Goal: Task Accomplishment & Management: Manage account settings

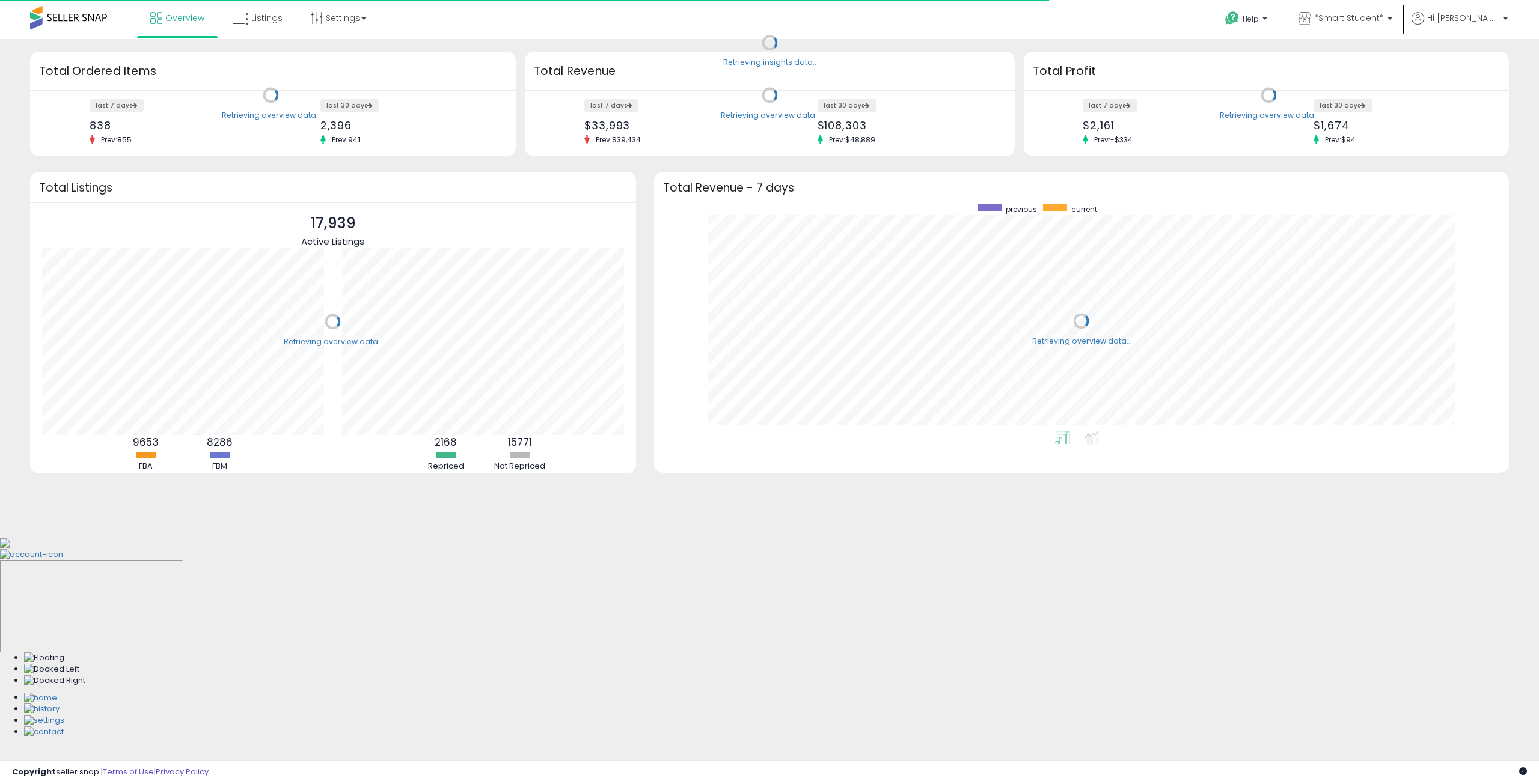
scroll to position [227, 830]
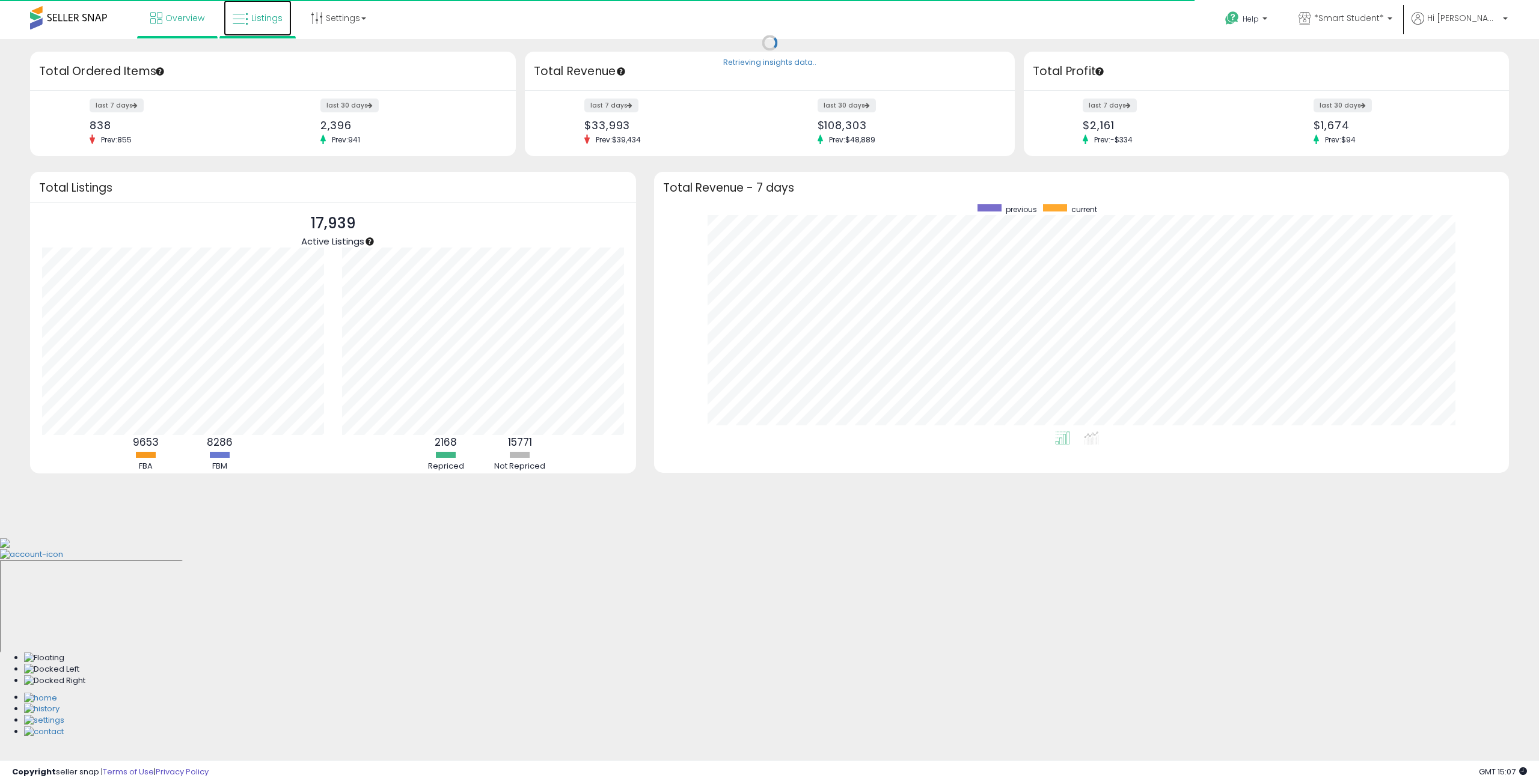
click at [256, 24] on link "Listings" at bounding box center [258, 18] width 68 height 36
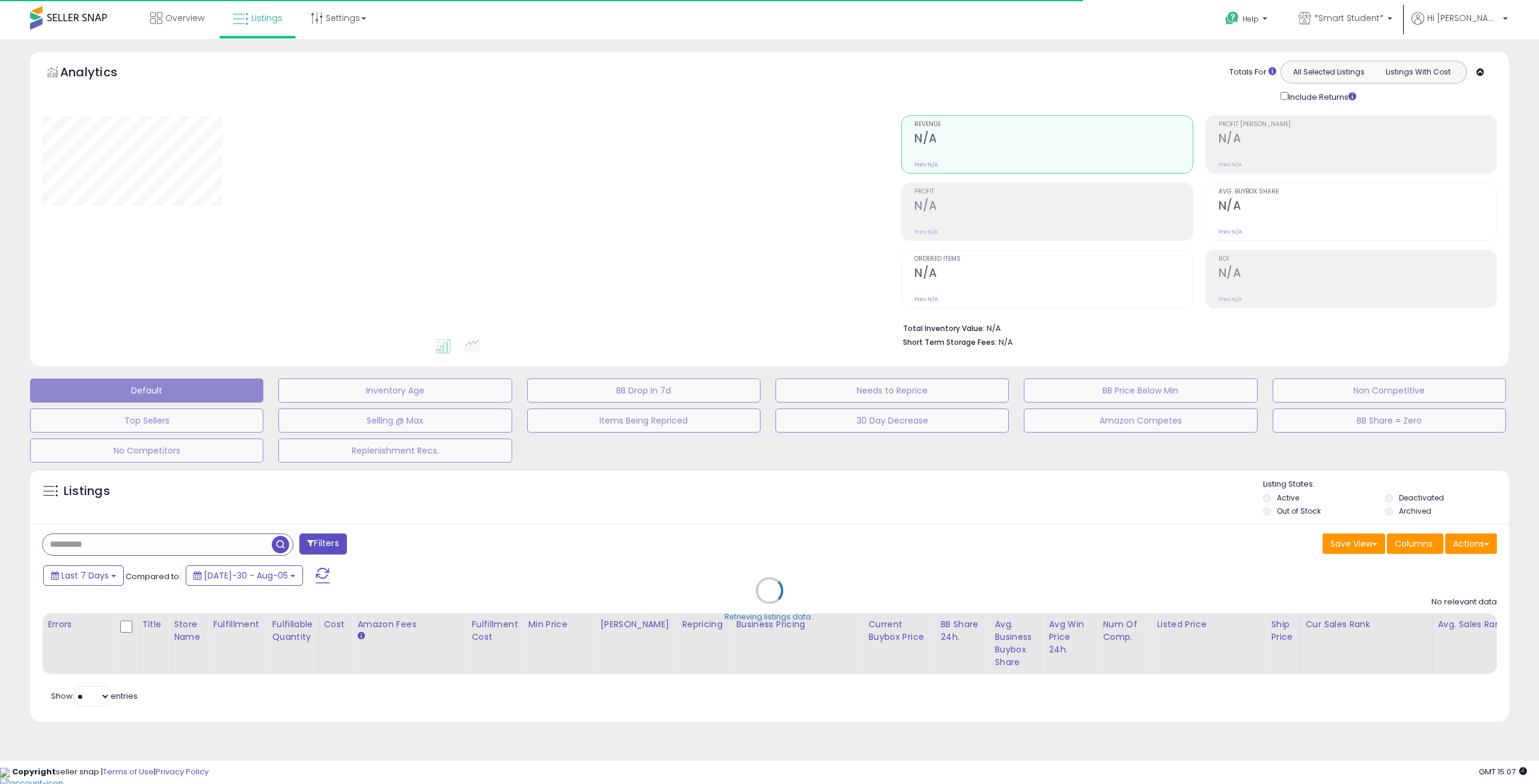
click at [68, 545] on div "Retrieving listings data.." at bounding box center [770, 599] width 1497 height 274
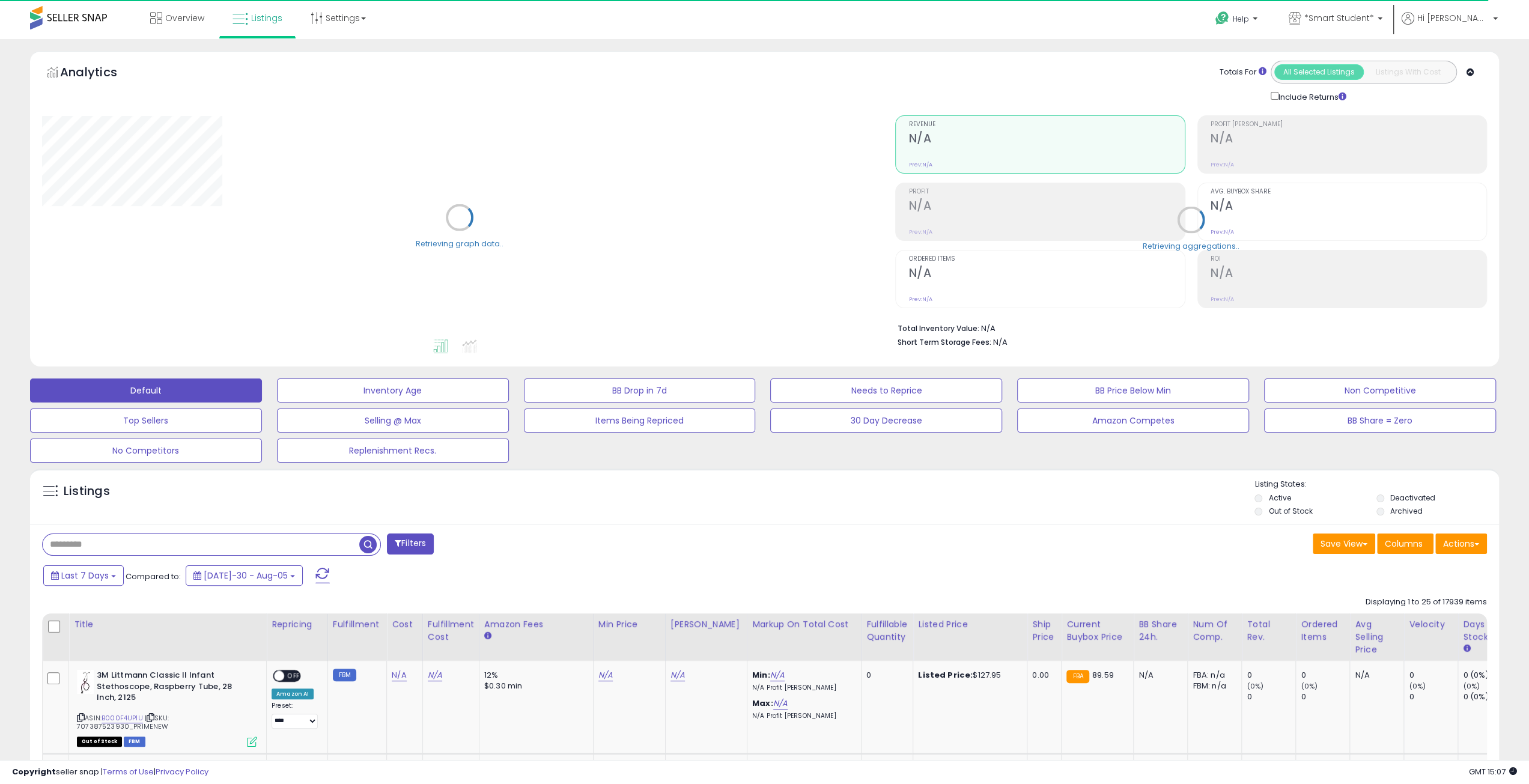
click at [82, 548] on input "text" at bounding box center [201, 544] width 317 height 21
paste input "**********"
type input "**********"
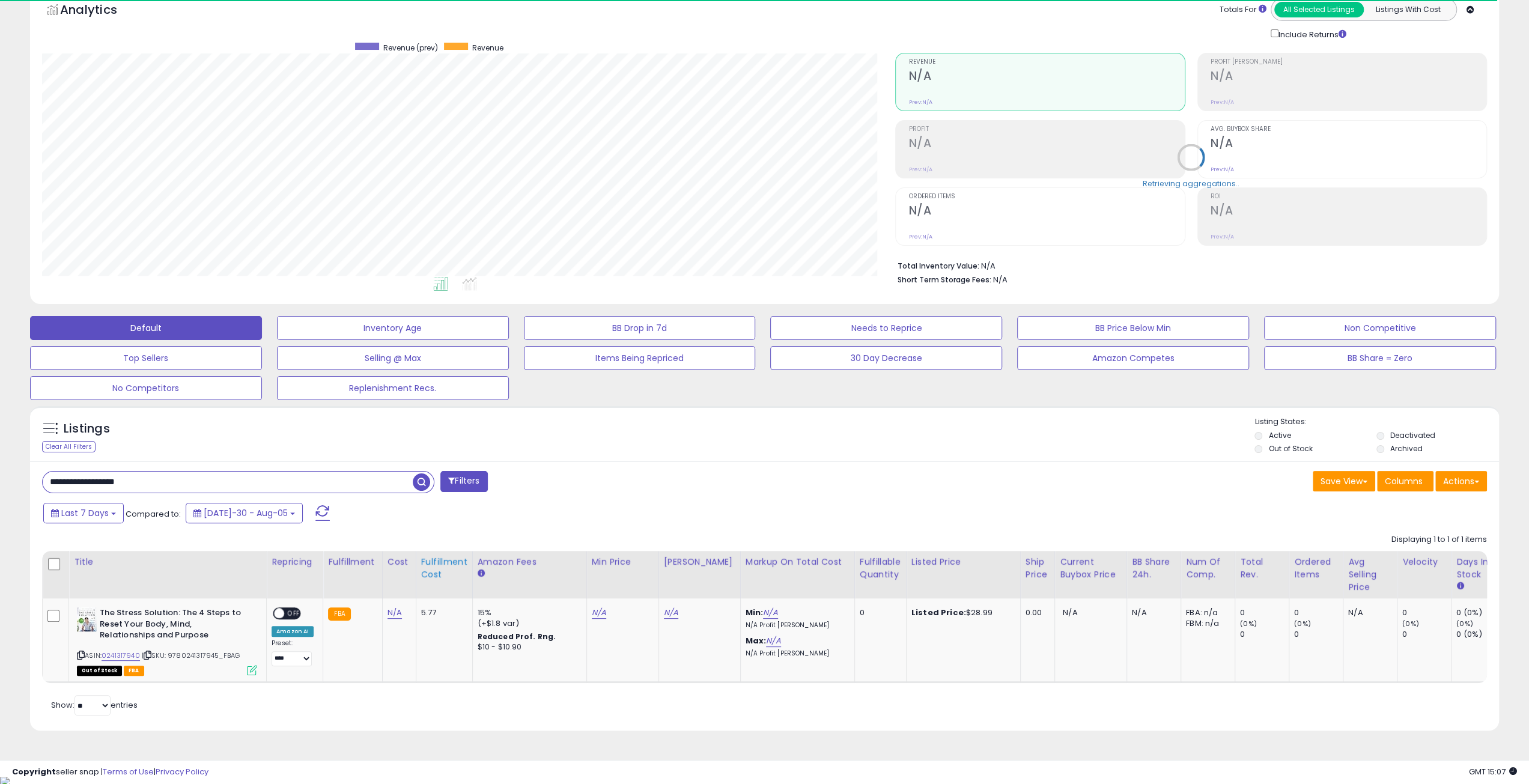
scroll to position [246, 853]
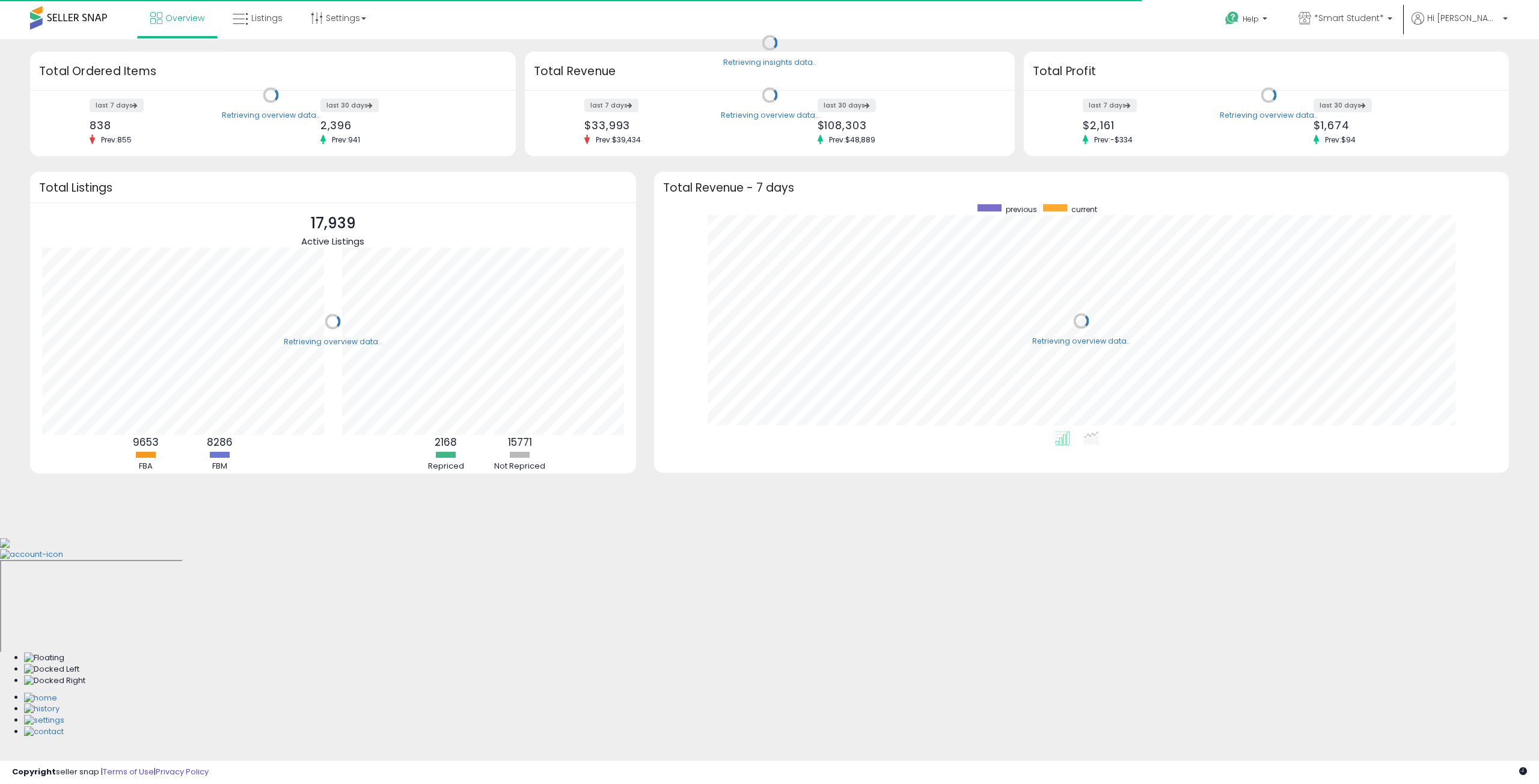
scroll to position [227, 830]
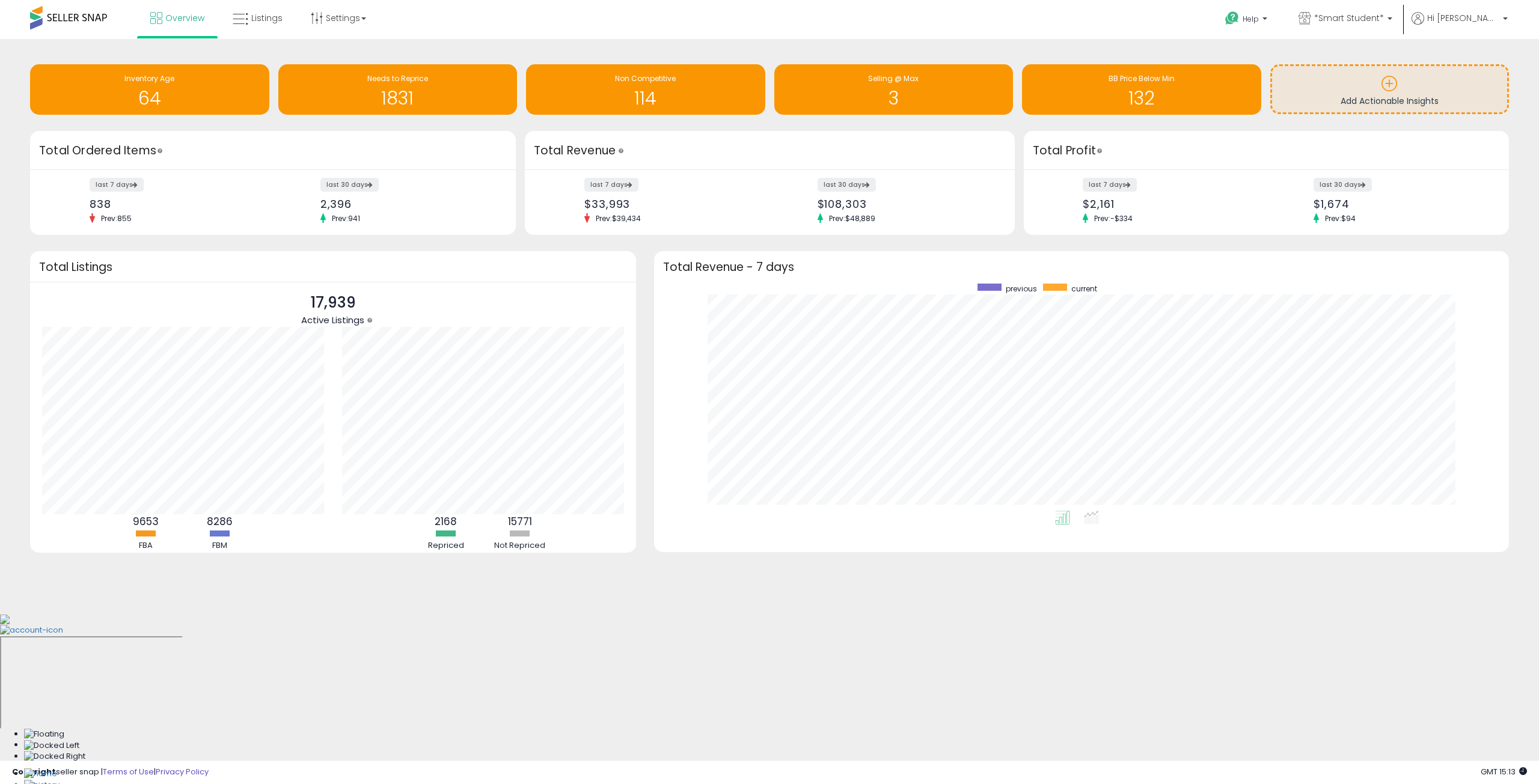
click at [866, 618] on body "Unable to login Retrieving listings data.. has not yet accepted the Terms of Us…" at bounding box center [769, 392] width 1539 height 784
click at [272, 17] on span "Listings" at bounding box center [267, 18] width 32 height 12
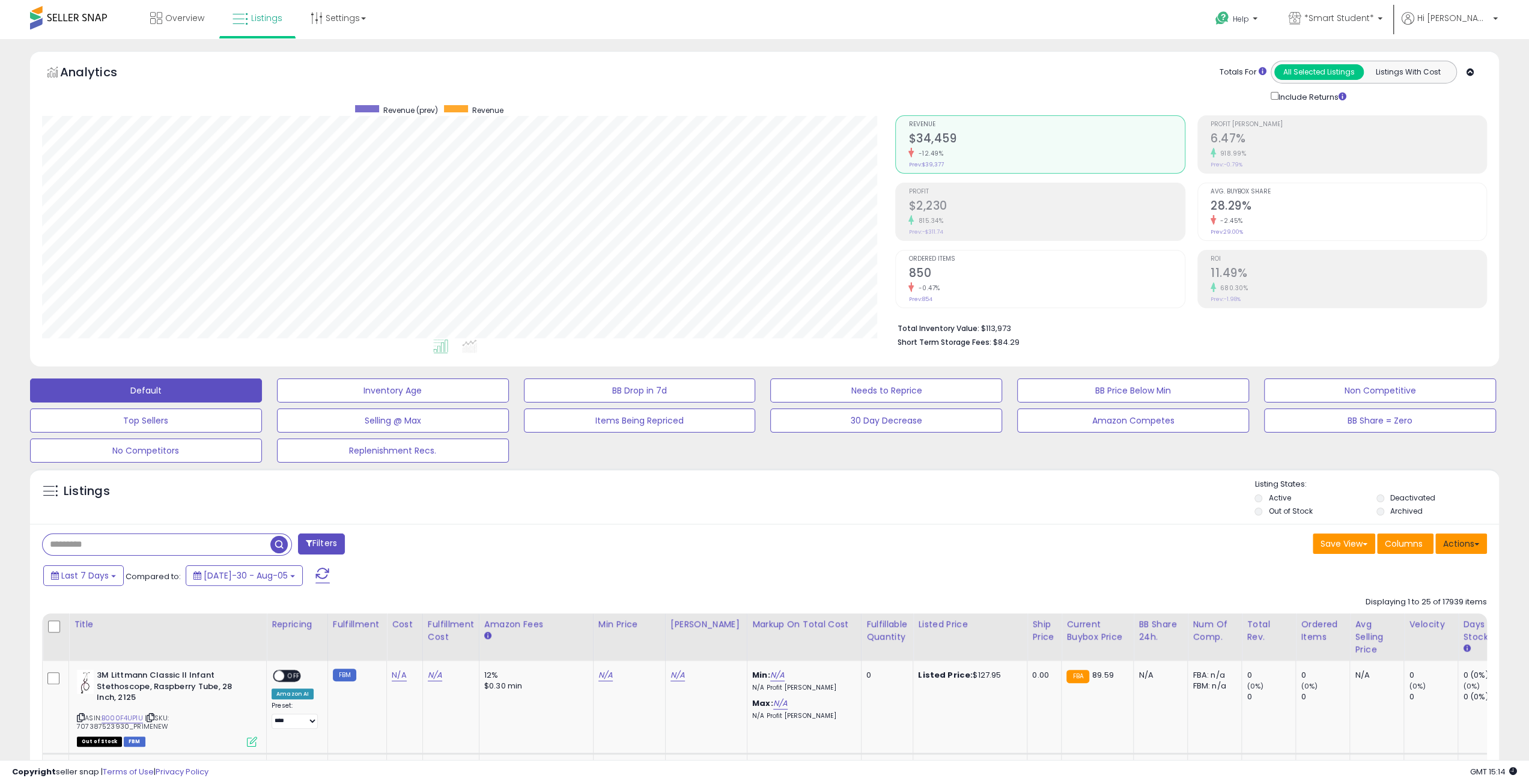
click at [1465, 544] on button "Actions" at bounding box center [1461, 544] width 52 height 20
click at [1430, 620] on link "Export All Columns" at bounding box center [1412, 621] width 132 height 19
click at [344, 20] on link "Settings" at bounding box center [338, 18] width 73 height 36
click at [337, 60] on link "Store settings" at bounding box center [341, 60] width 54 height 11
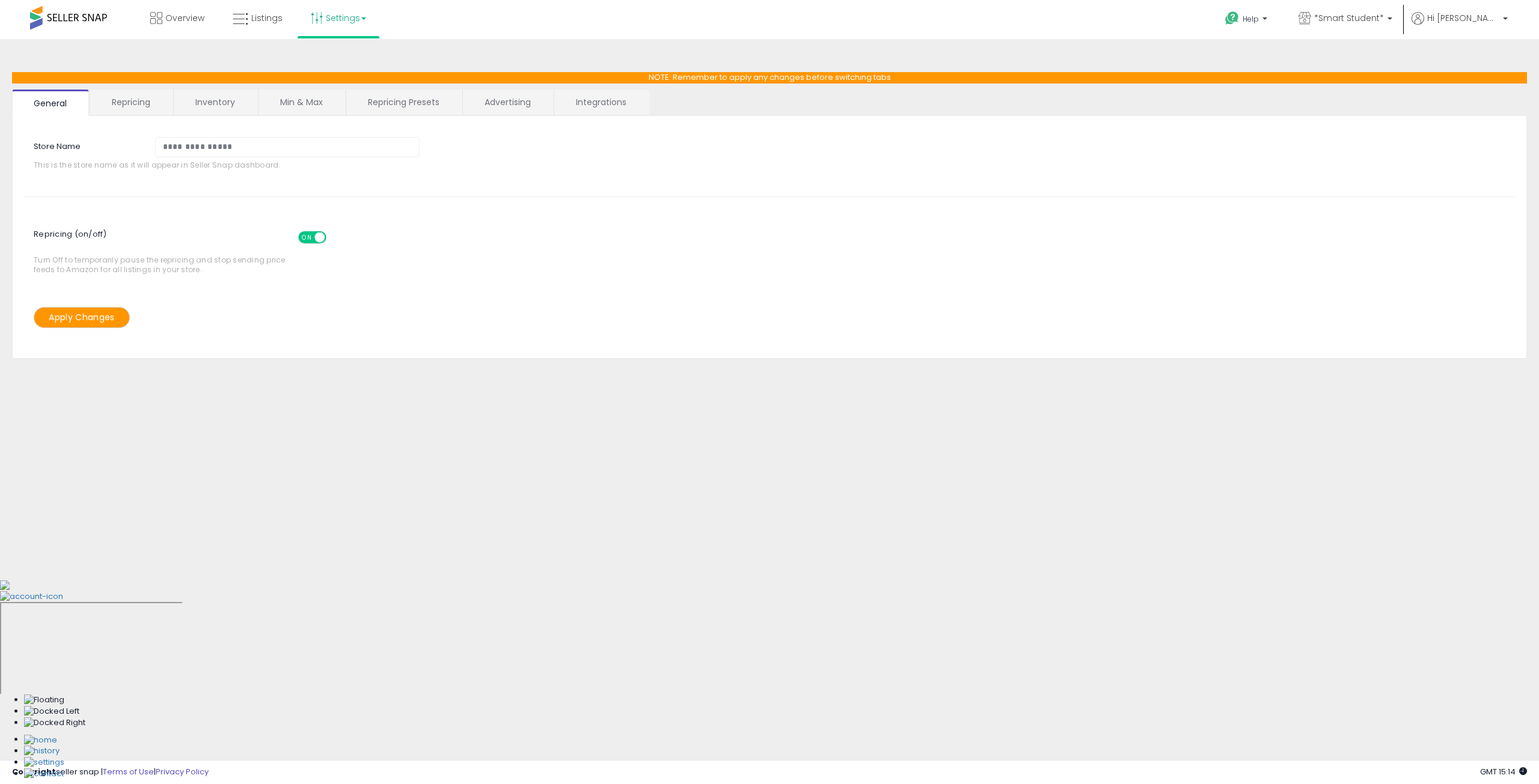
click at [611, 104] on link "Integrations" at bounding box center [601, 102] width 94 height 26
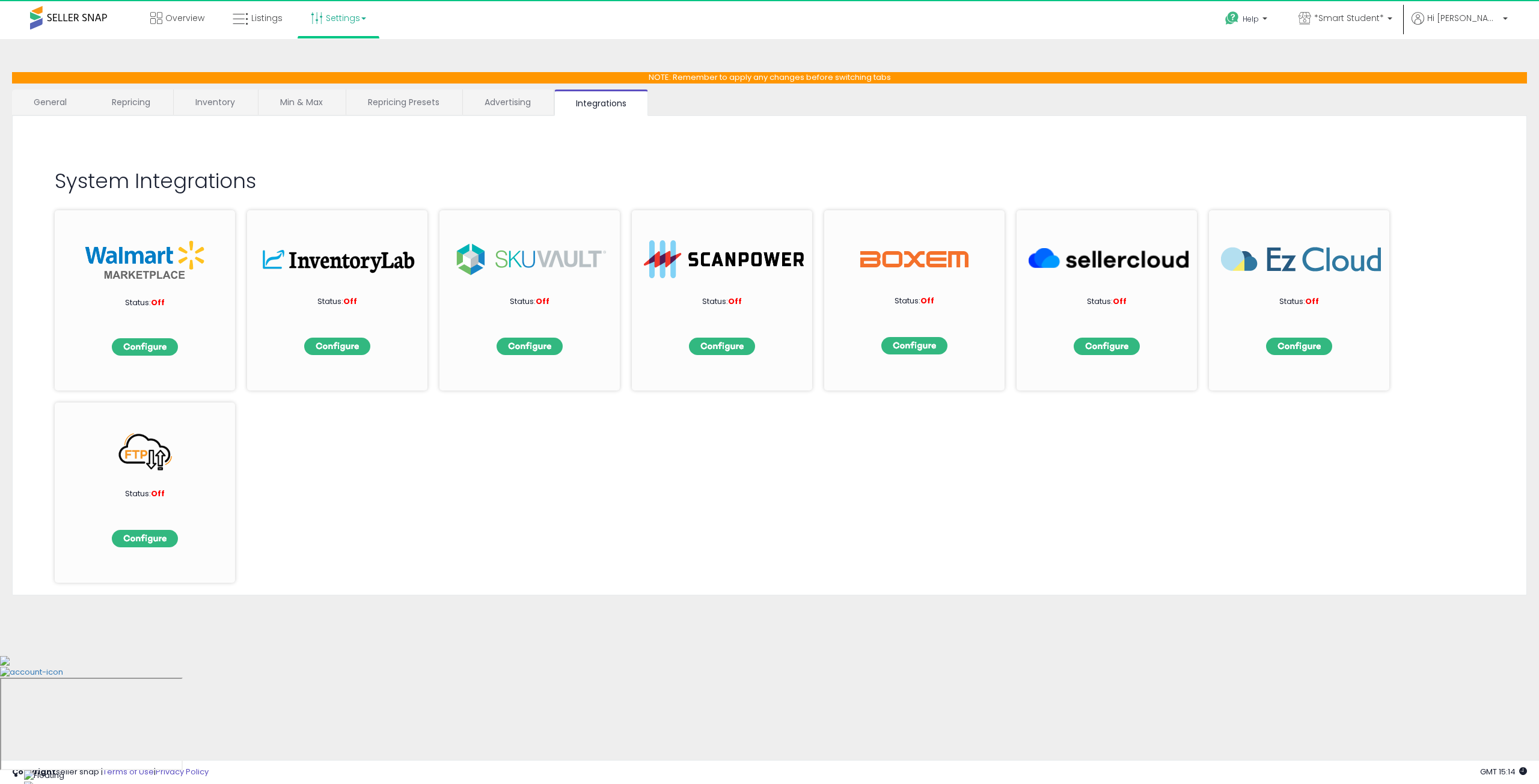
click at [525, 101] on link "Advertising" at bounding box center [507, 102] width 89 height 26
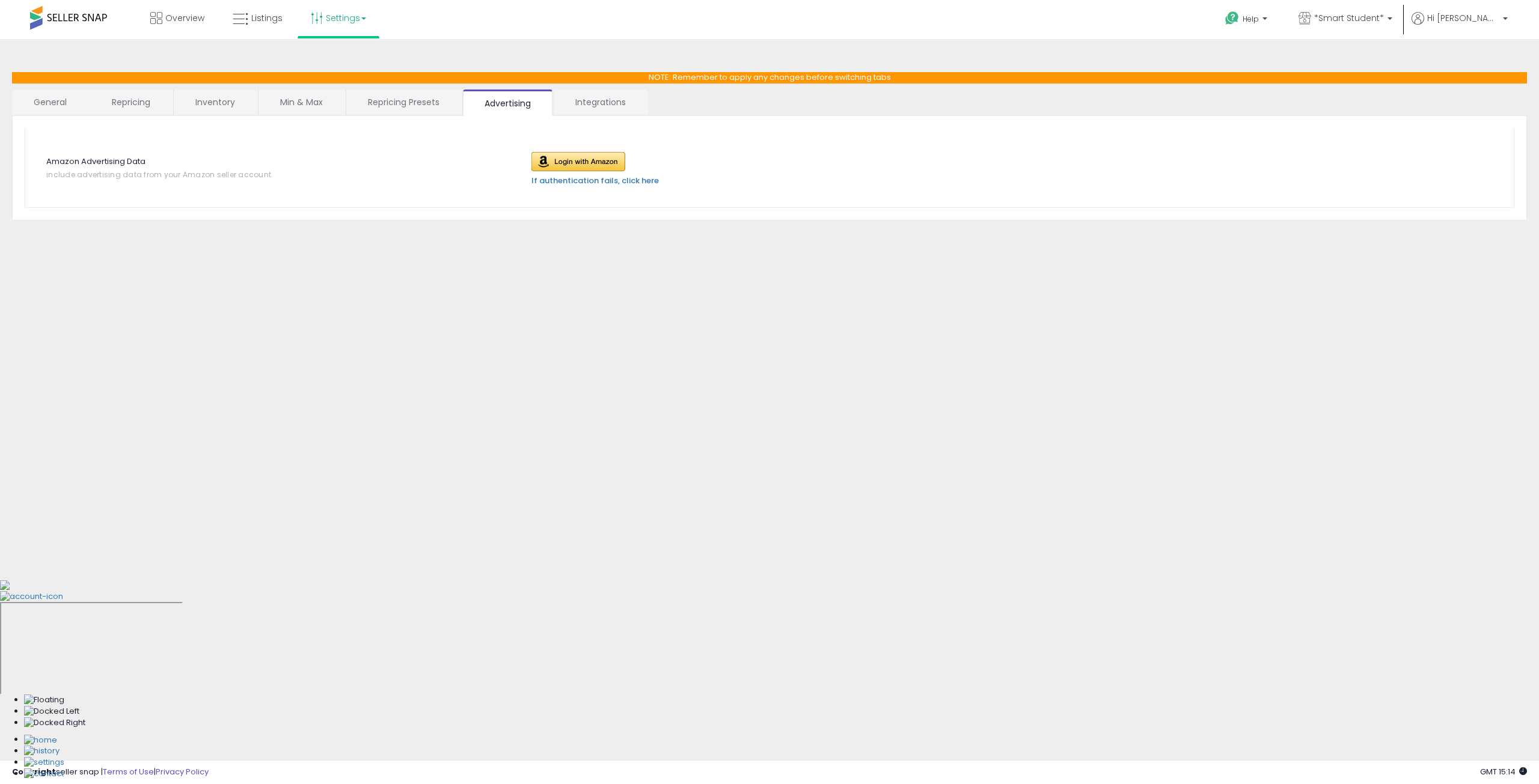
click at [572, 101] on link "Integrations" at bounding box center [600, 102] width 94 height 26
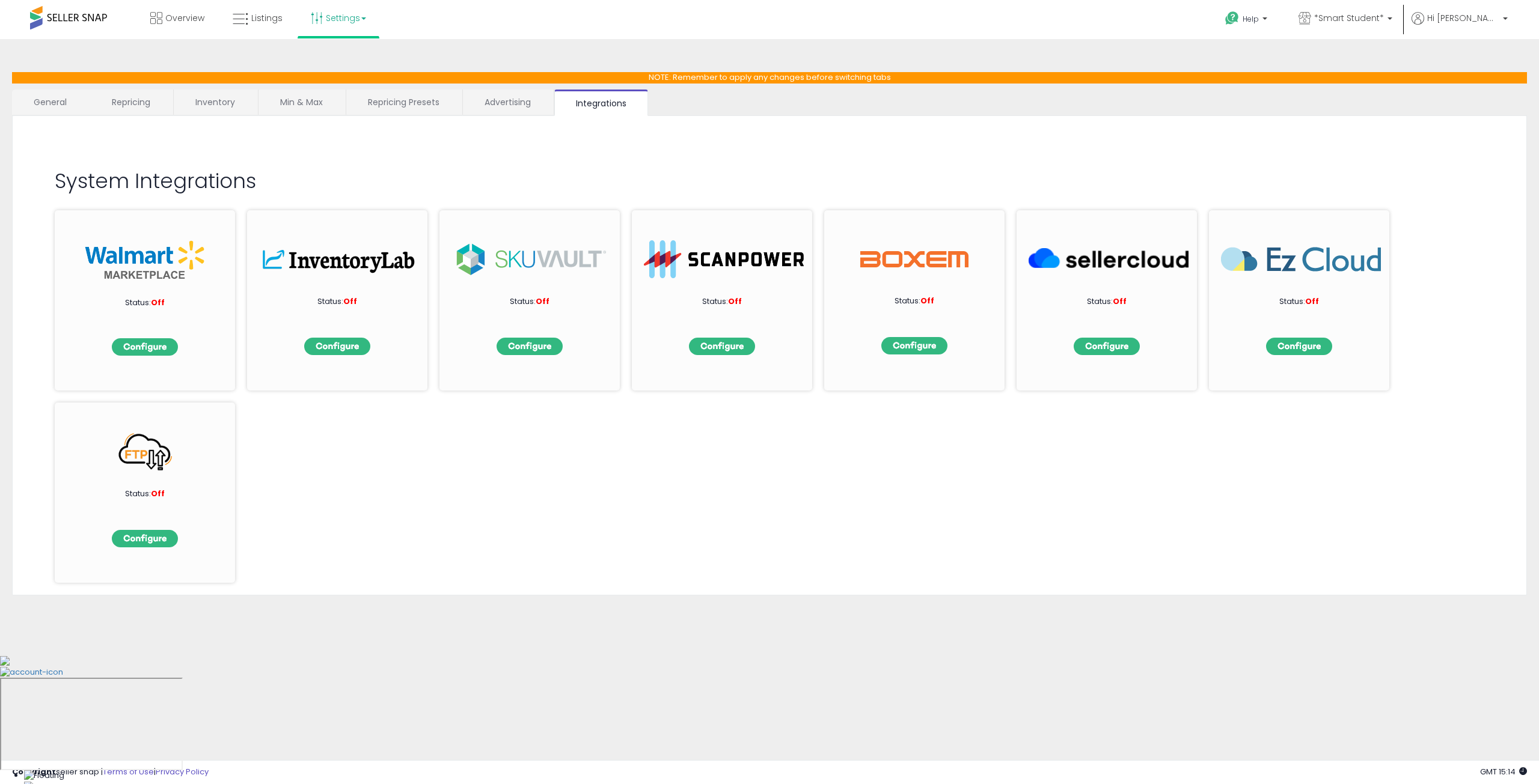
click at [526, 106] on link "Advertising" at bounding box center [507, 102] width 89 height 26
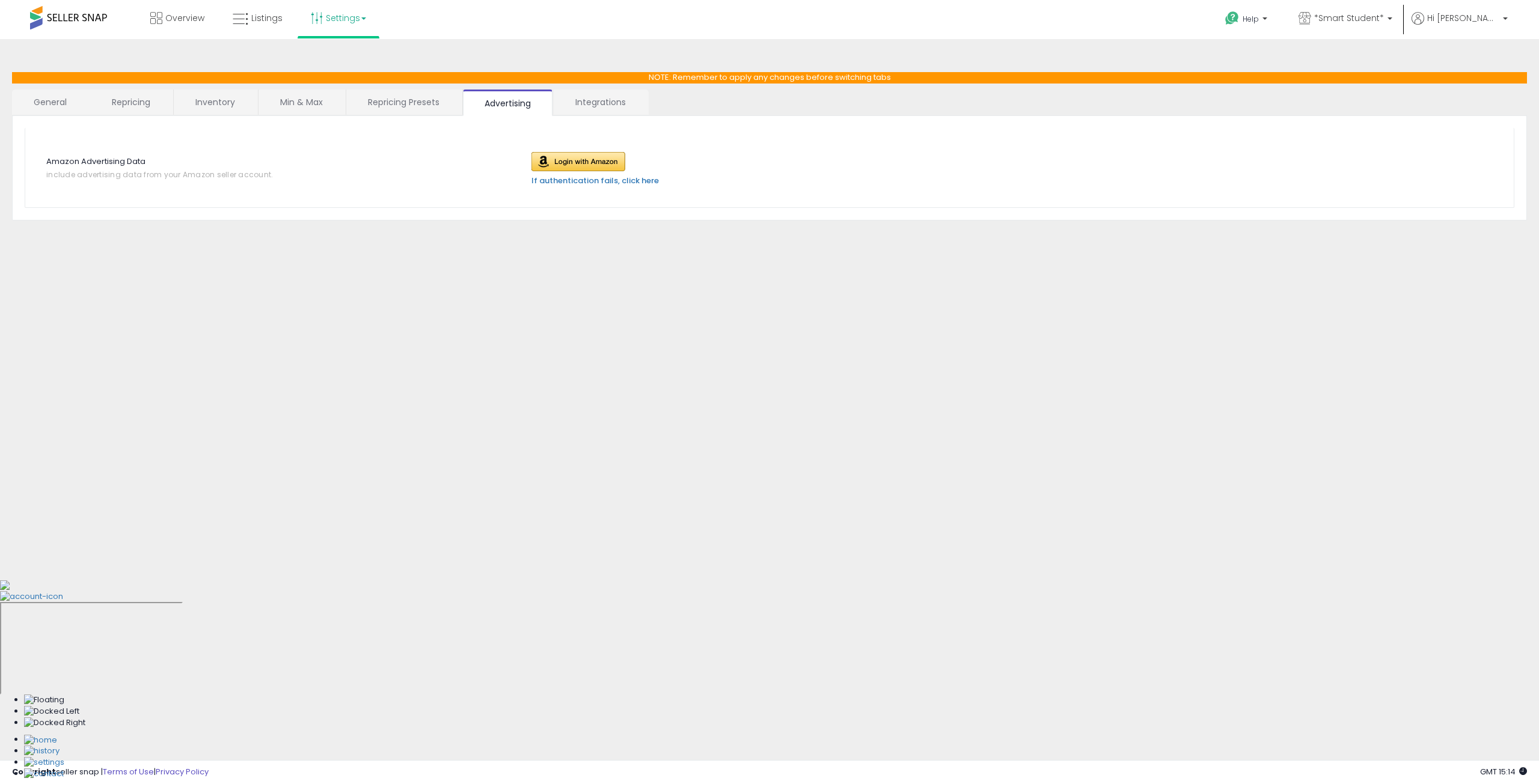
click at [428, 100] on link "Repricing Presets" at bounding box center [404, 102] width 115 height 26
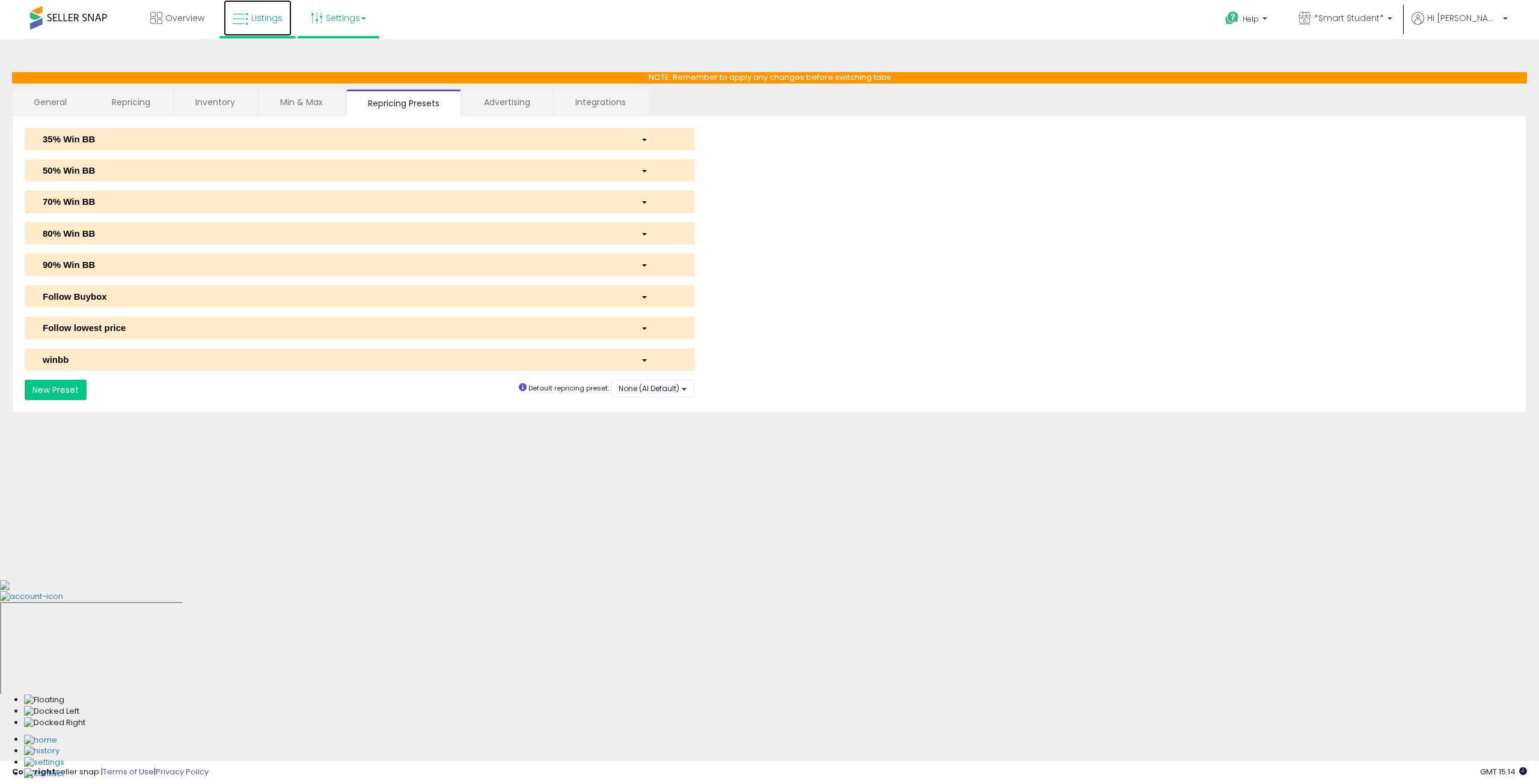
click at [268, 16] on span "Listings" at bounding box center [267, 18] width 32 height 12
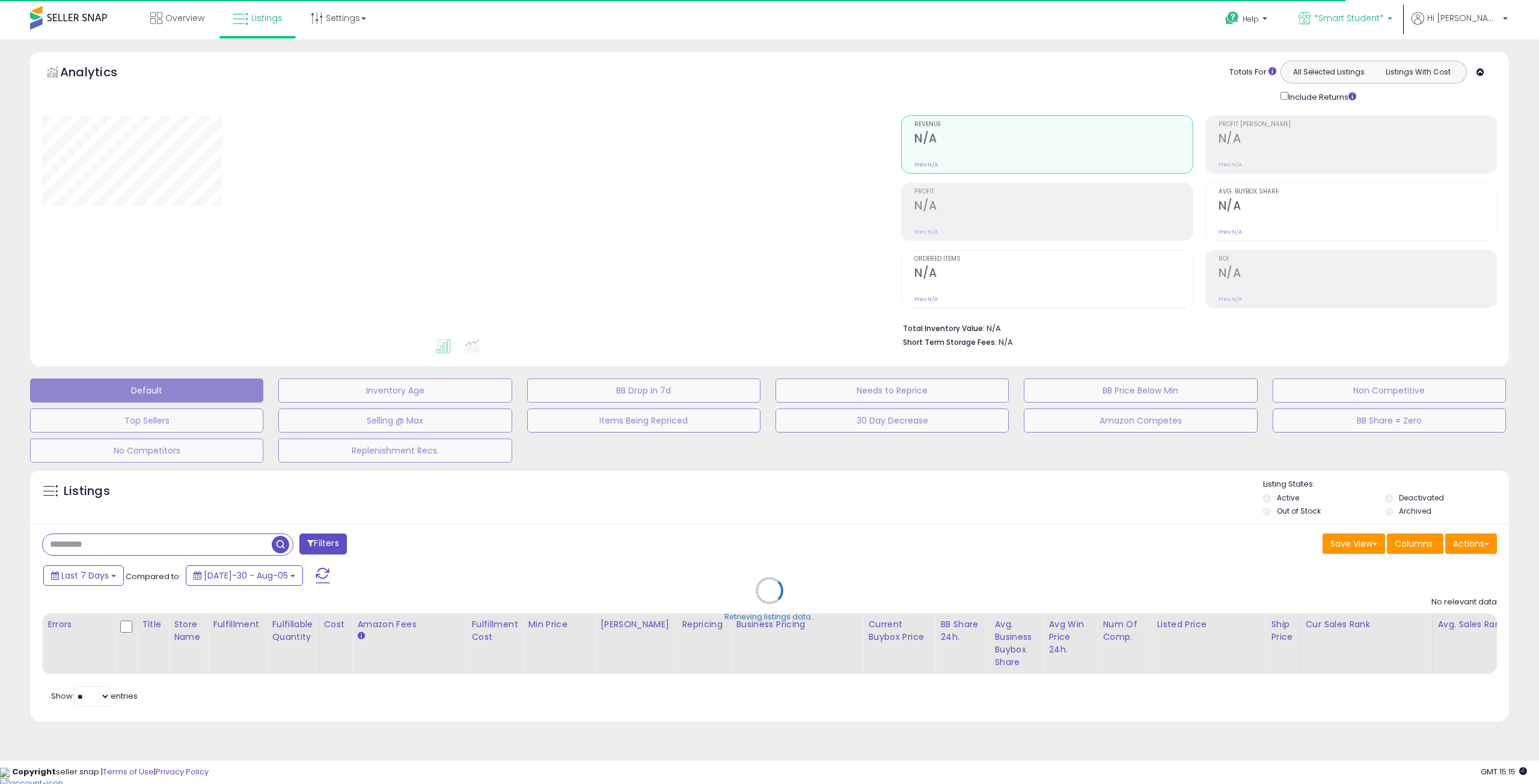
click at [1383, 19] on span "*Smart Student*" at bounding box center [1349, 18] width 70 height 12
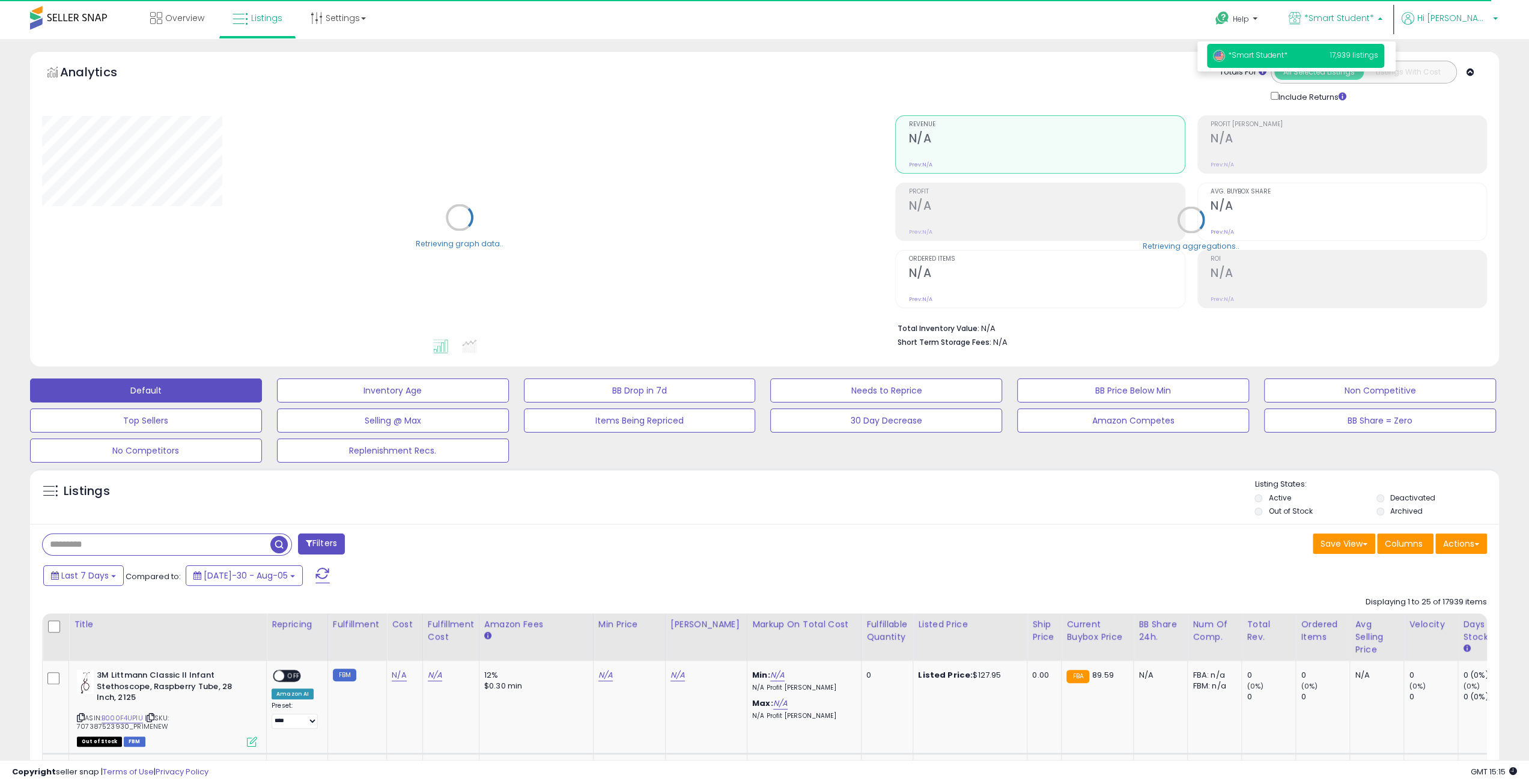
click at [1415, 17] on icon at bounding box center [1408, 18] width 13 height 13
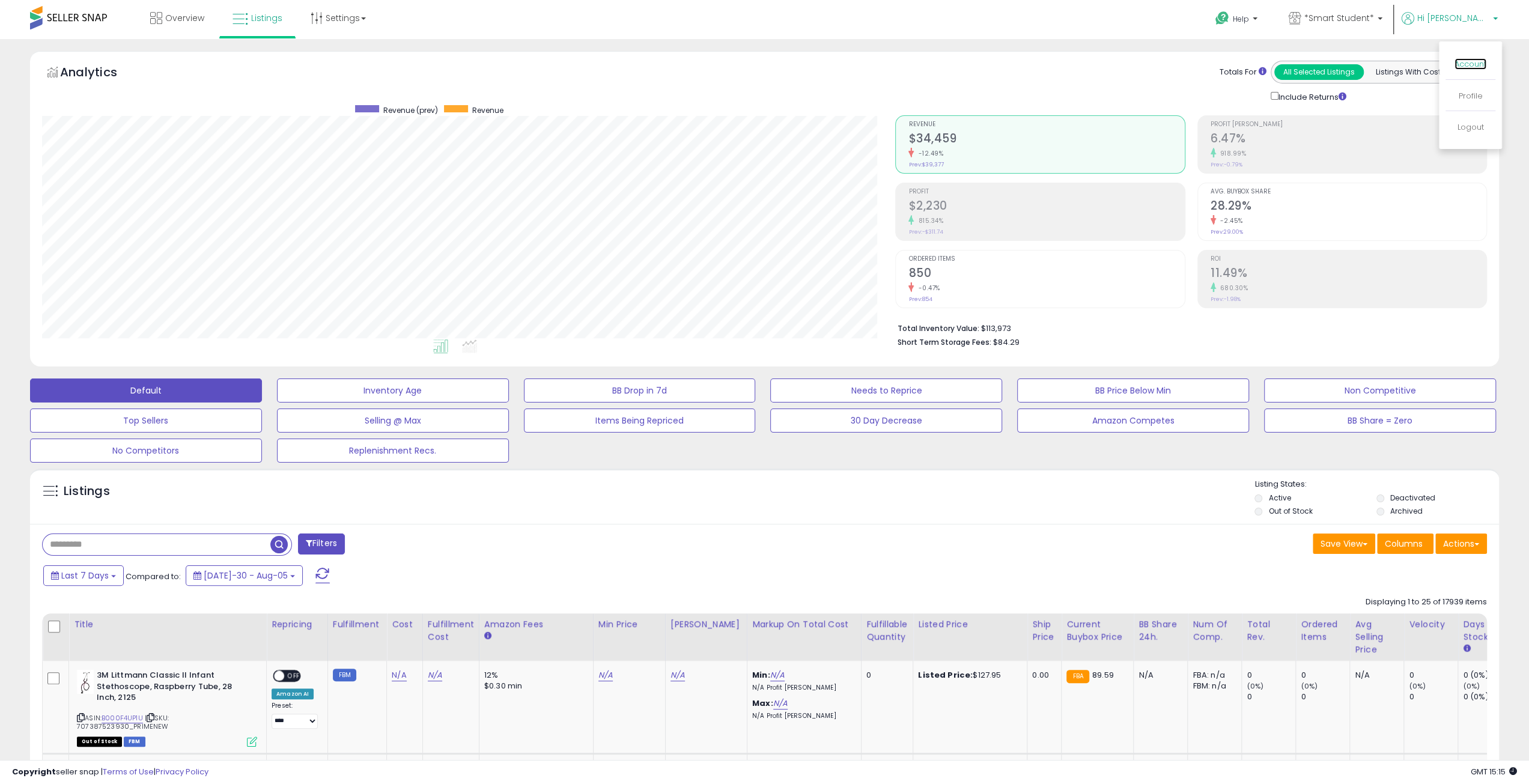
click at [1463, 60] on link "Account" at bounding box center [1470, 63] width 31 height 11
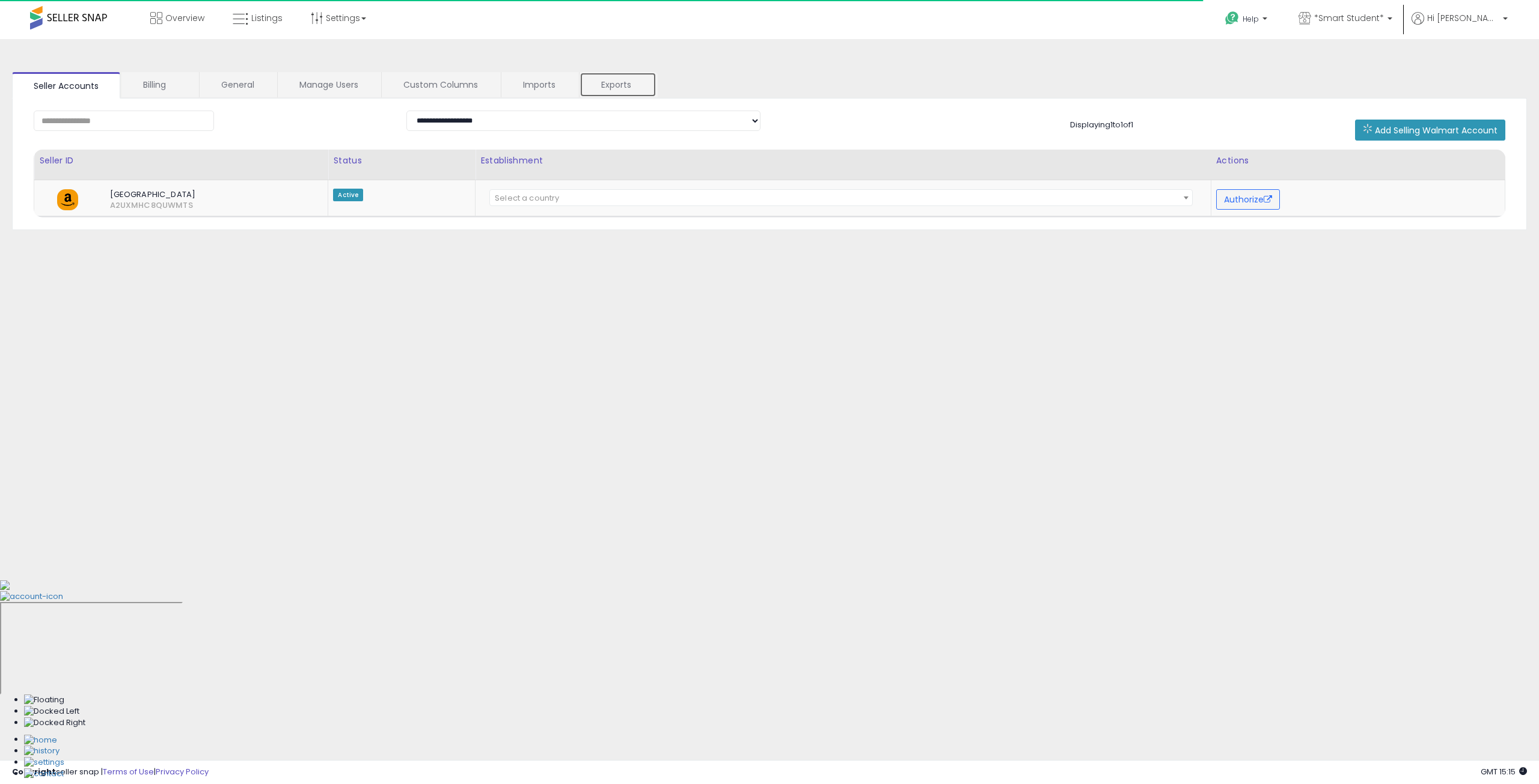
click at [626, 85] on link "Exports" at bounding box center [617, 85] width 77 height 26
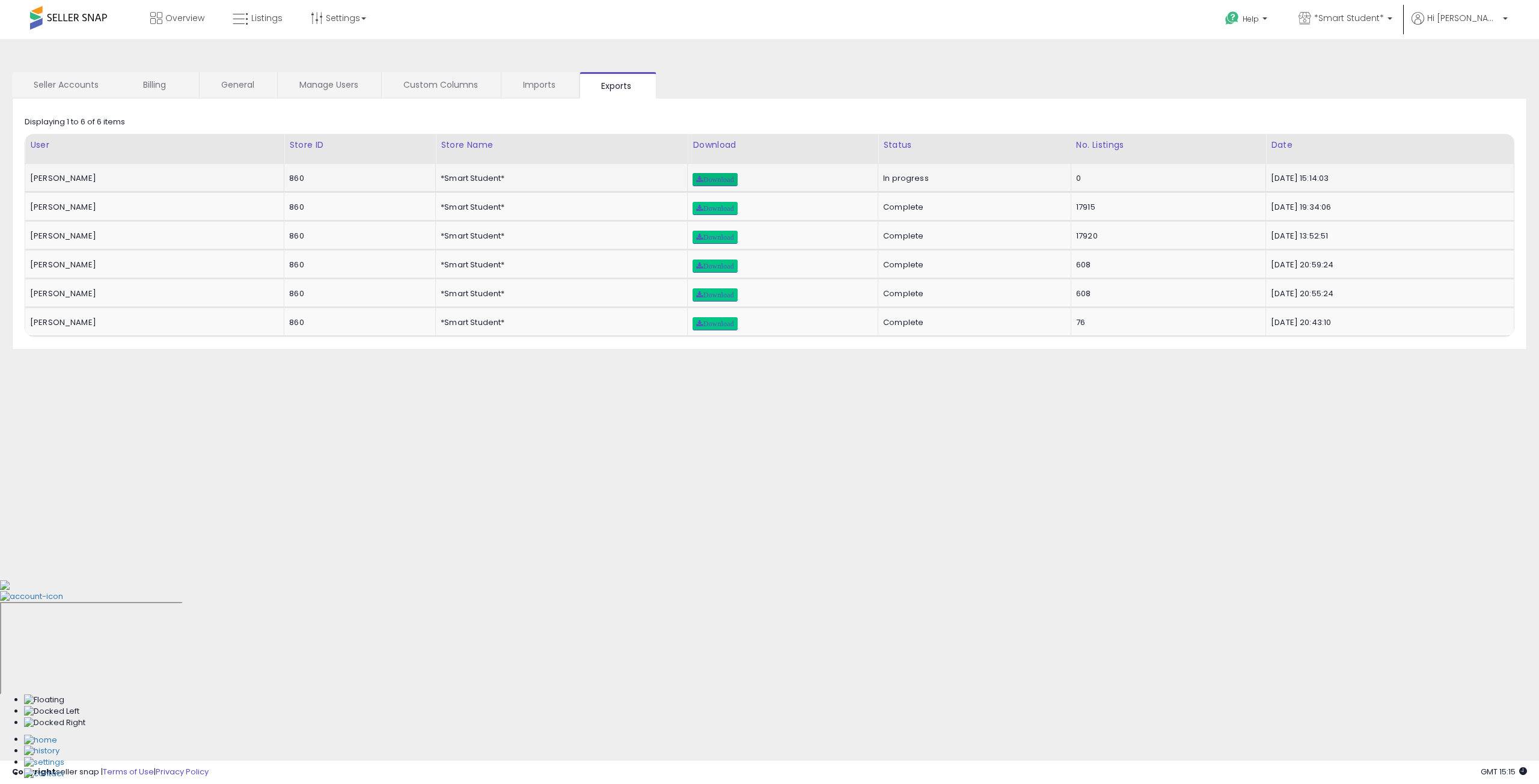
click at [696, 180] on span "Download" at bounding box center [715, 180] width 37 height 7
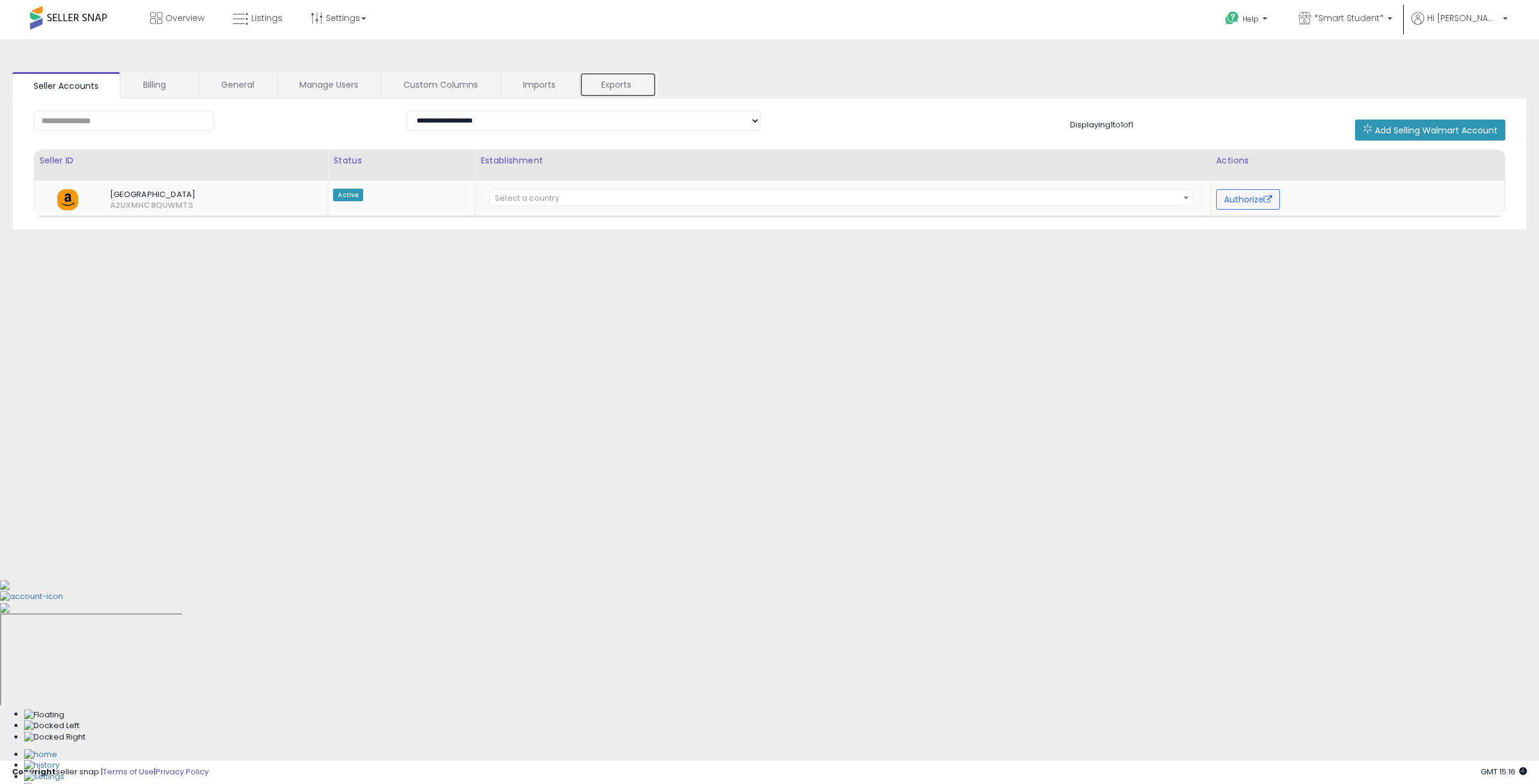
click at [587, 83] on link "Exports" at bounding box center [617, 85] width 77 height 26
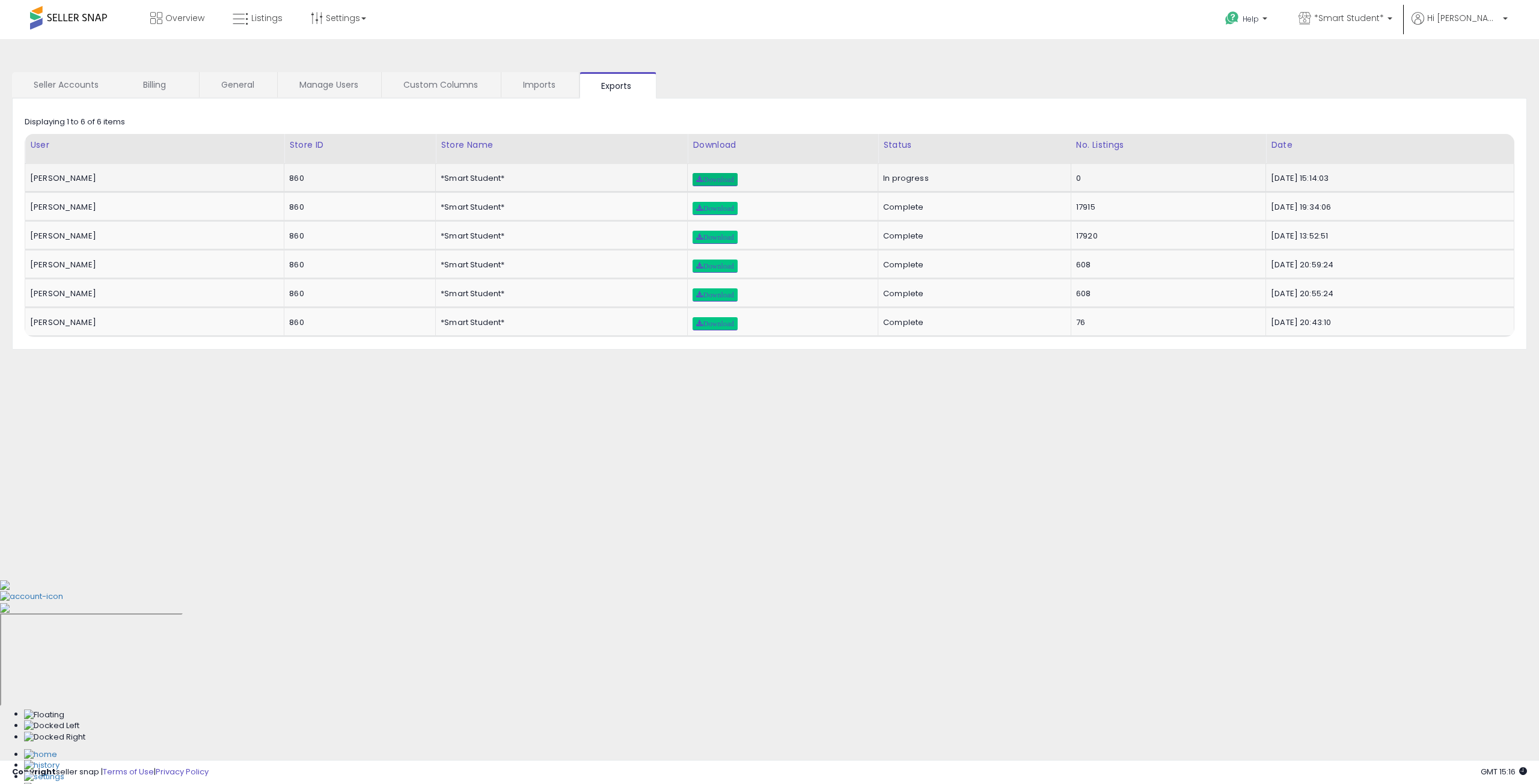
click at [696, 180] on span "Download" at bounding box center [715, 180] width 37 height 7
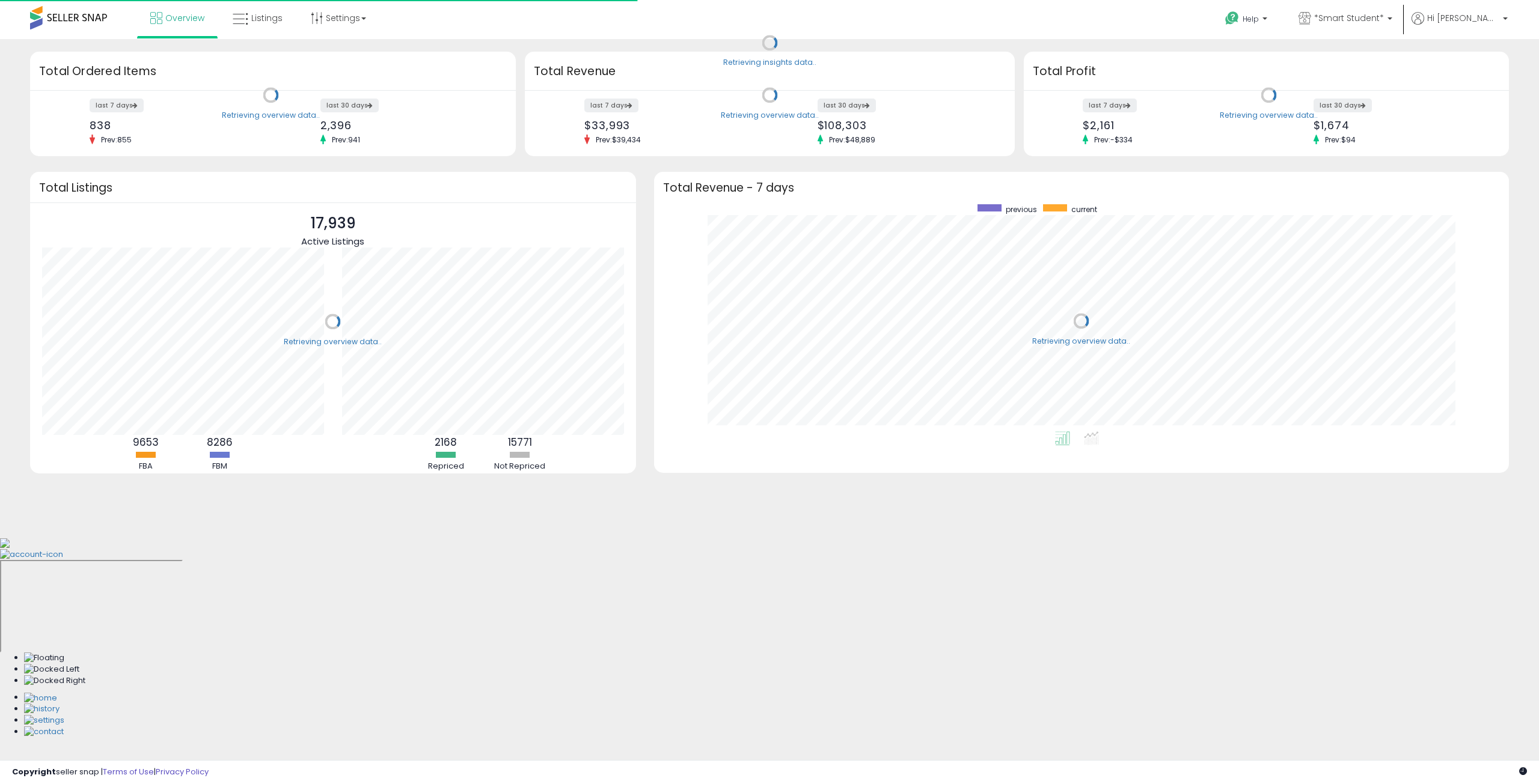
scroll to position [227, 830]
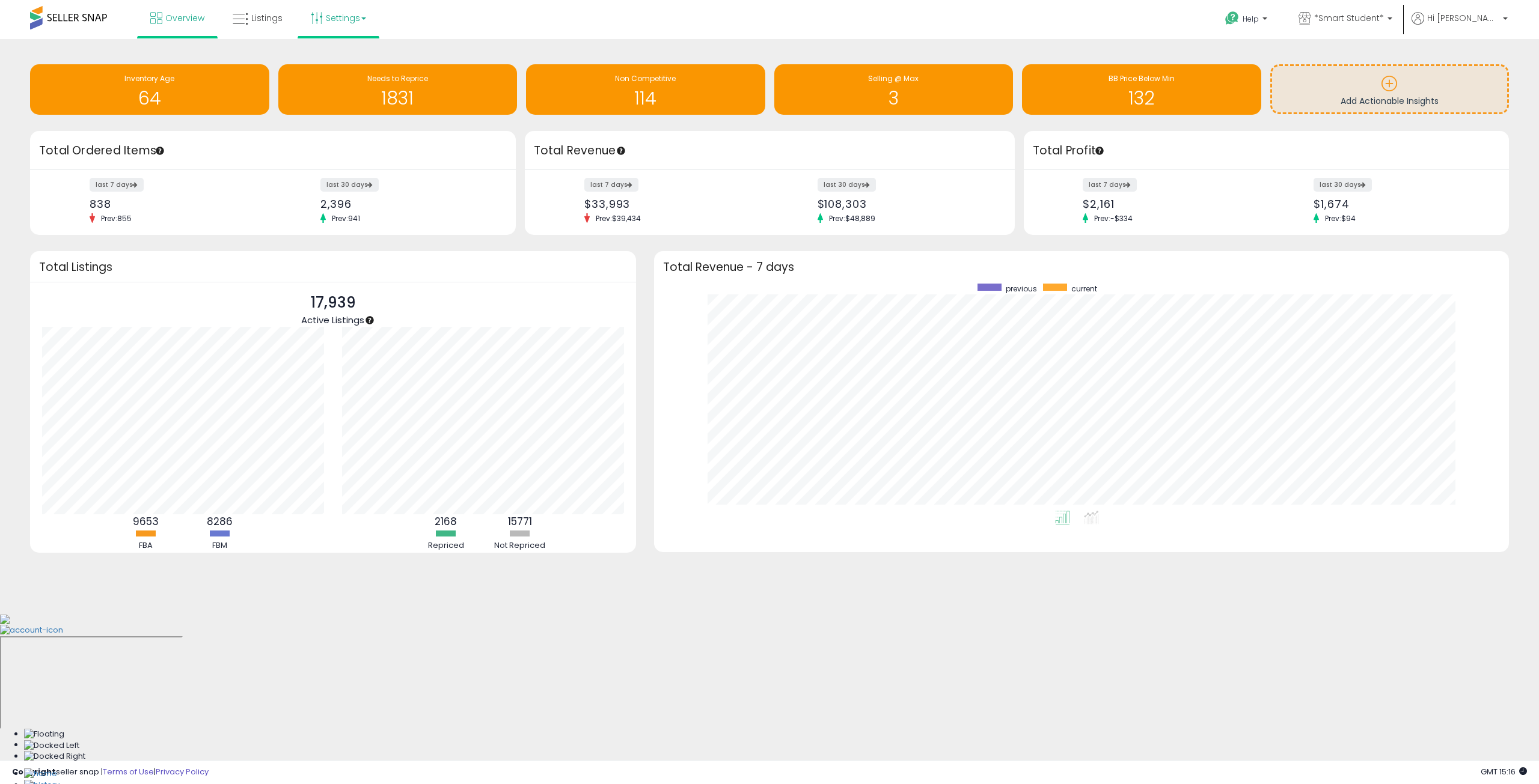
click at [334, 18] on link "Settings" at bounding box center [338, 18] width 73 height 36
click at [1484, 14] on span "Hi [PERSON_NAME]" at bounding box center [1463, 18] width 72 height 12
click at [1490, 65] on link "Account" at bounding box center [1479, 63] width 32 height 11
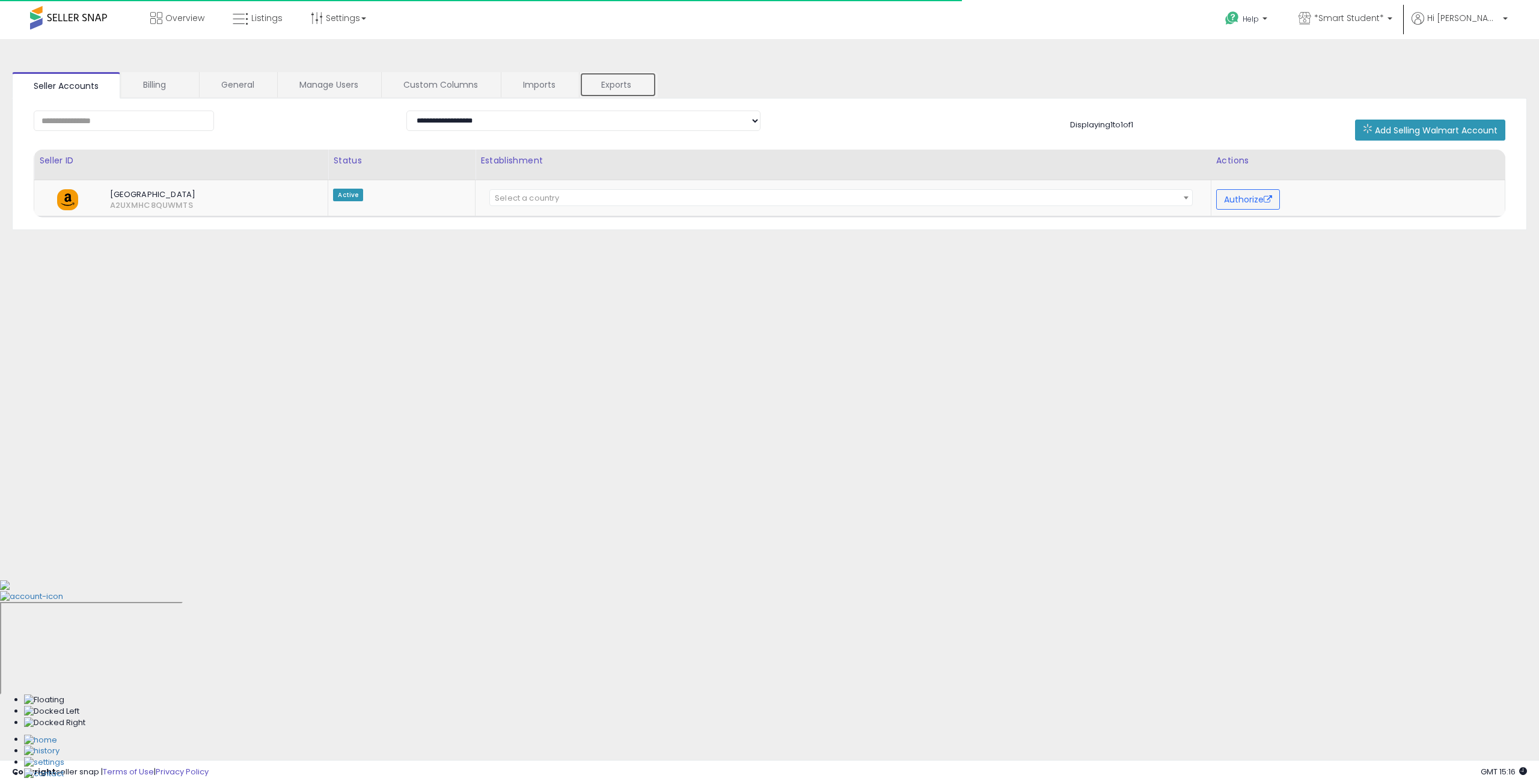
click at [619, 83] on link "Exports" at bounding box center [617, 85] width 77 height 26
click at [616, 82] on link "Exports" at bounding box center [617, 85] width 77 height 26
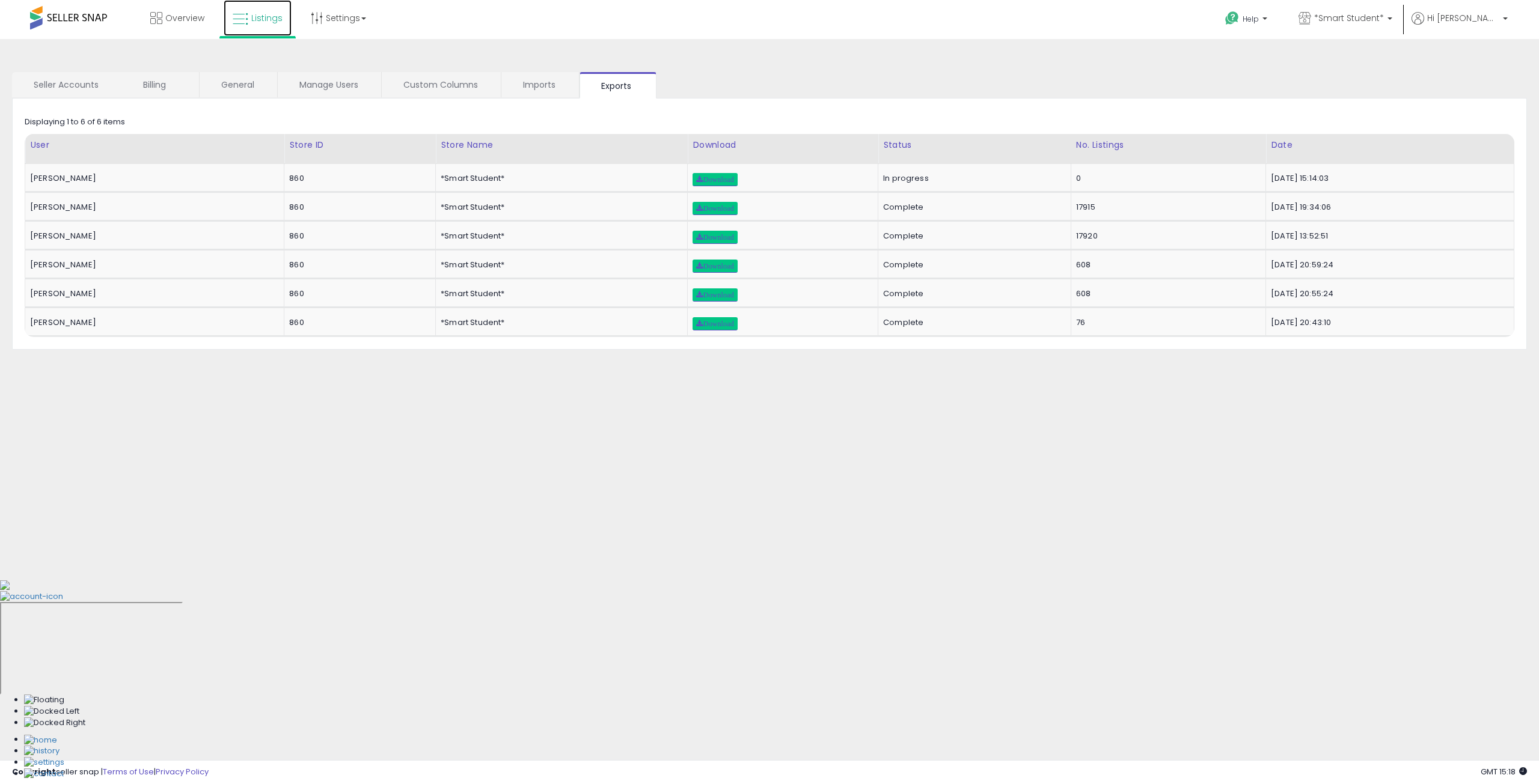
click at [257, 21] on span "Listings" at bounding box center [267, 18] width 32 height 12
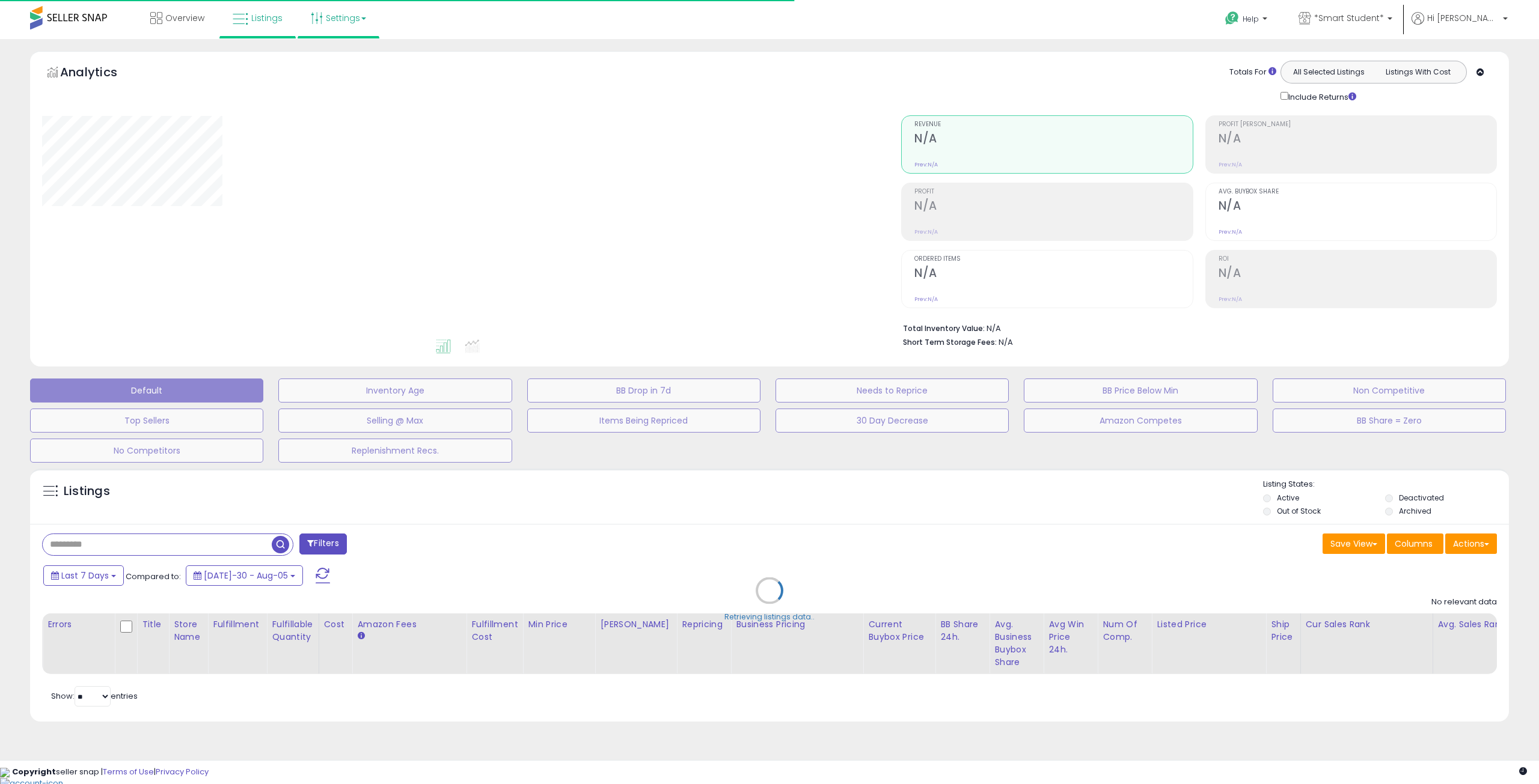
click at [353, 17] on link "Settings" at bounding box center [338, 18] width 73 height 36
click at [338, 15] on link "Settings" at bounding box center [338, 18] width 73 height 36
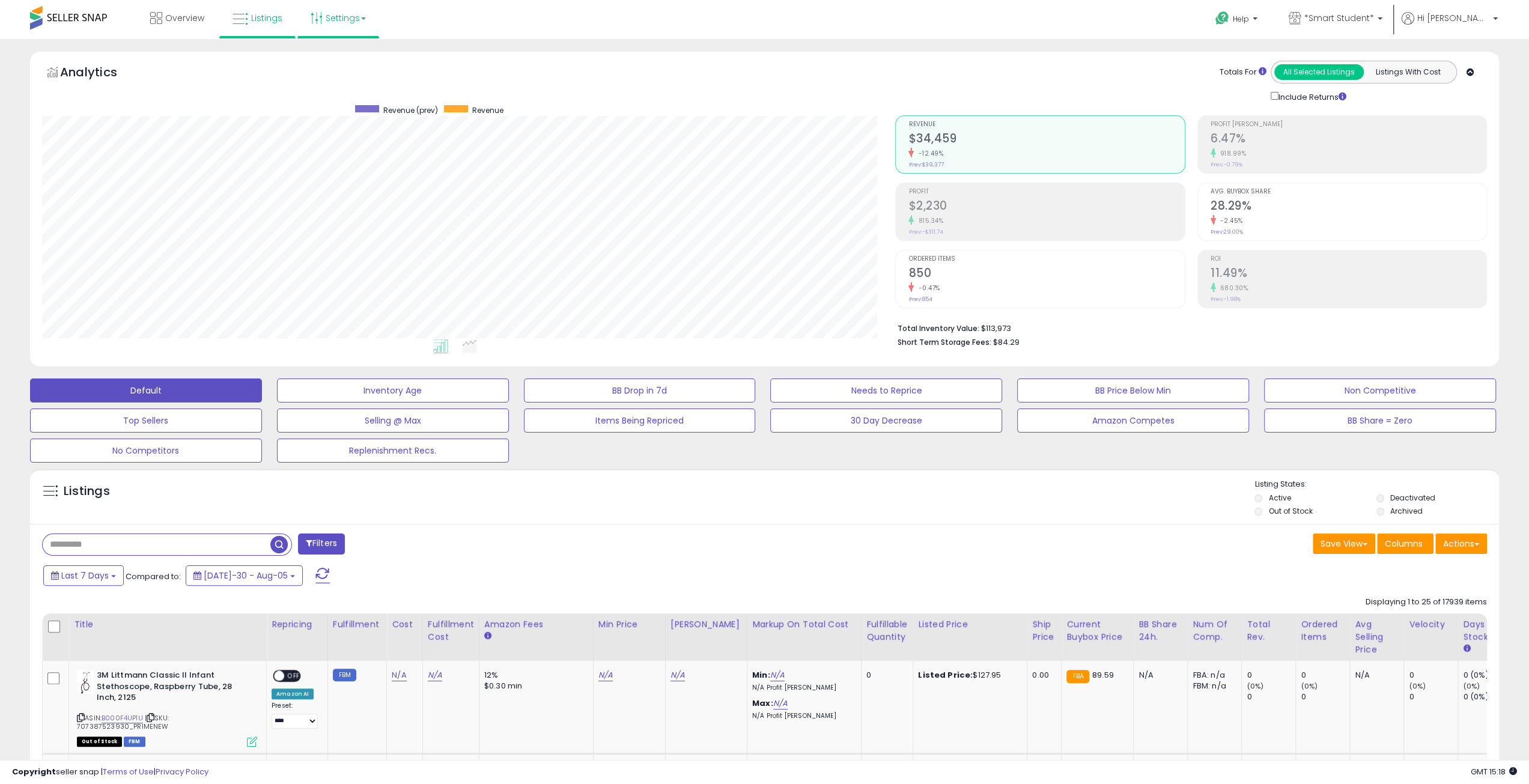
scroll to position [246, 853]
click at [316, 11] on link "Settings" at bounding box center [338, 18] width 73 height 36
click at [345, 58] on link "Store settings" at bounding box center [341, 60] width 54 height 11
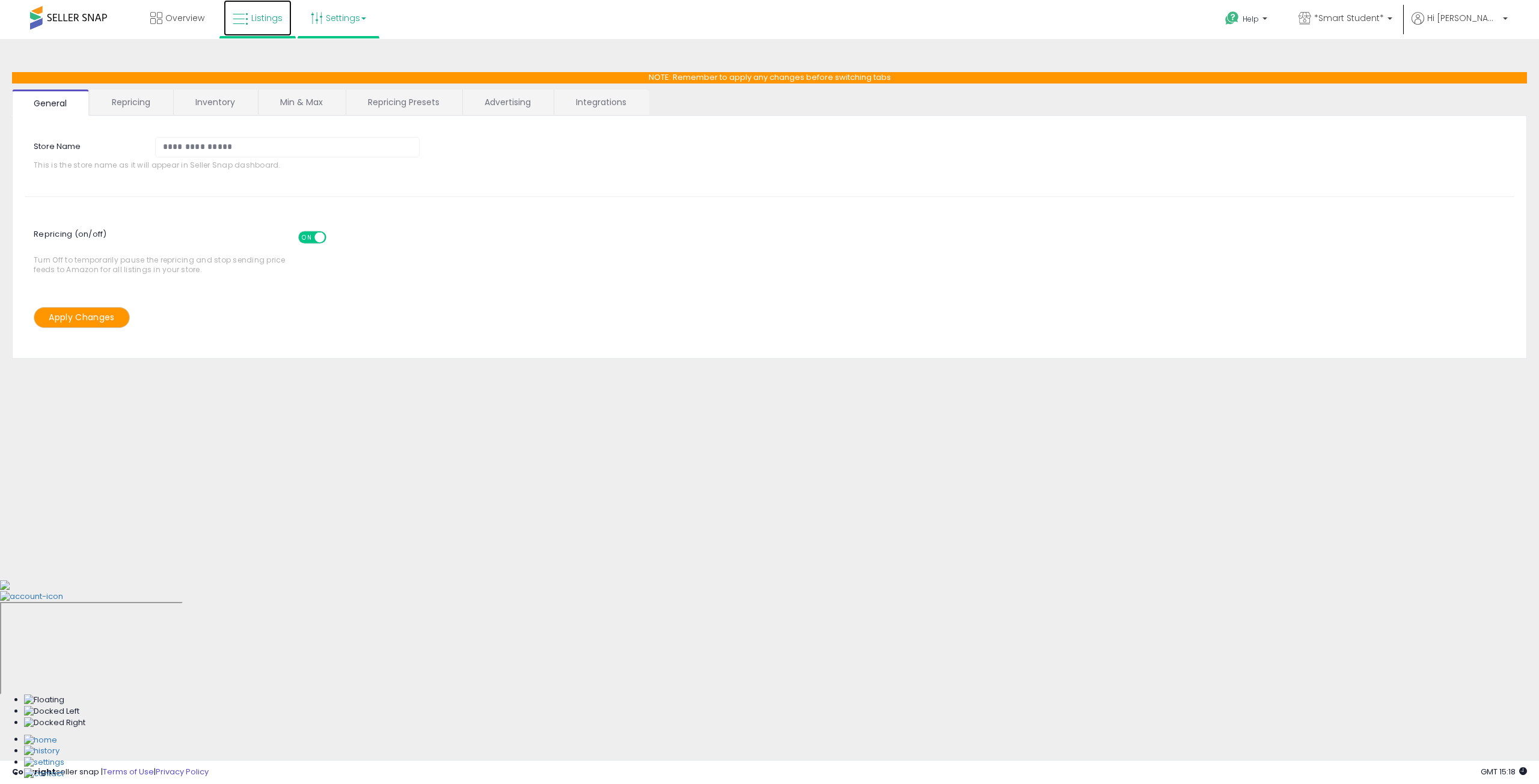
click at [277, 20] on span "Listings" at bounding box center [267, 18] width 32 height 12
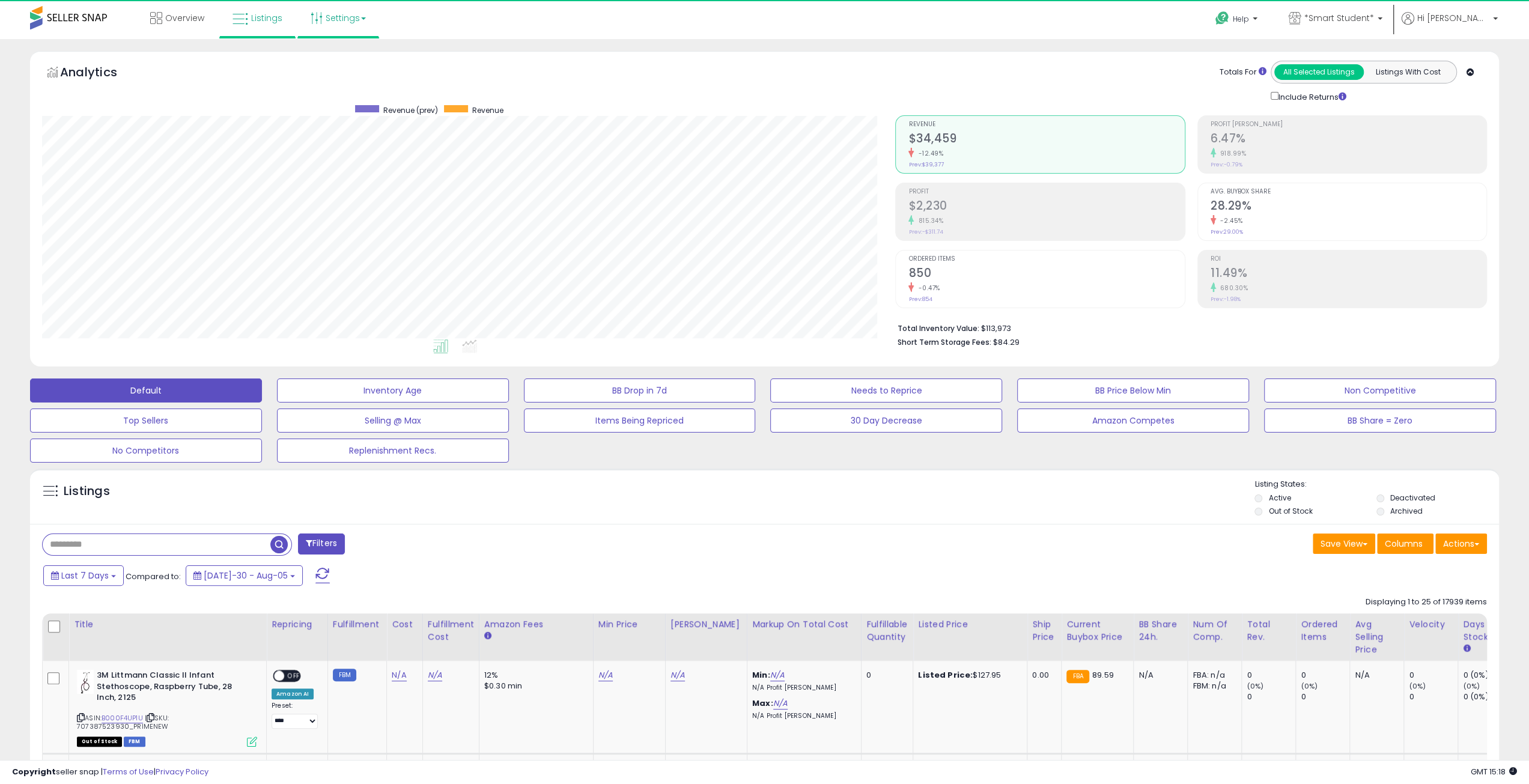
scroll to position [246, 853]
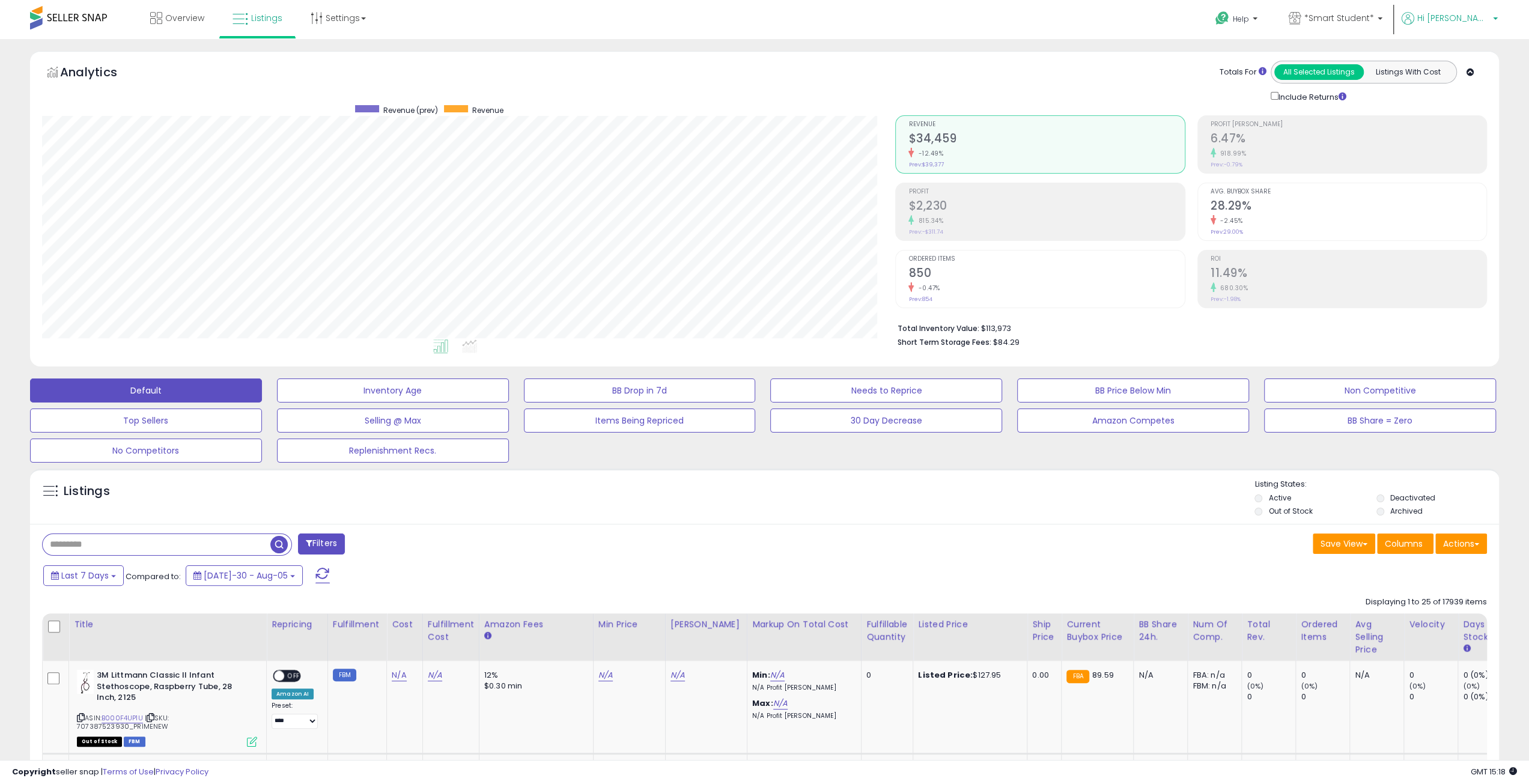
click at [1463, 15] on span "Hi [PERSON_NAME]" at bounding box center [1453, 18] width 72 height 12
click at [1478, 60] on link "Account" at bounding box center [1470, 63] width 31 height 11
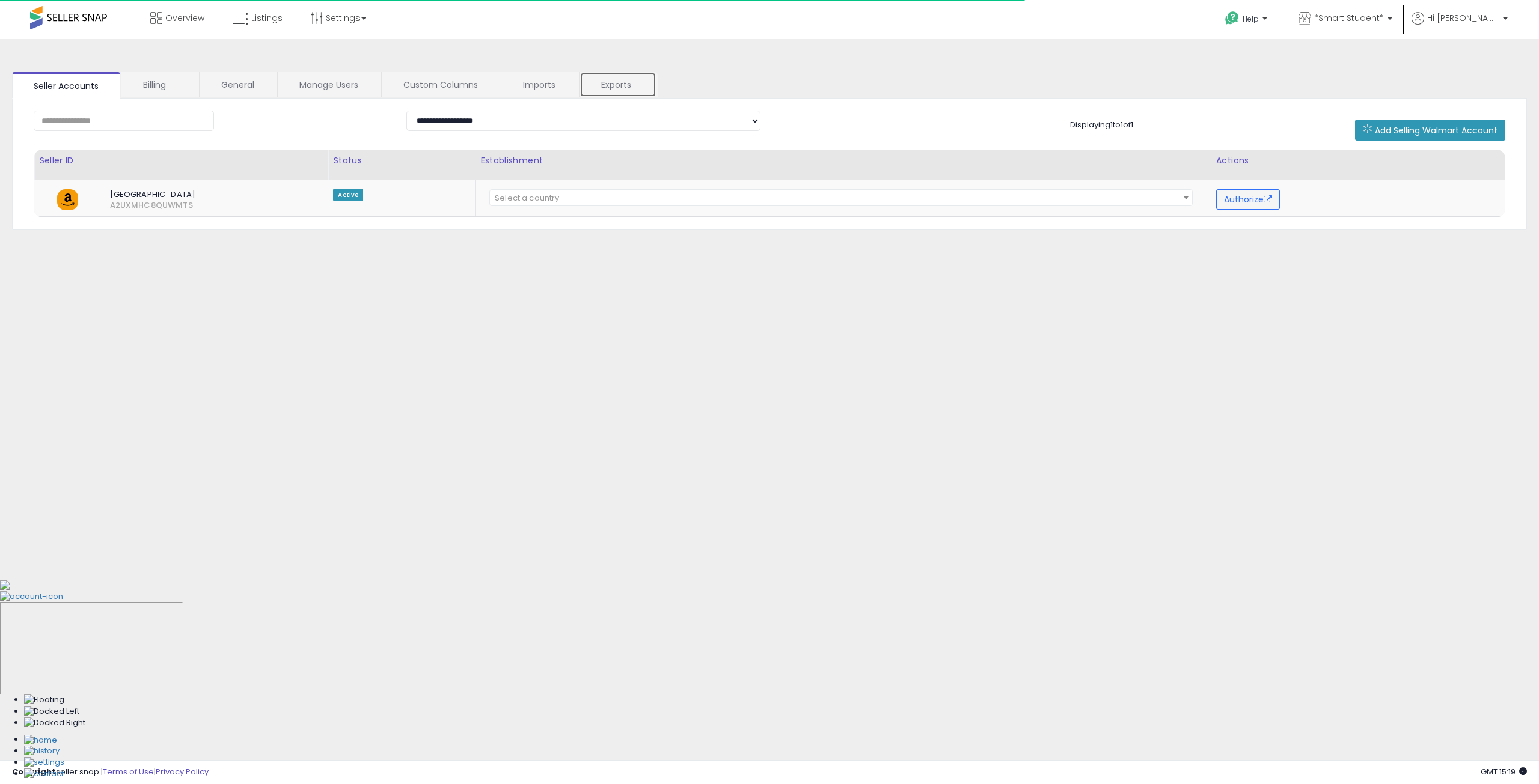
click at [631, 85] on link "Exports" at bounding box center [617, 85] width 77 height 26
click at [623, 81] on link "Exports" at bounding box center [617, 85] width 77 height 26
click at [617, 82] on link "Exports" at bounding box center [617, 85] width 77 height 26
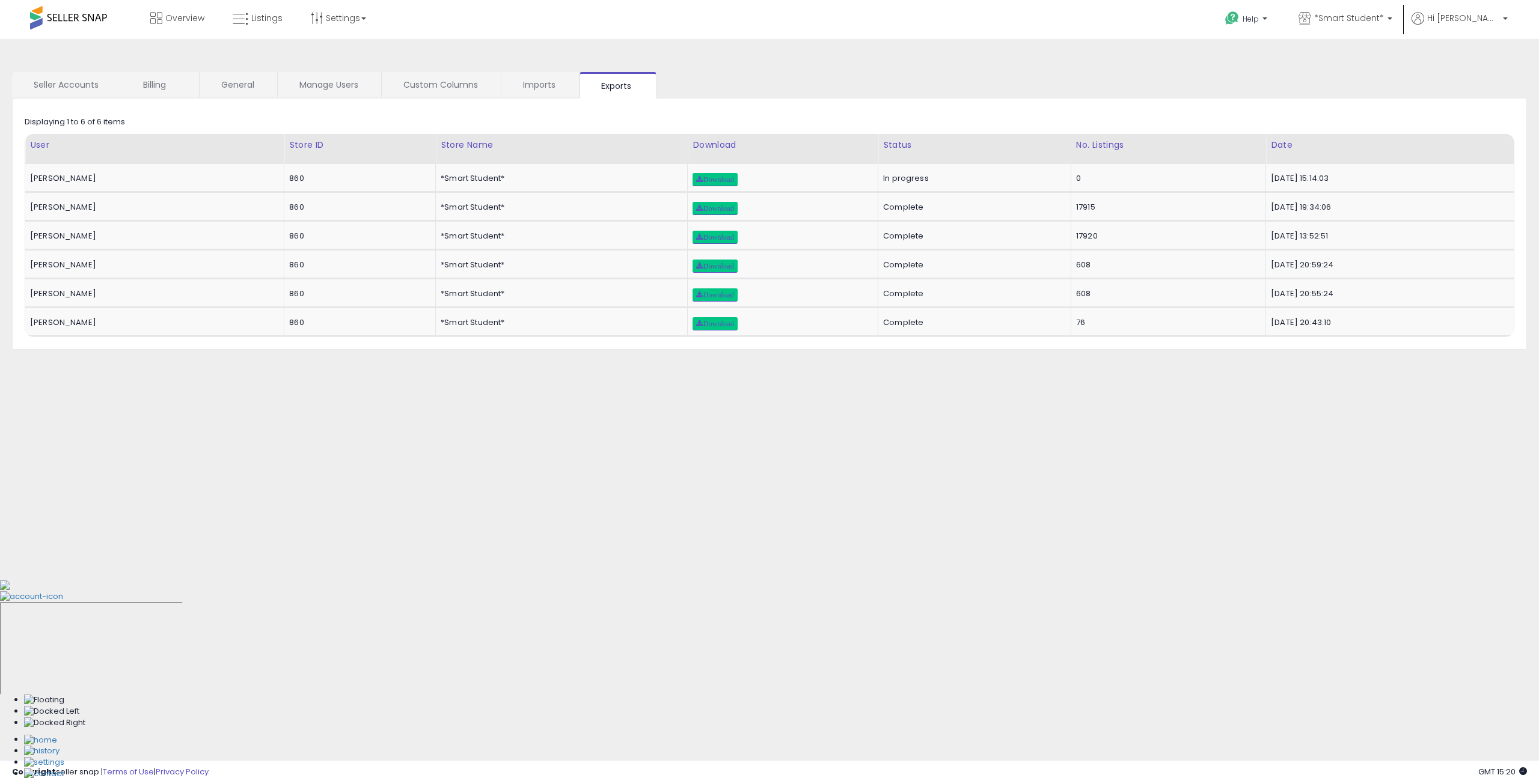
click at [707, 411] on div "**********" at bounding box center [769, 300] width 1527 height 499
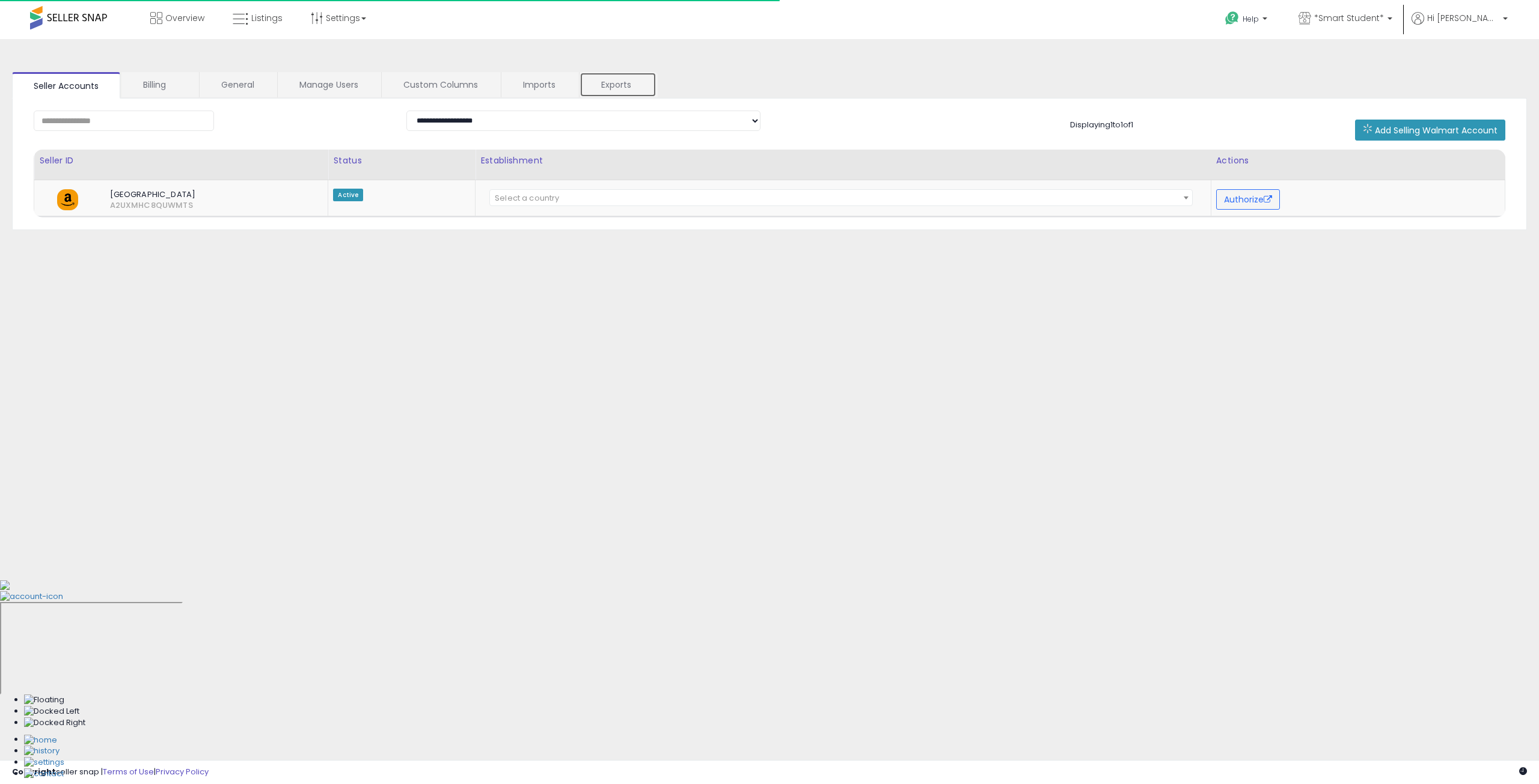
click at [590, 91] on link "Exports" at bounding box center [617, 85] width 77 height 26
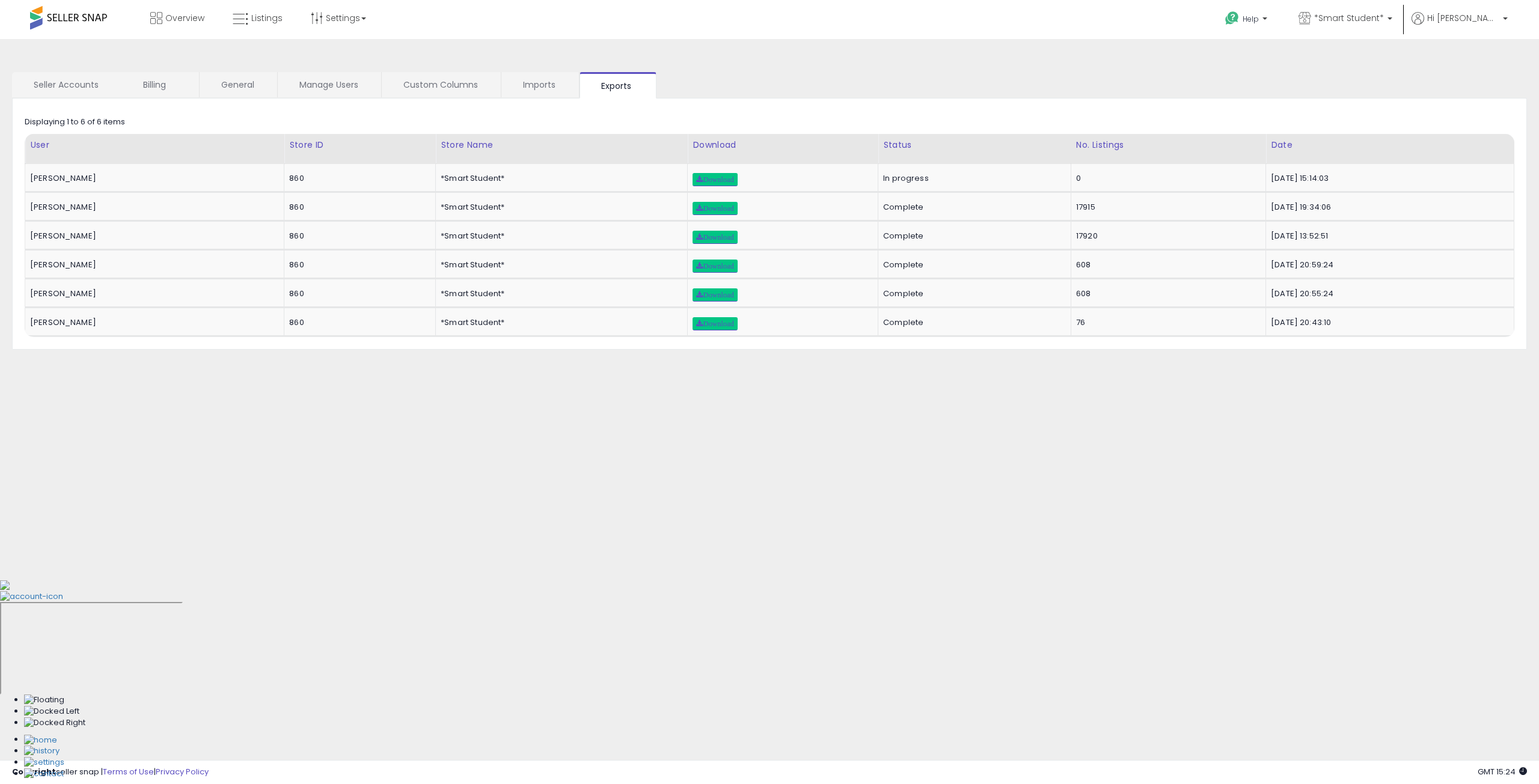
click at [614, 446] on div "**********" at bounding box center [769, 300] width 1527 height 499
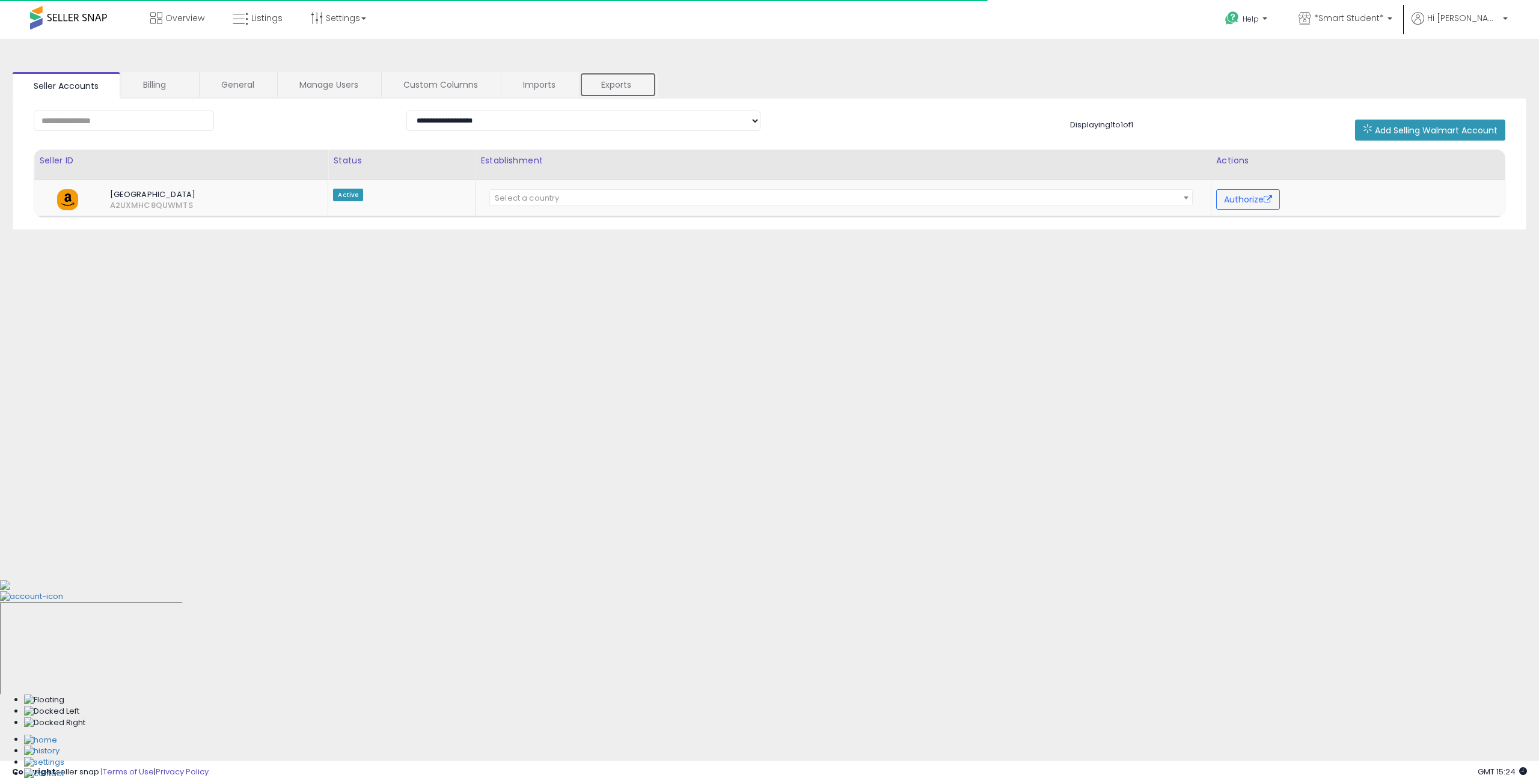
click at [646, 89] on link "Exports" at bounding box center [617, 85] width 77 height 26
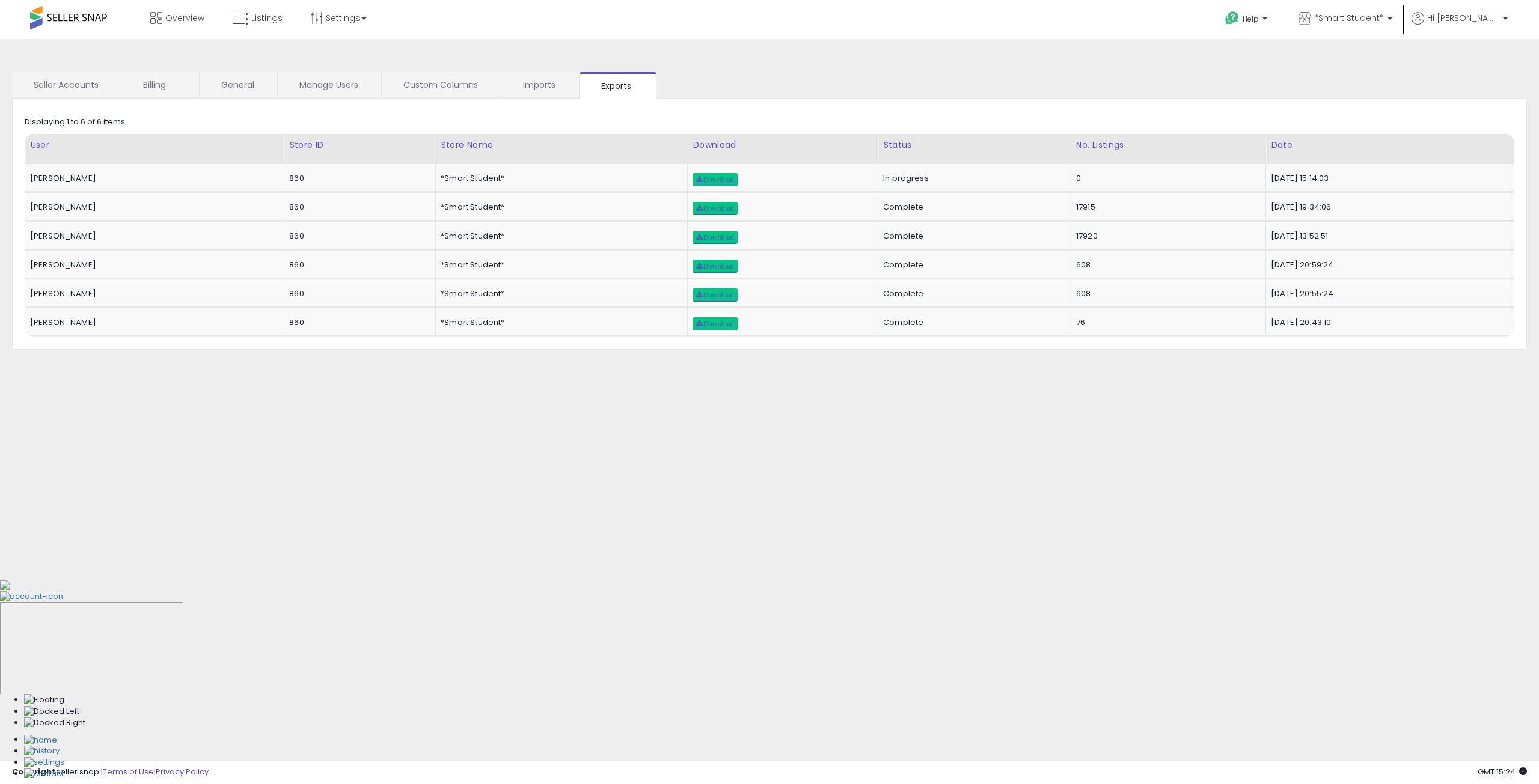
drag, startPoint x: 726, startPoint y: 415, endPoint x: 727, endPoint y: 393, distance: 22.0
click at [726, 409] on div "**********" at bounding box center [769, 300] width 1527 height 499
click at [727, 393] on div "**********" at bounding box center [769, 300] width 1527 height 499
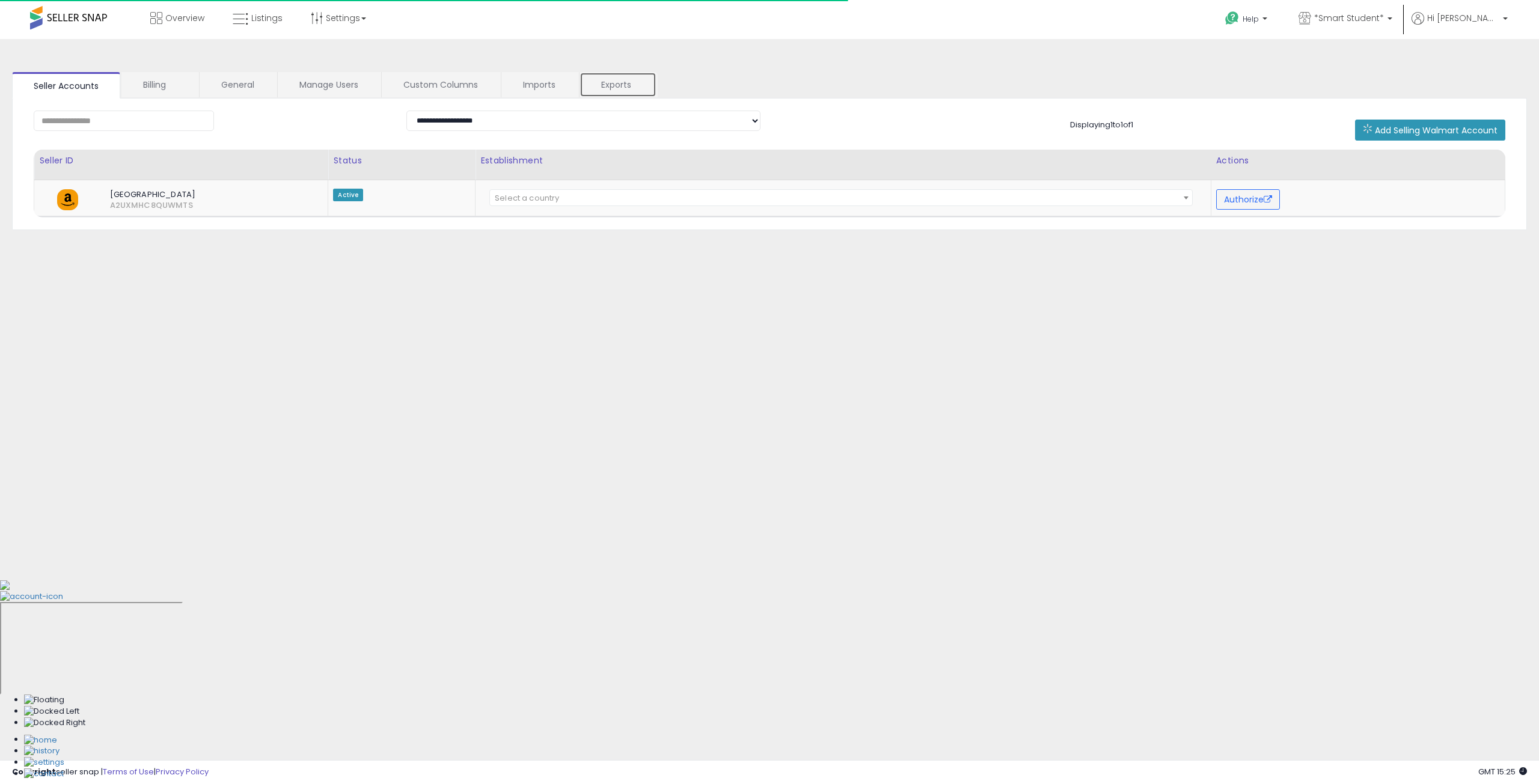
click at [613, 76] on link "Exports" at bounding box center [617, 85] width 77 height 26
click at [625, 89] on link "Exports" at bounding box center [617, 85] width 77 height 26
click at [618, 77] on link "Exports" at bounding box center [617, 85] width 77 height 26
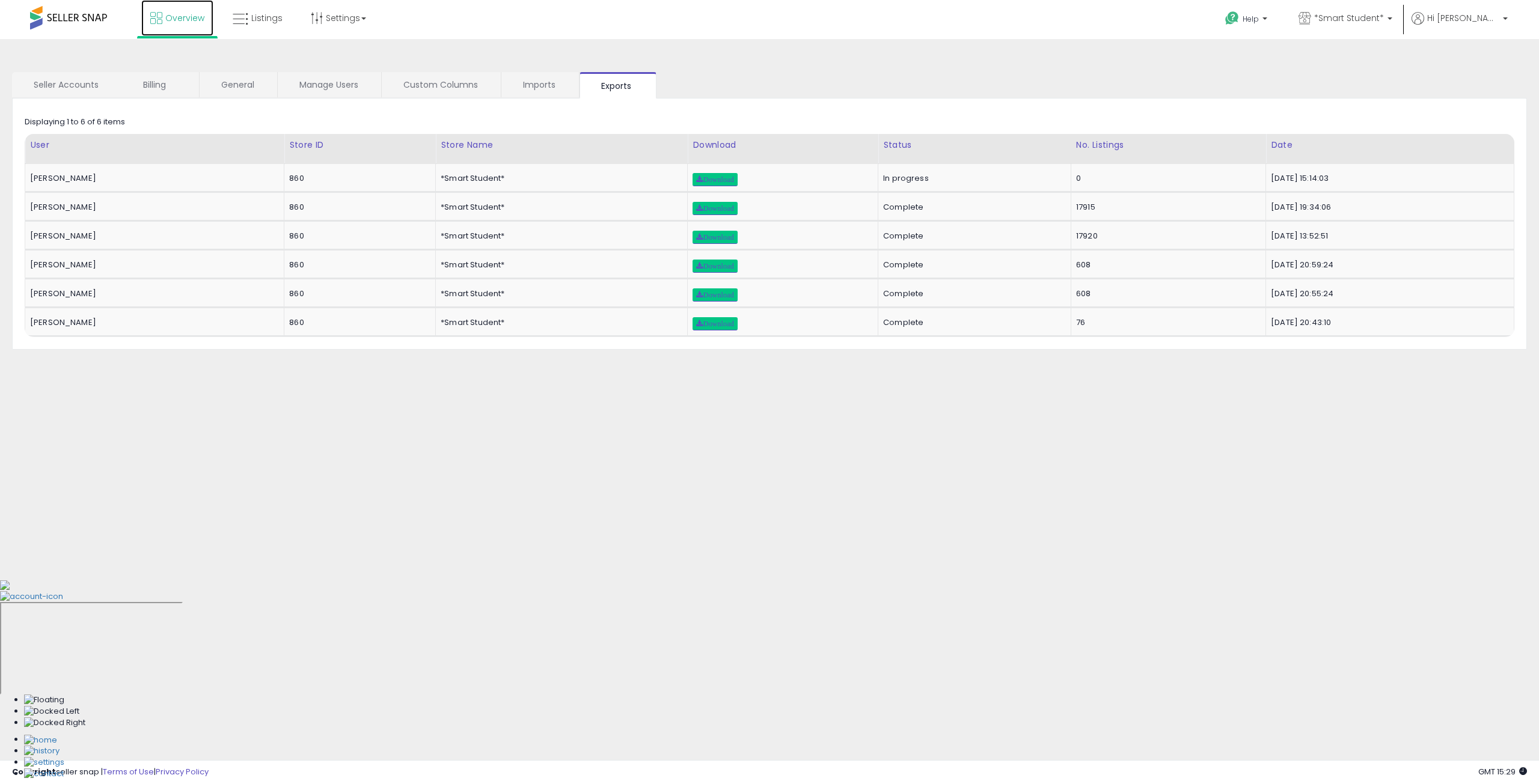
click at [172, 16] on span "Overview" at bounding box center [185, 18] width 39 height 12
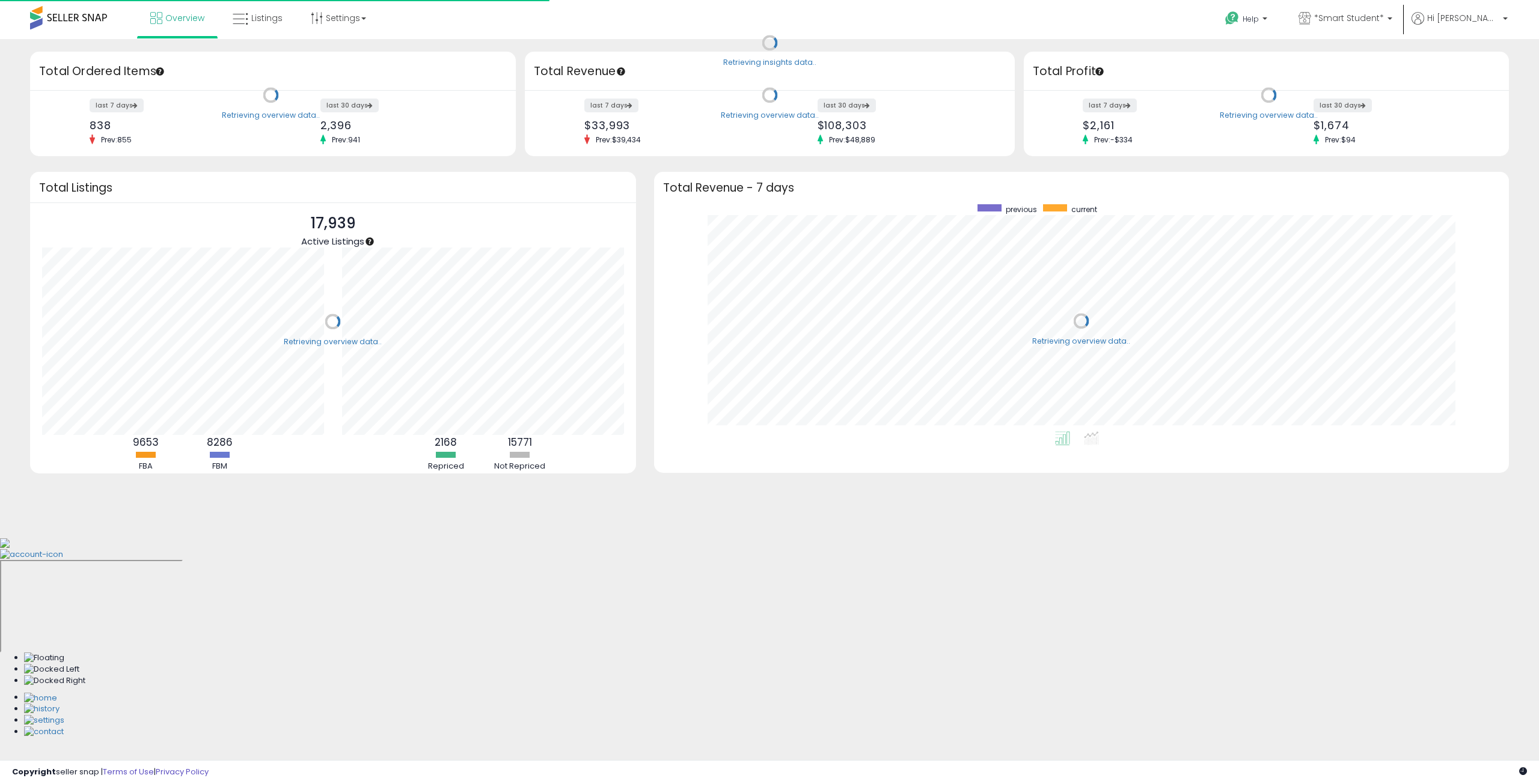
scroll to position [227, 830]
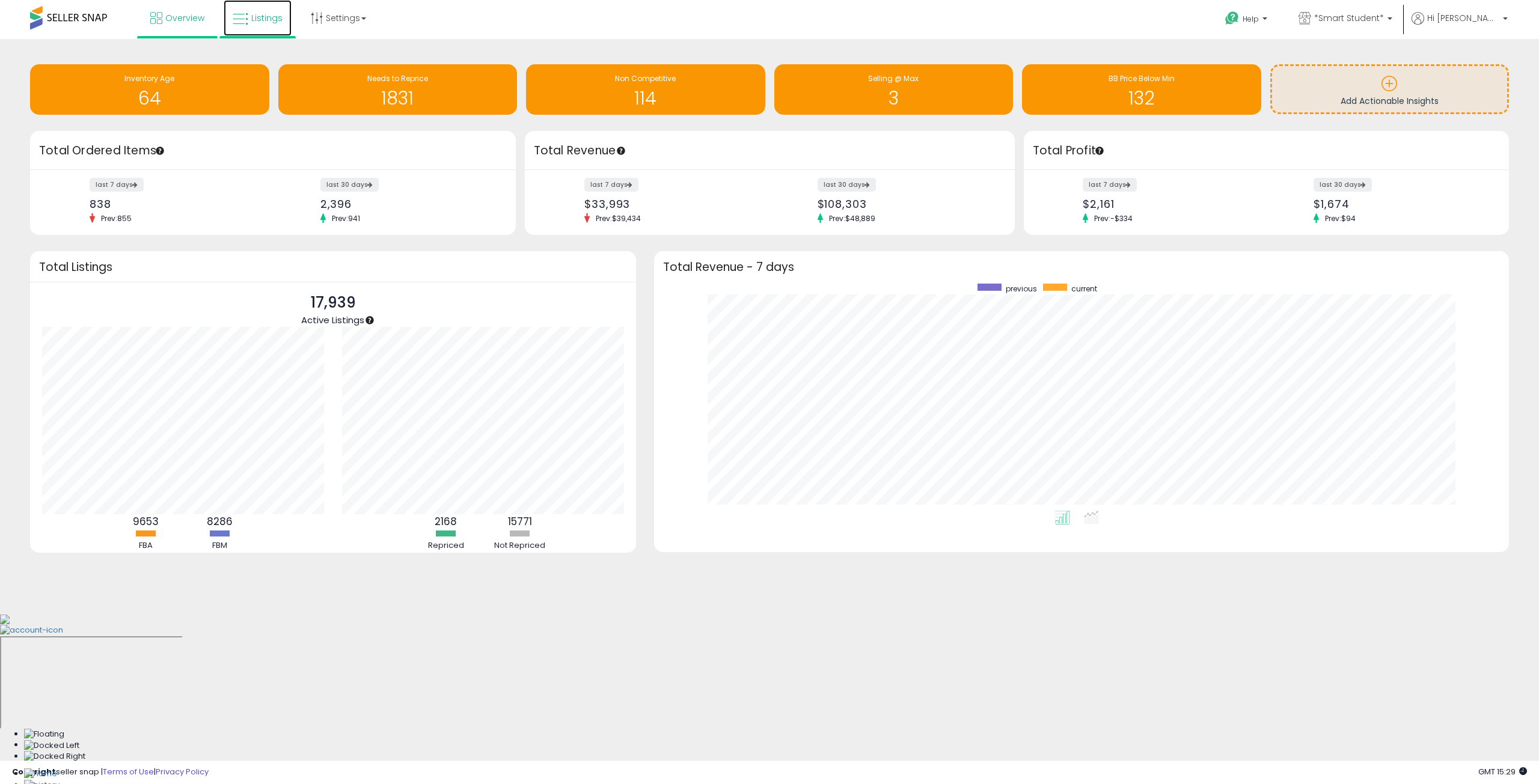
click at [261, 5] on link "Listings" at bounding box center [258, 18] width 68 height 36
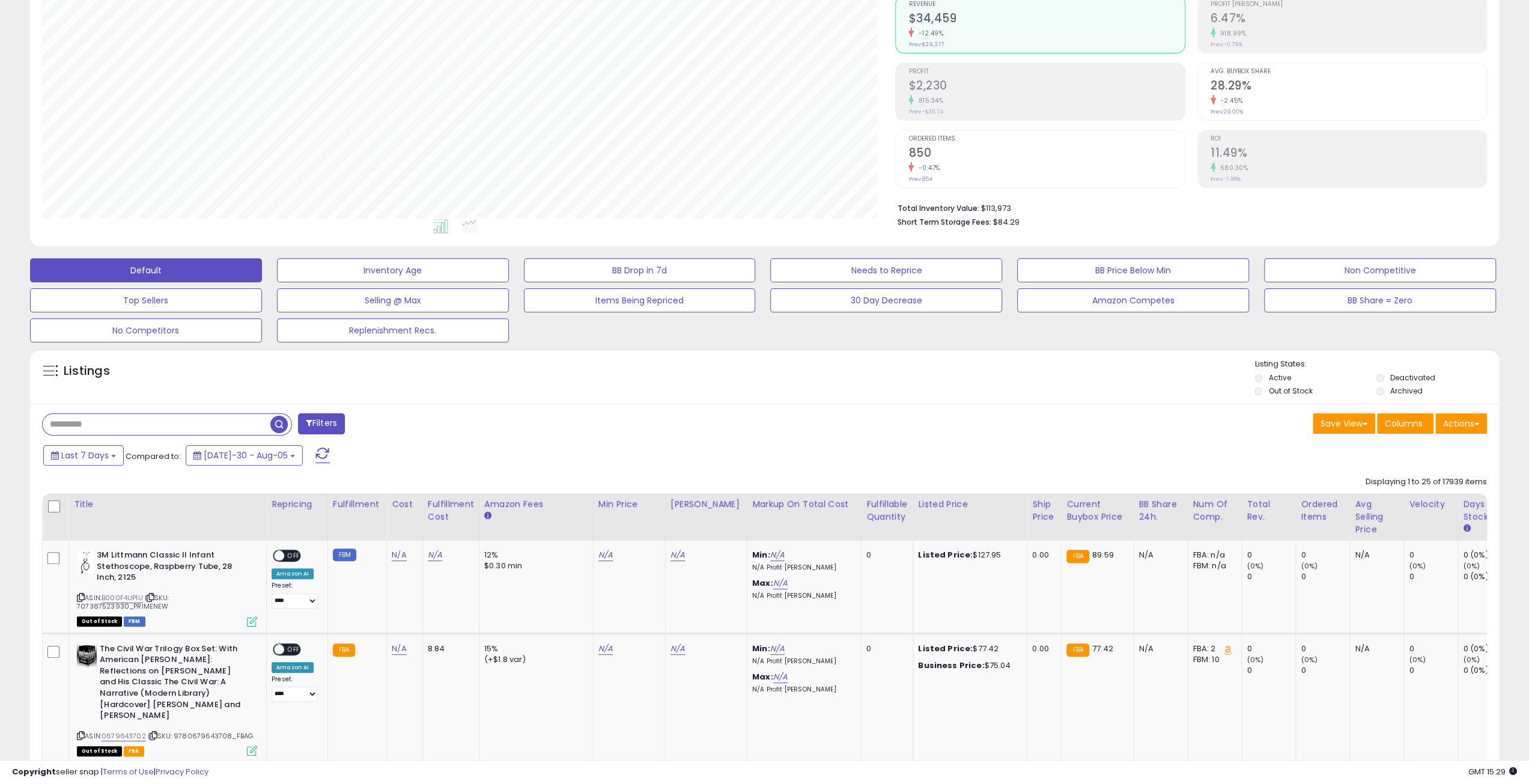
scroll to position [246, 853]
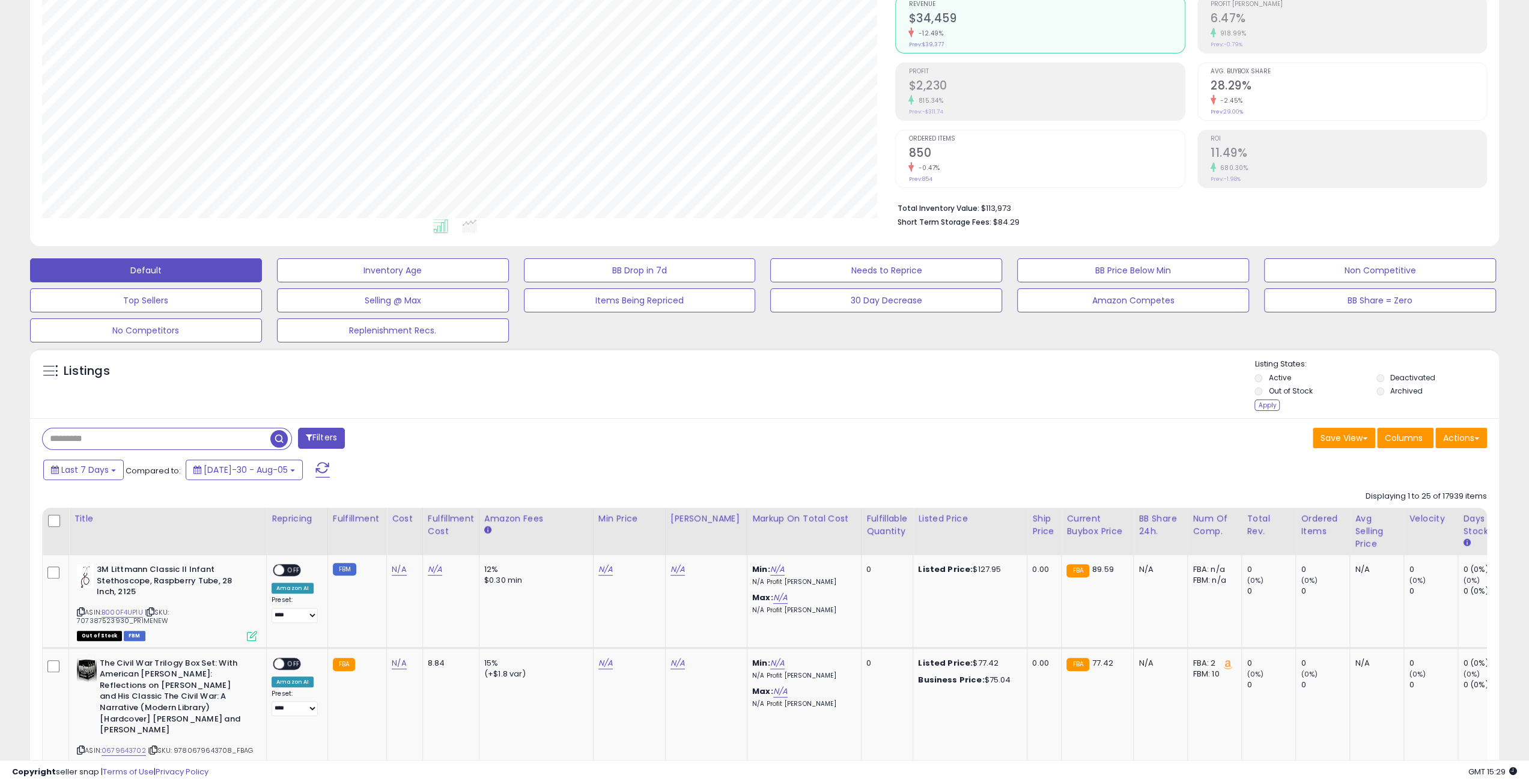
click at [1241, 441] on div "Save View Save As New View Update Current View Columns Actions Import Export Vi…" at bounding box center [1131, 440] width 732 height 24
click at [1262, 406] on div "Apply" at bounding box center [1268, 404] width 26 height 11
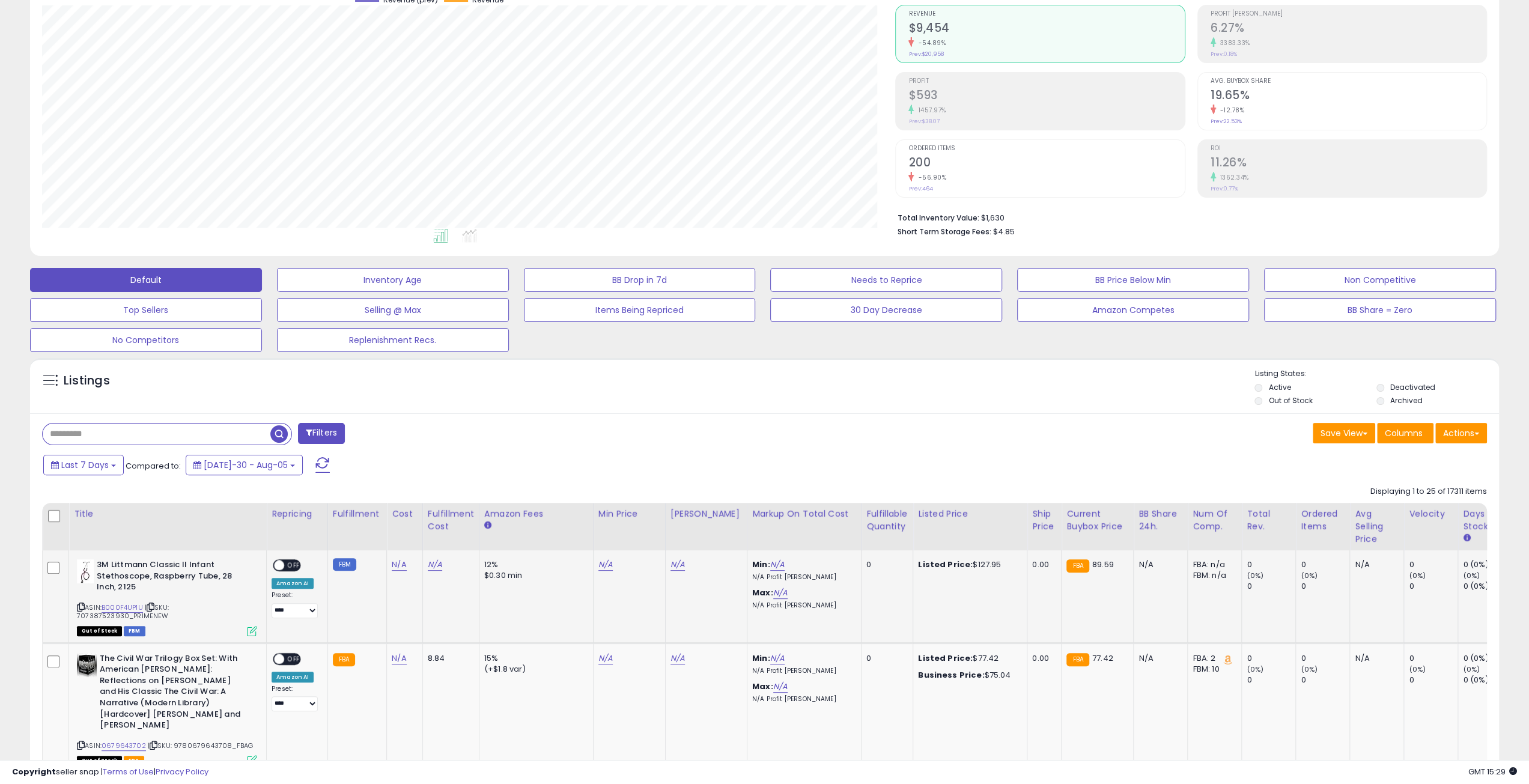
scroll to position [180, 0]
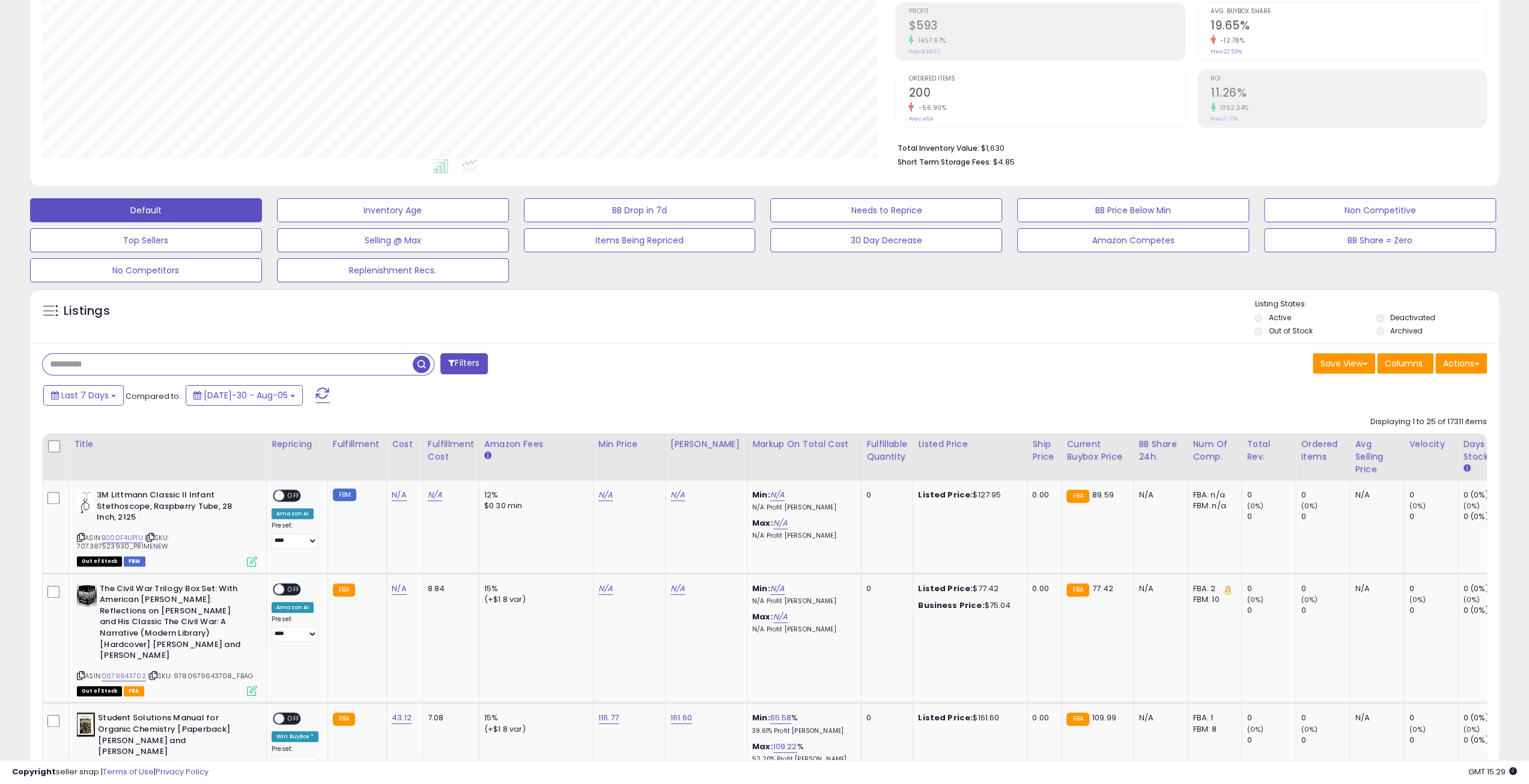
click at [112, 366] on input "text" at bounding box center [227, 364] width 370 height 21
type input "***"
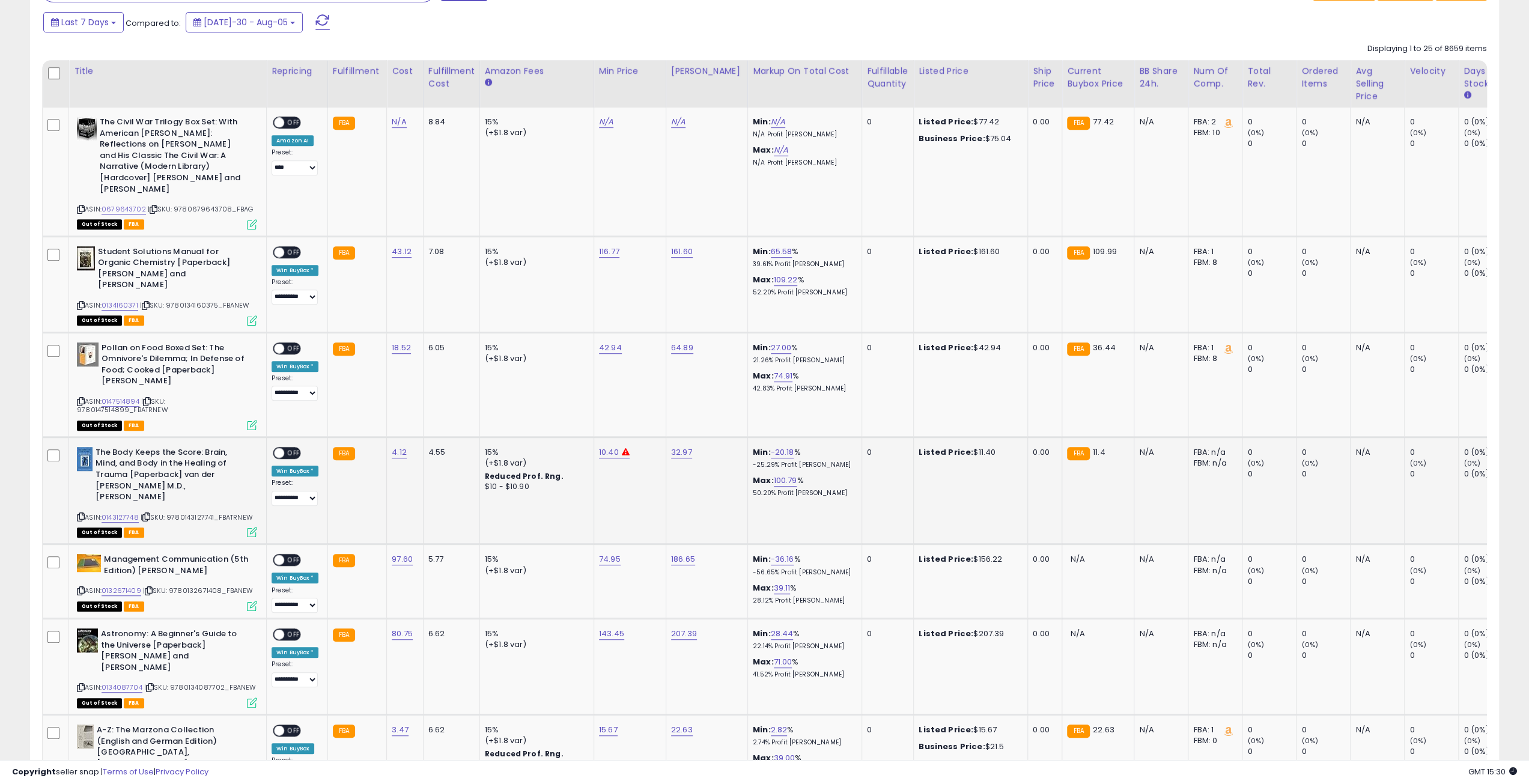
scroll to position [421, 0]
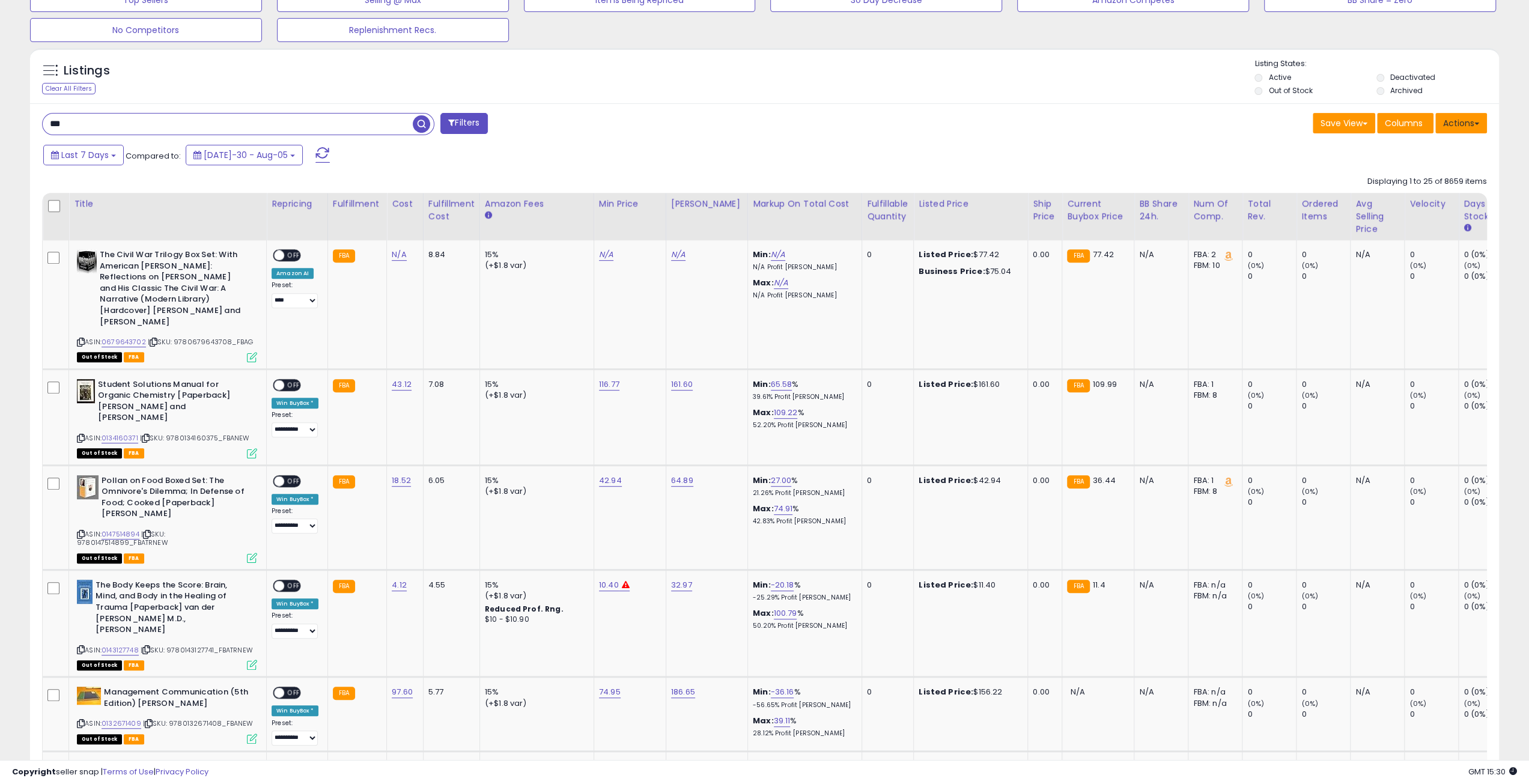
click at [1460, 119] on button "Actions" at bounding box center [1461, 123] width 52 height 20
click at [1429, 179] on link "Export Visible Columns" at bounding box center [1412, 179] width 132 height 19
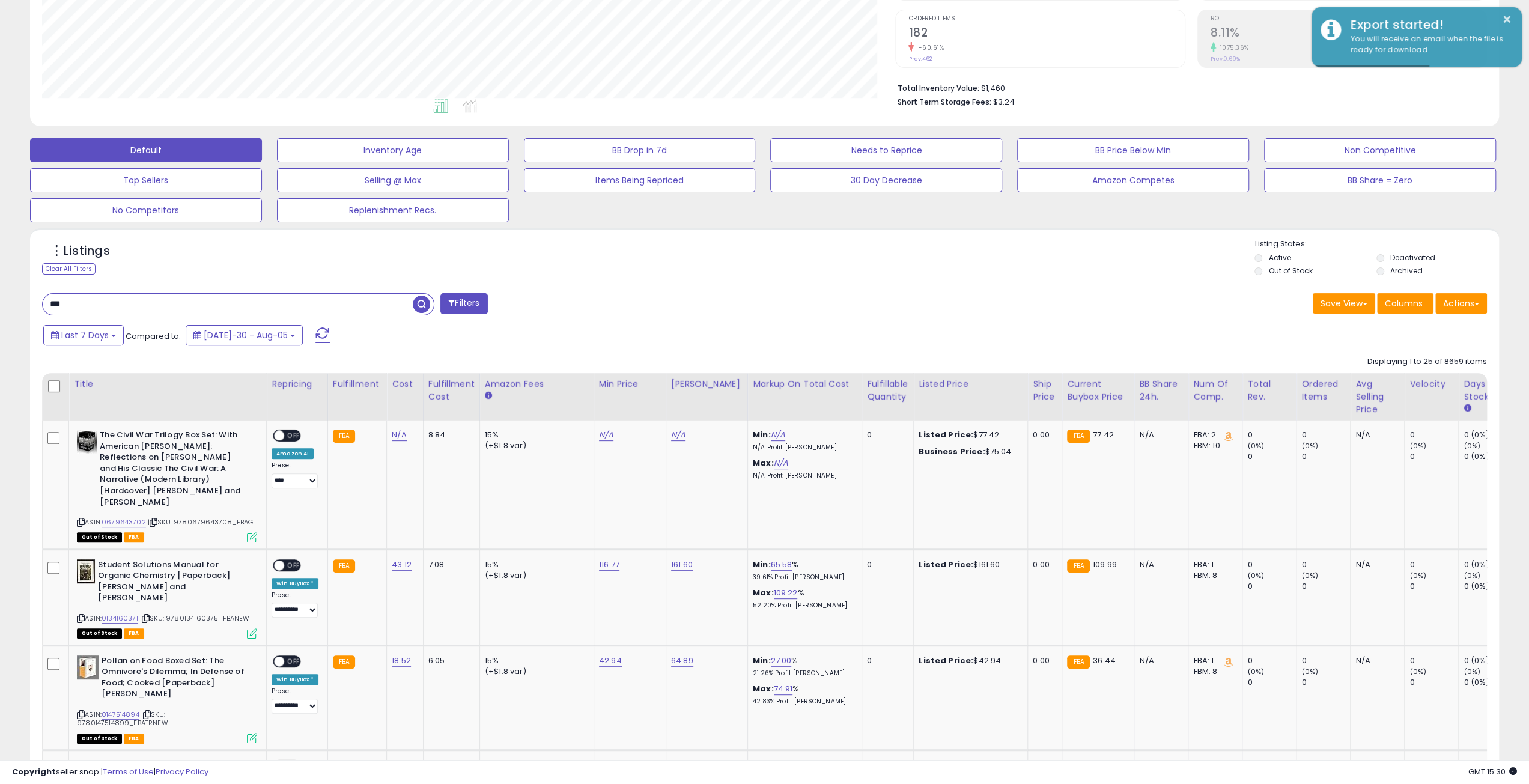
scroll to position [0, 0]
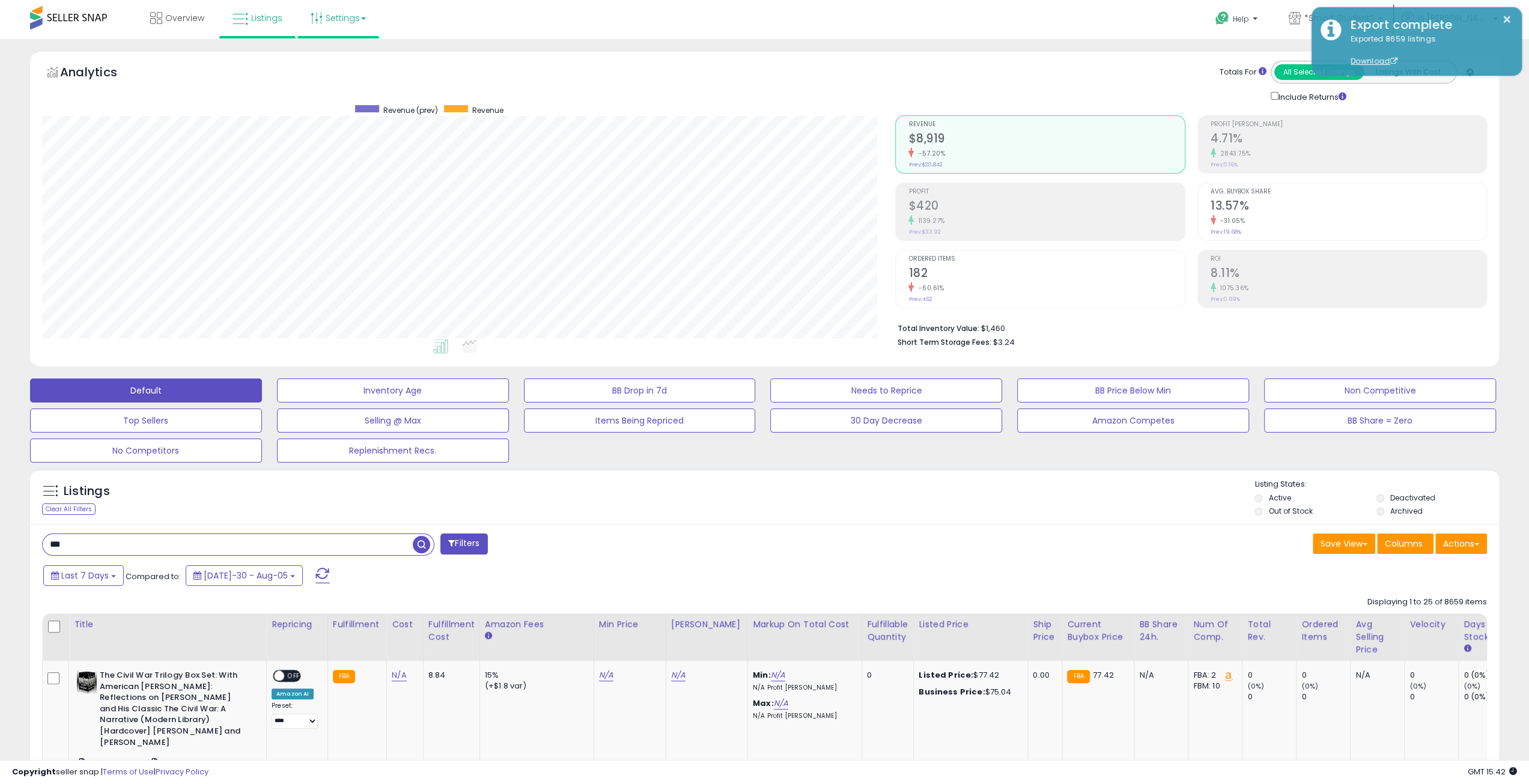
click at [340, 18] on link "Settings" at bounding box center [338, 18] width 73 height 36
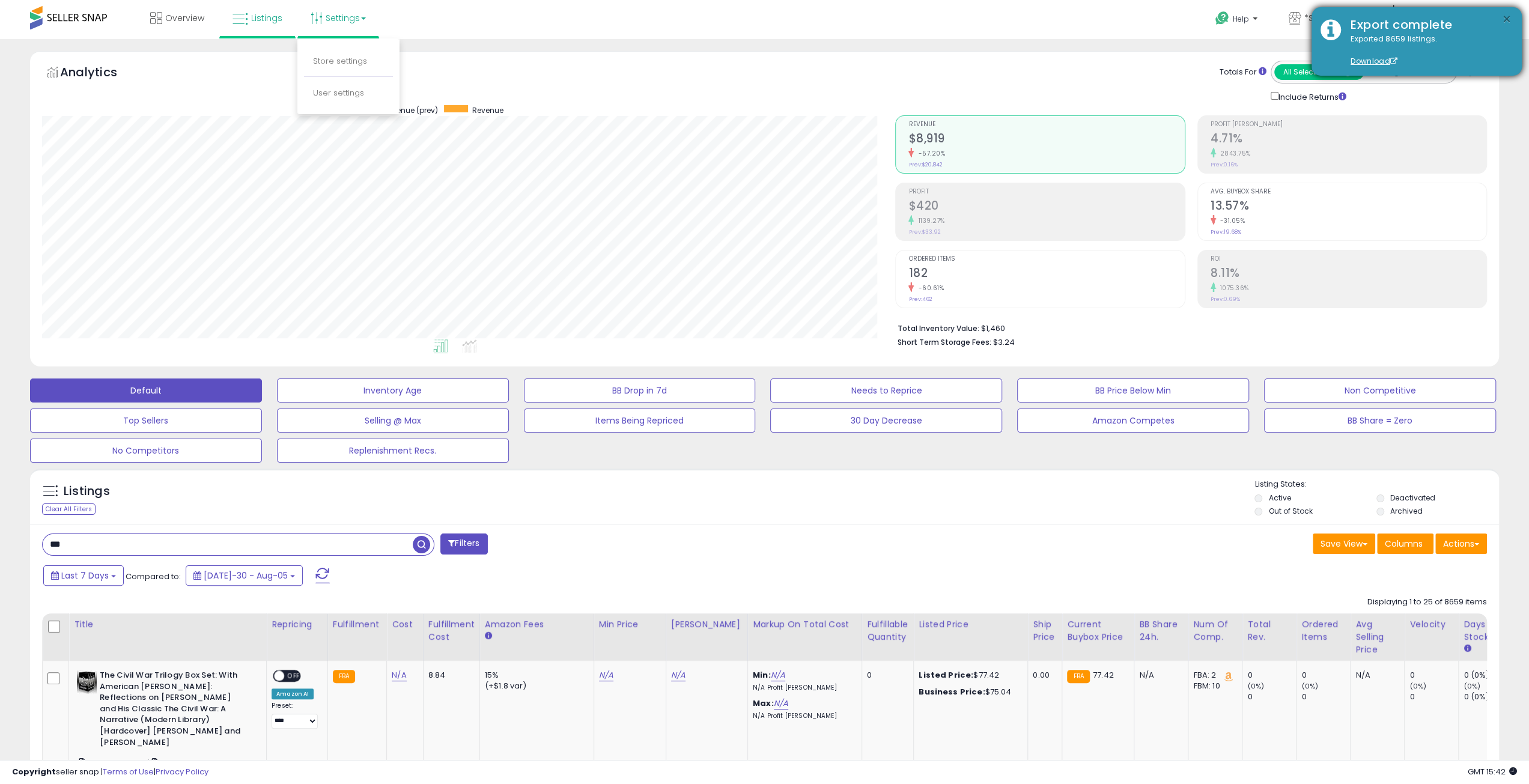
click at [1509, 20] on button "×" at bounding box center [1507, 20] width 9 height 15
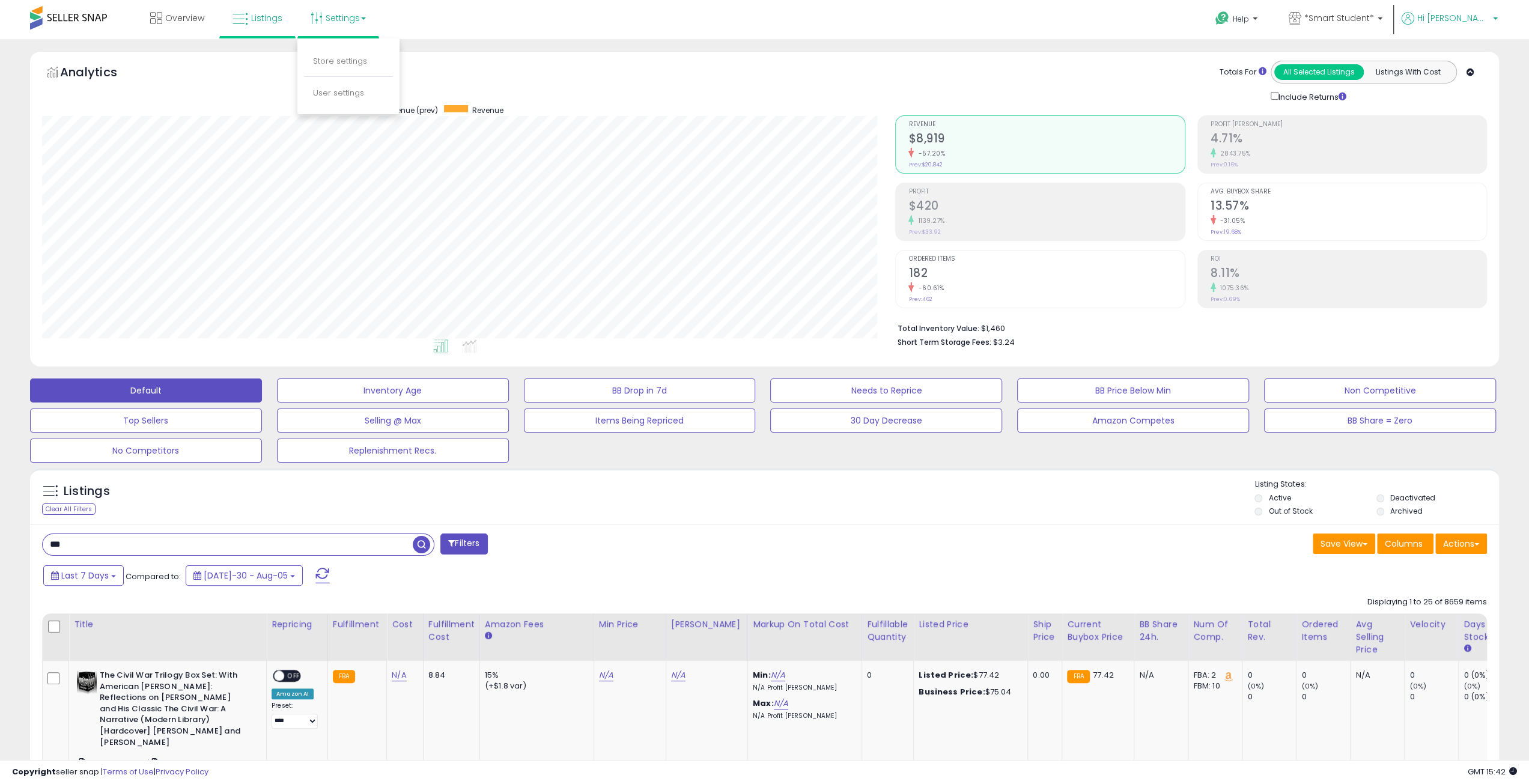
click at [1486, 16] on span "Hi [PERSON_NAME]" at bounding box center [1453, 18] width 72 height 12
click at [1462, 66] on link "Account" at bounding box center [1470, 63] width 31 height 11
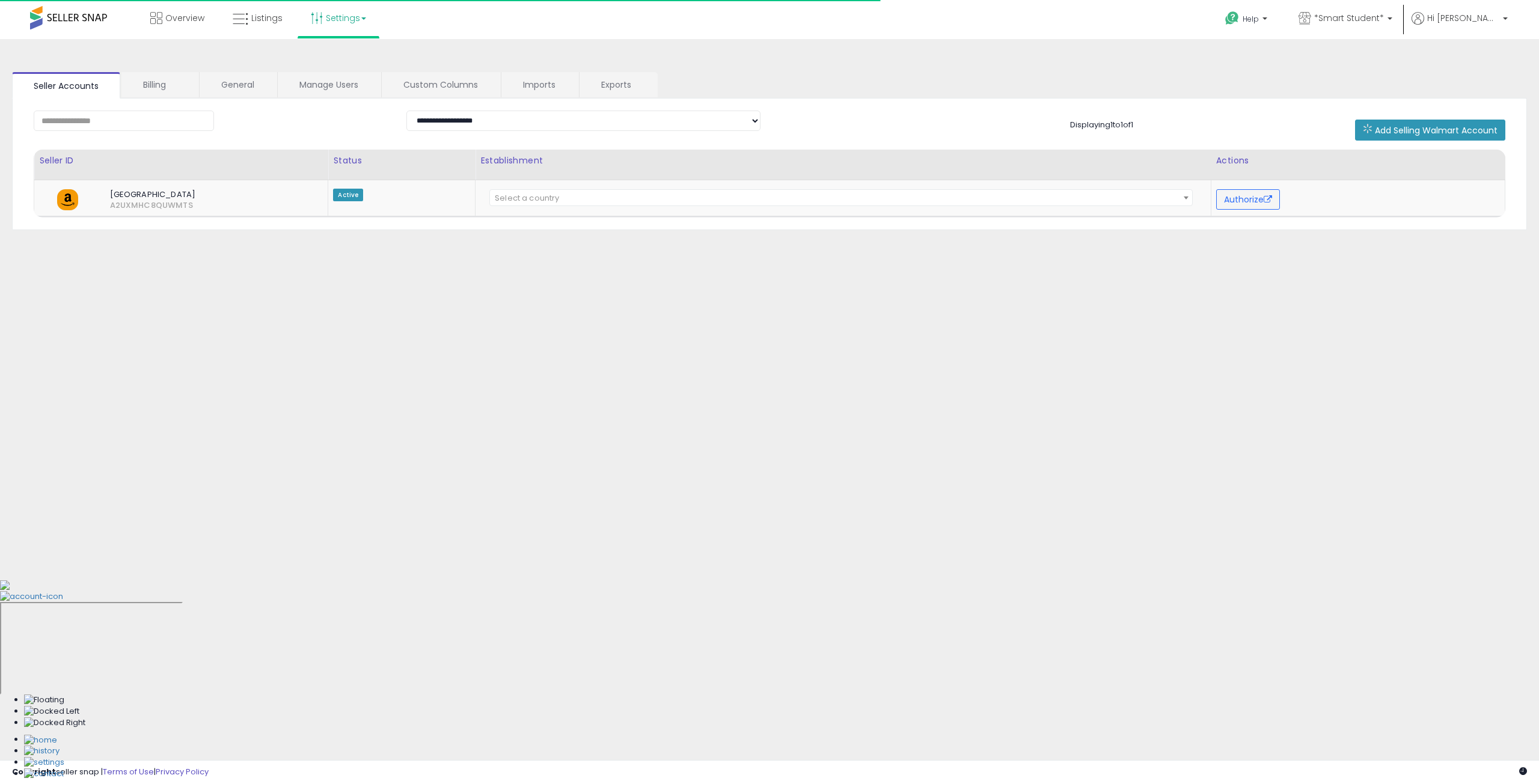
click at [329, 9] on link "Settings" at bounding box center [338, 18] width 73 height 36
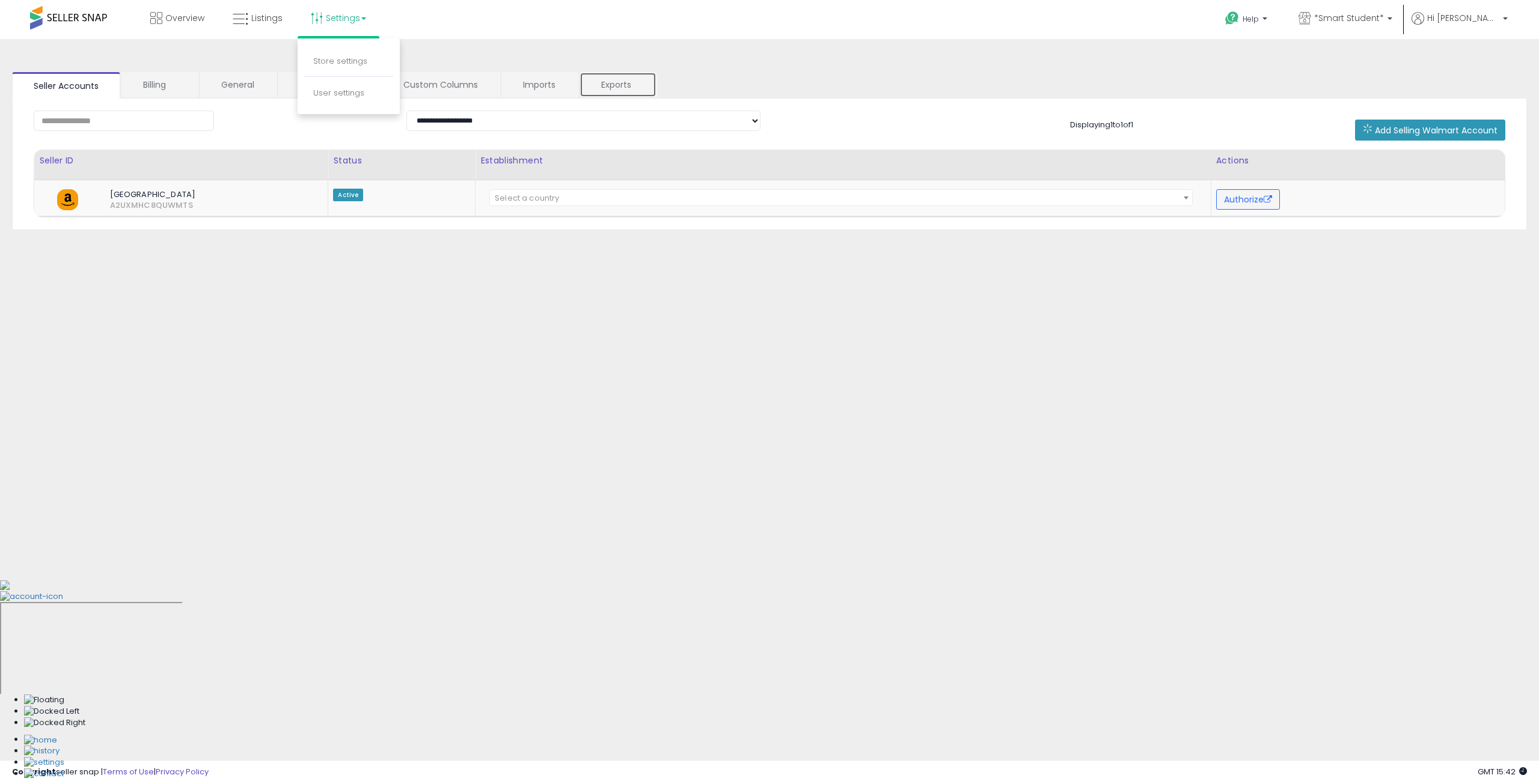
click at [615, 84] on link "Exports" at bounding box center [617, 85] width 77 height 26
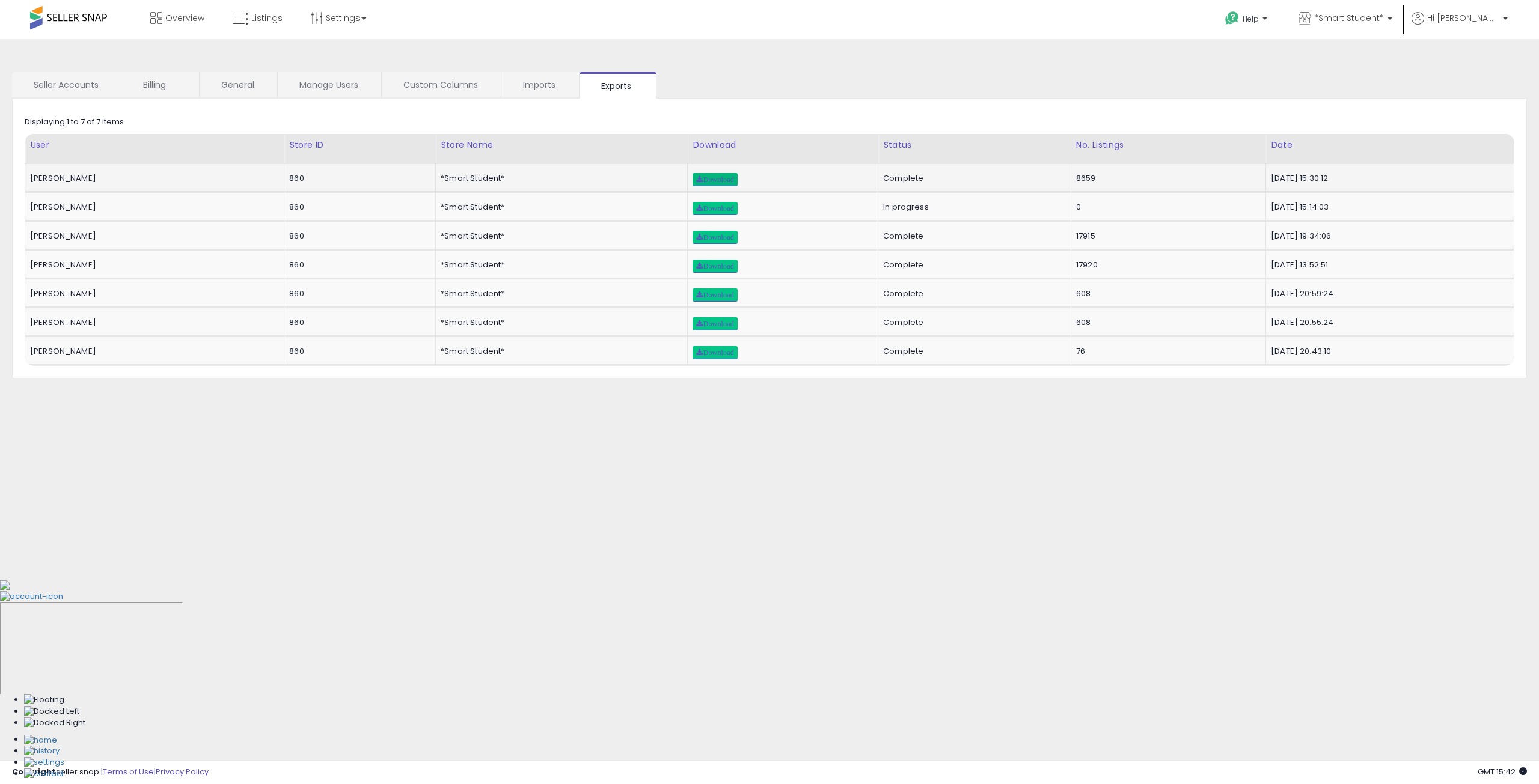
click at [696, 181] on span "Download" at bounding box center [715, 180] width 37 height 7
click at [244, 17] on icon at bounding box center [240, 19] width 15 height 15
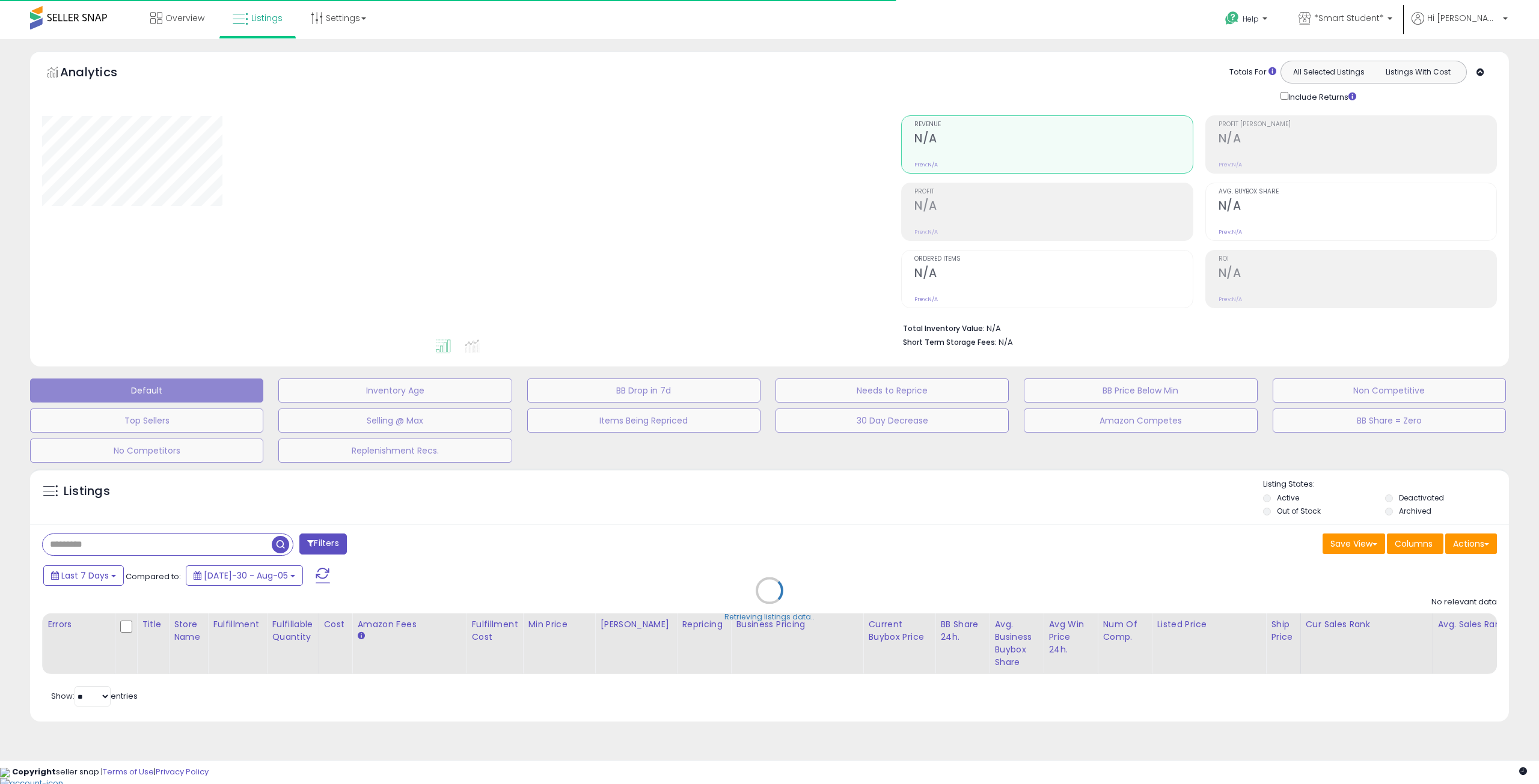
click at [119, 547] on div "Retrieving listings data.." at bounding box center [770, 599] width 1497 height 274
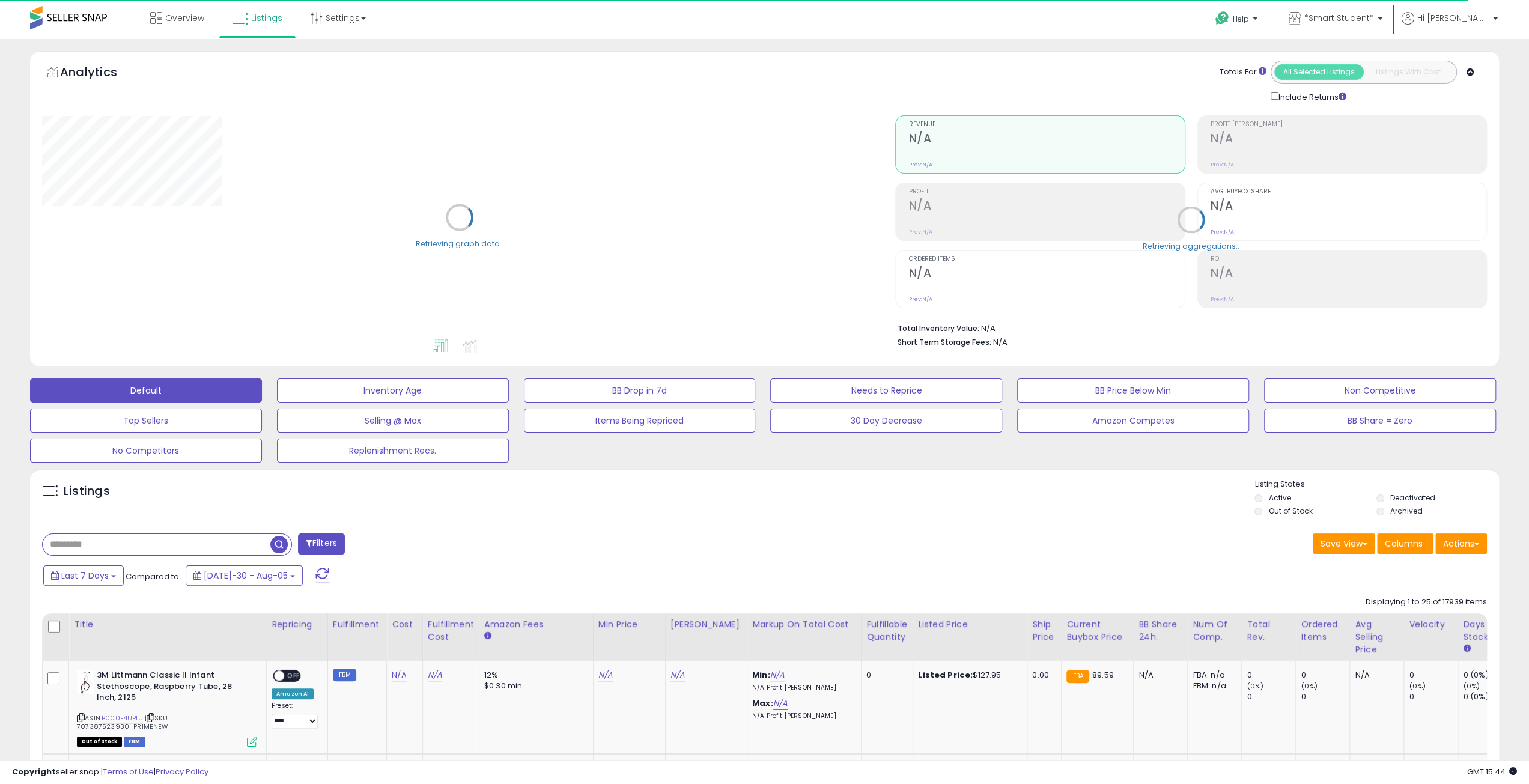
click at [90, 548] on input "text" at bounding box center [157, 544] width 228 height 21
paste input "**********"
type input "**********"
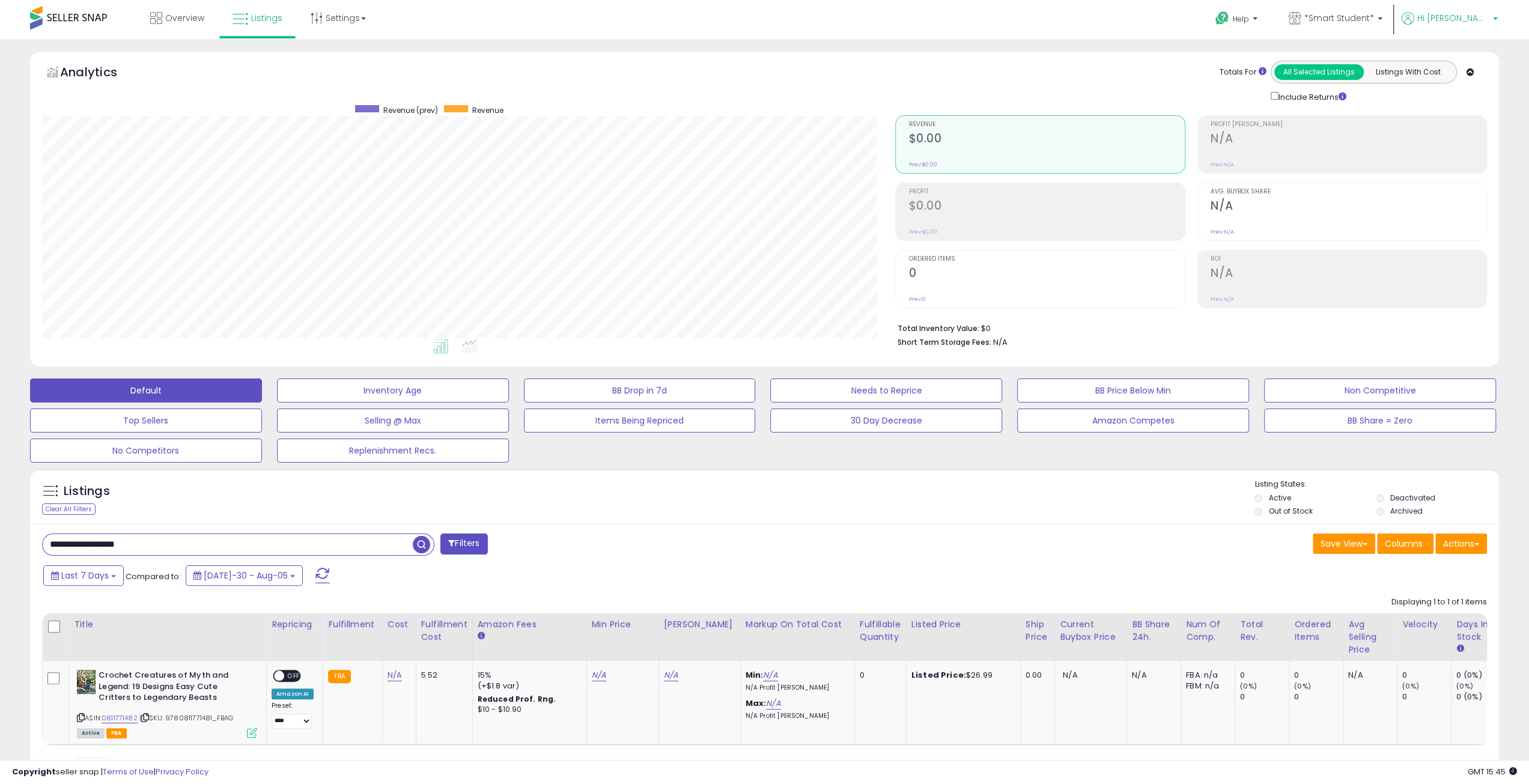
click at [1469, 15] on span "Hi [PERSON_NAME]" at bounding box center [1453, 18] width 72 height 12
click at [1475, 63] on link "Account" at bounding box center [1470, 63] width 31 height 11
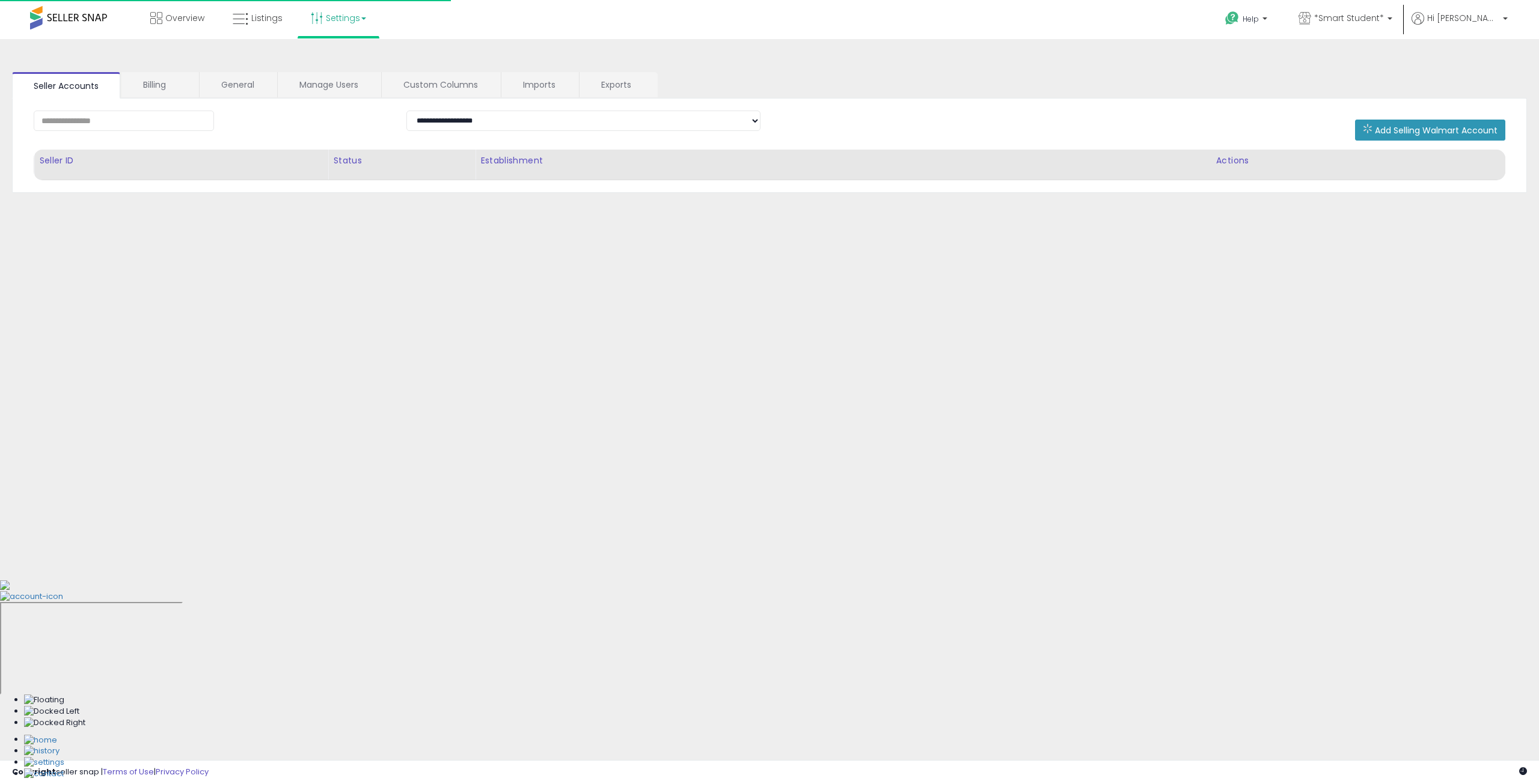
click at [342, 22] on link "Settings" at bounding box center [338, 18] width 73 height 36
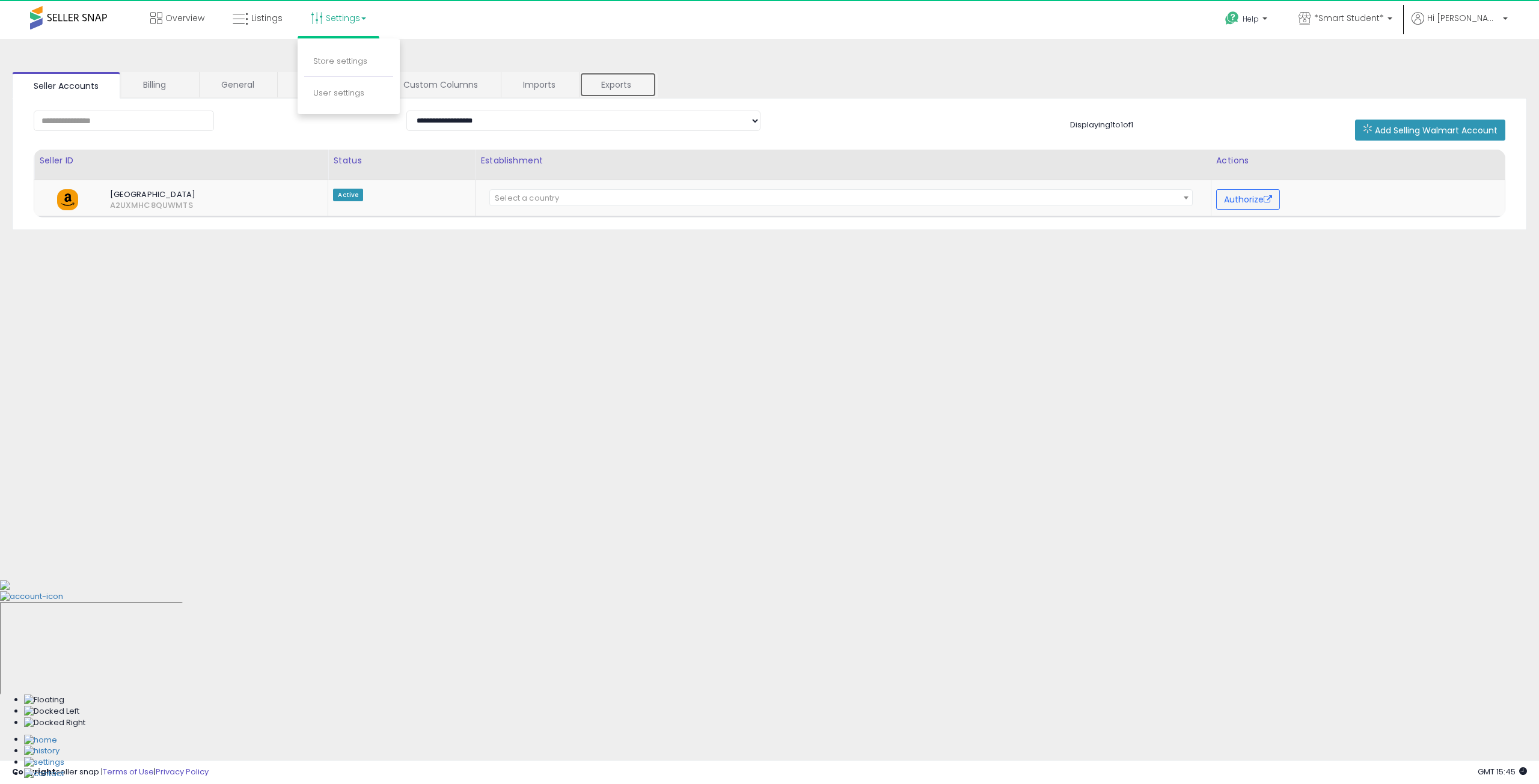
click at [610, 83] on link "Exports" at bounding box center [617, 85] width 77 height 26
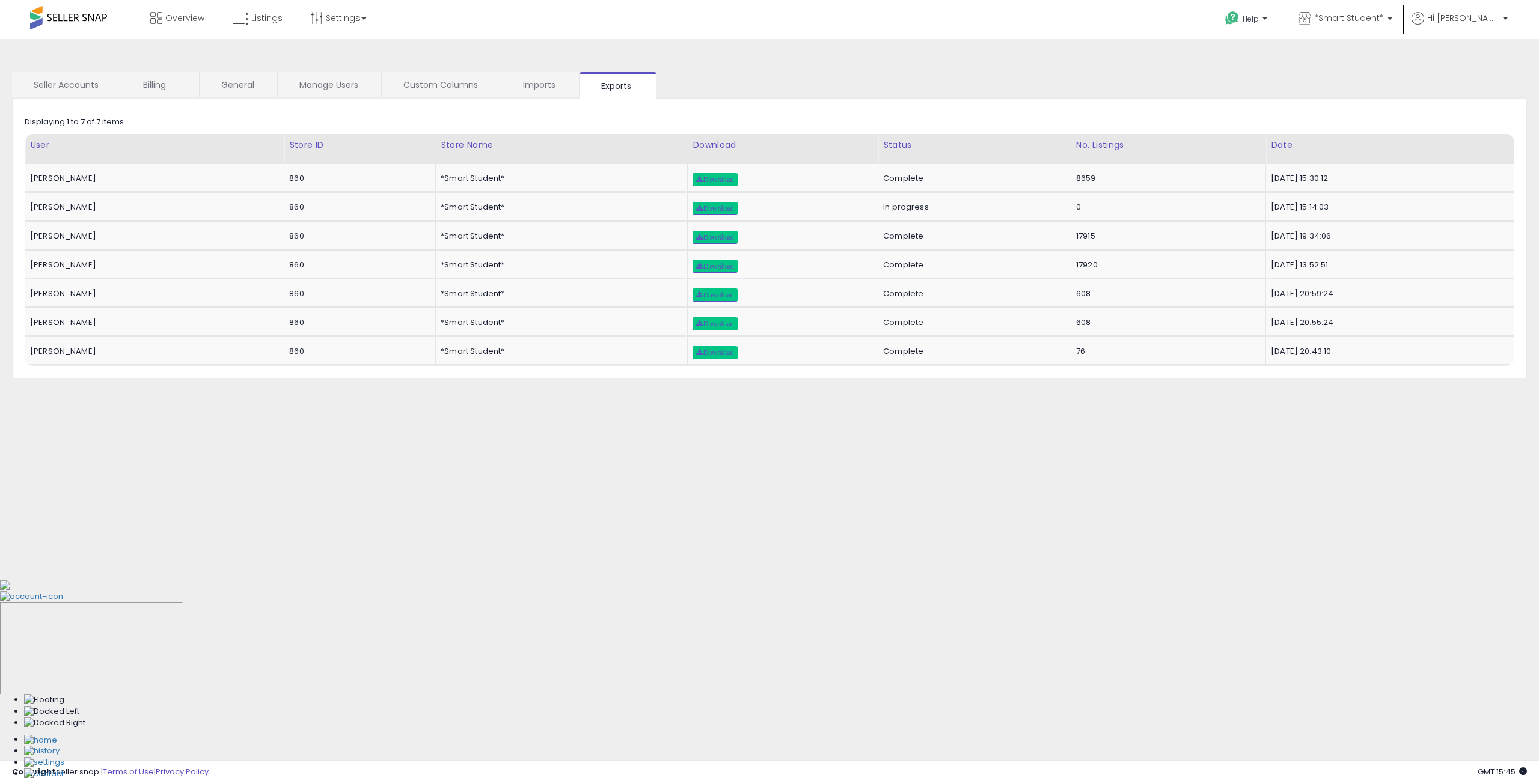
drag, startPoint x: 900, startPoint y: 419, endPoint x: 865, endPoint y: 411, distance: 35.9
click at [899, 418] on div "**********" at bounding box center [769, 300] width 1527 height 499
click at [696, 206] on span "Download" at bounding box center [715, 209] width 37 height 7
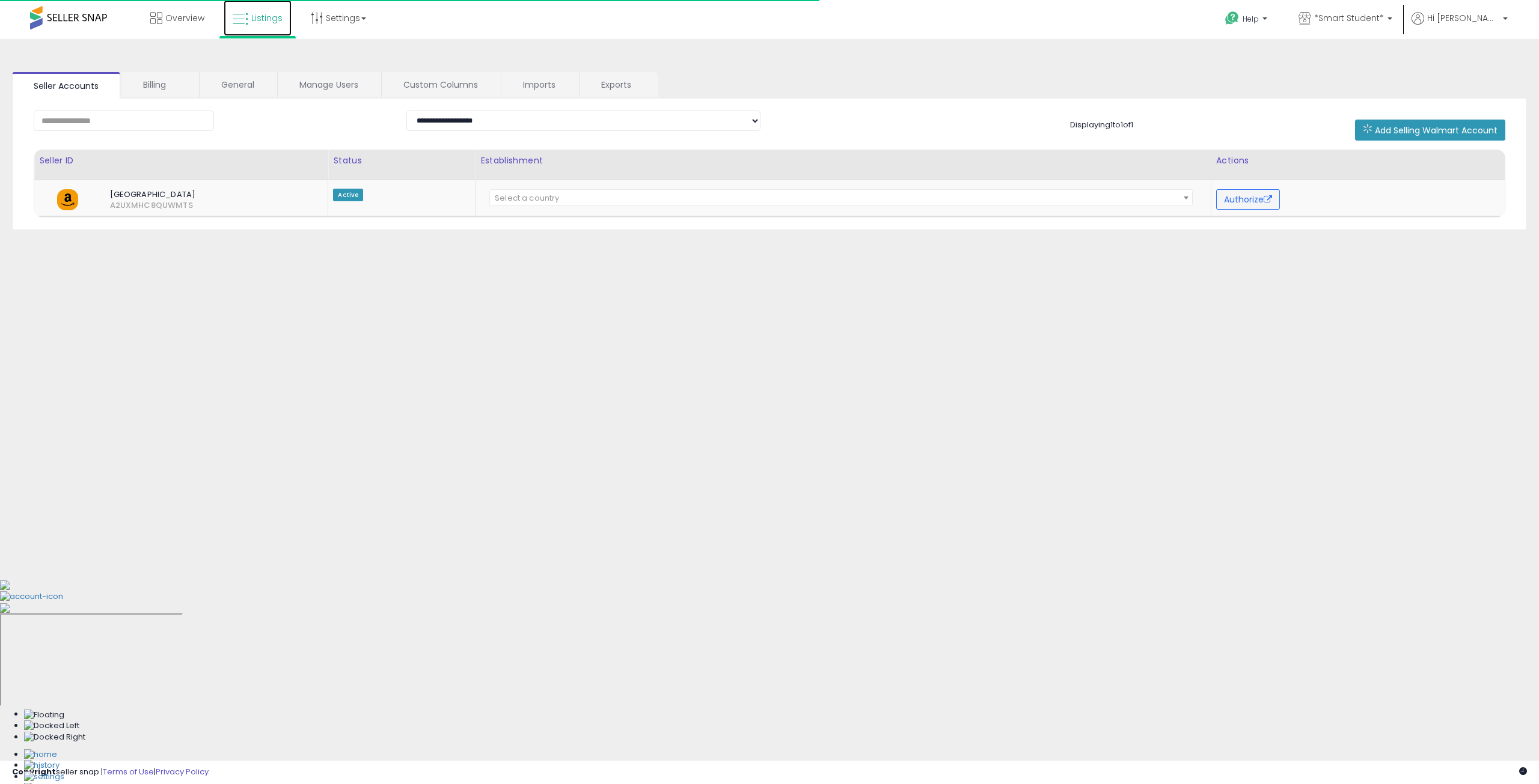
click at [284, 21] on link "Listings" at bounding box center [258, 18] width 68 height 36
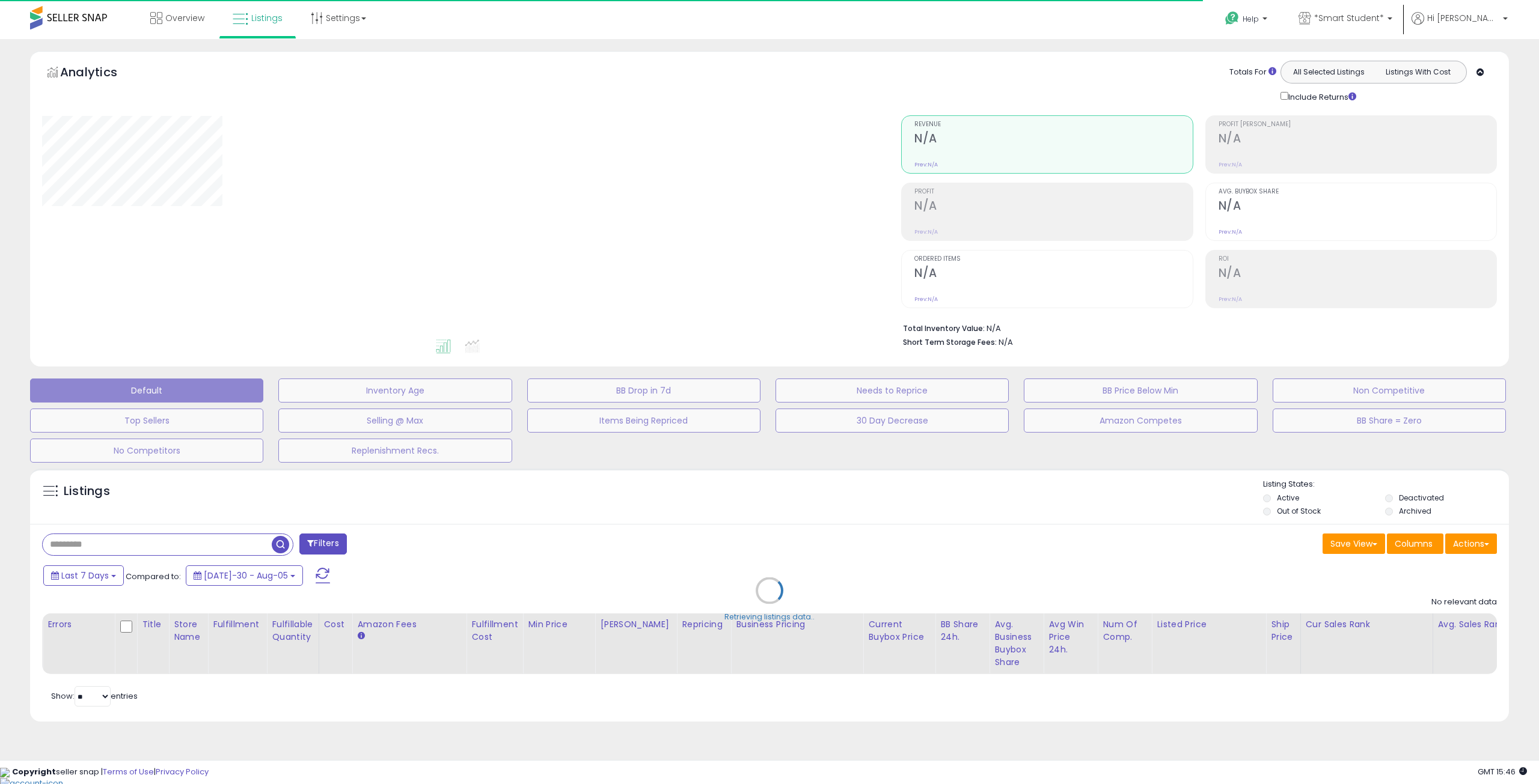
click at [1450, 547] on div "Retrieving listings data.." at bounding box center [770, 599] width 1497 height 274
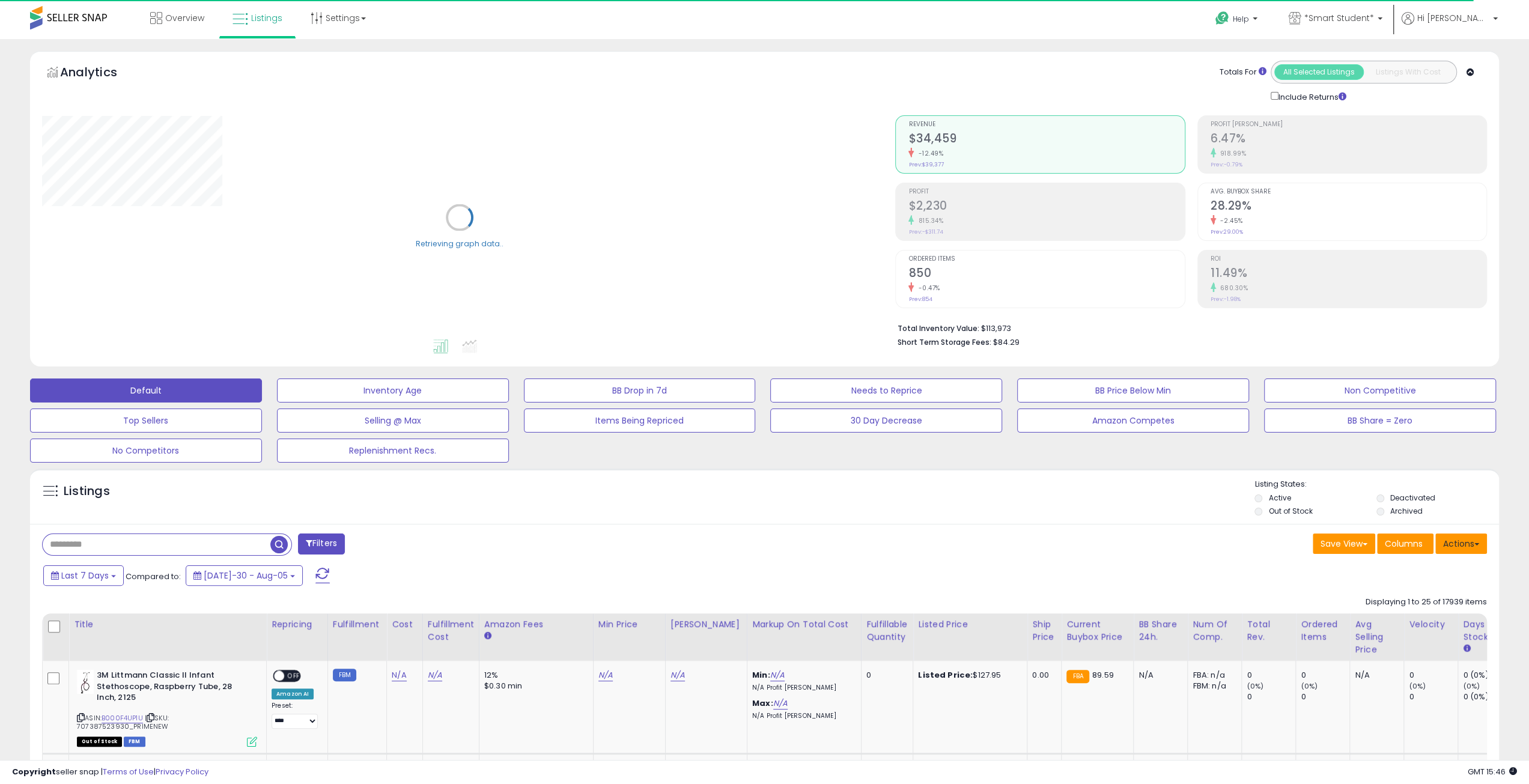
click at [1463, 534] on button "Actions" at bounding box center [1461, 544] width 52 height 20
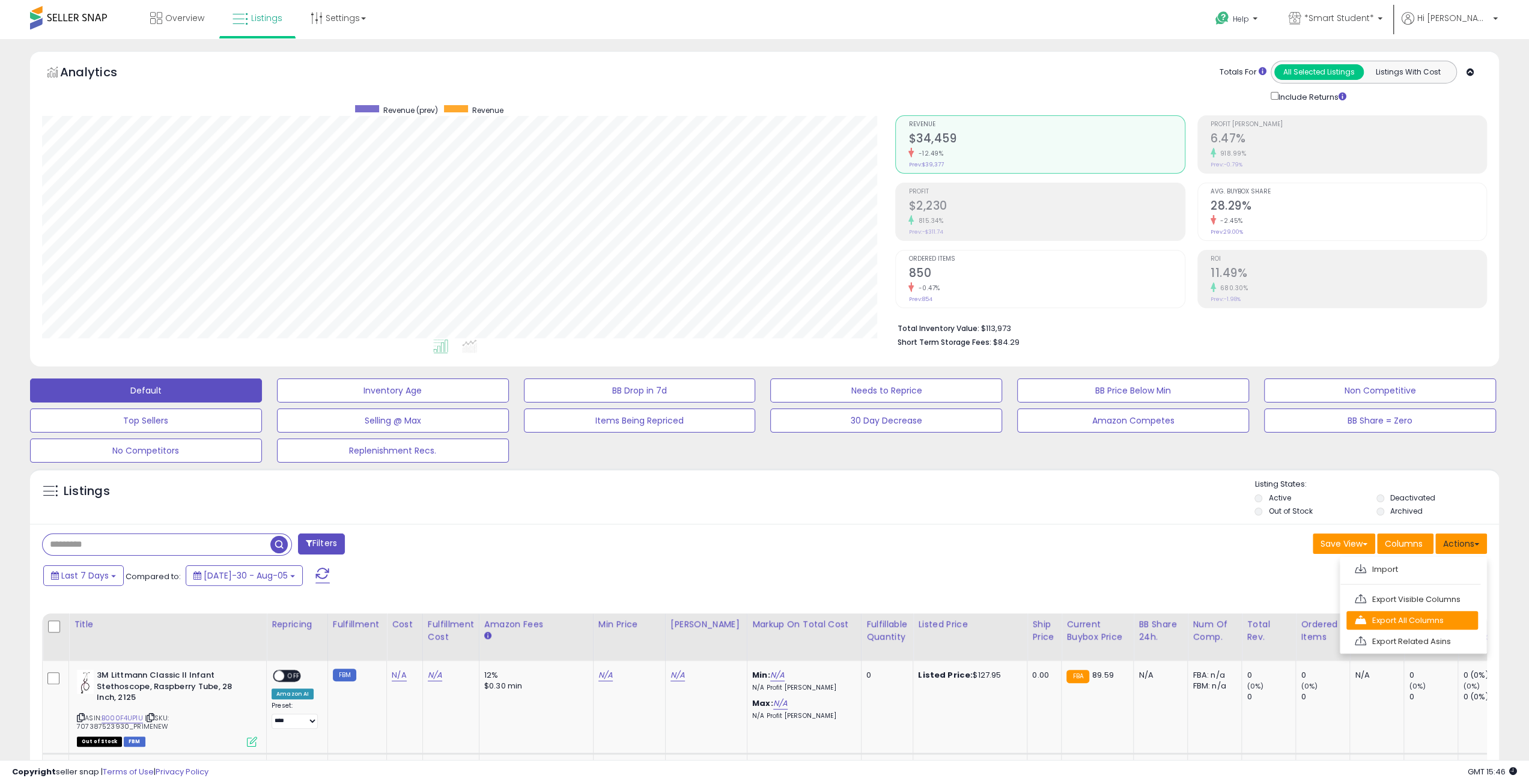
scroll to position [246, 853]
click at [1416, 600] on link "Export Visible Columns" at bounding box center [1412, 599] width 132 height 19
click at [1466, 20] on span "Hi [PERSON_NAME]" at bounding box center [1453, 18] width 72 height 12
click at [1468, 65] on link "Account" at bounding box center [1470, 63] width 31 height 11
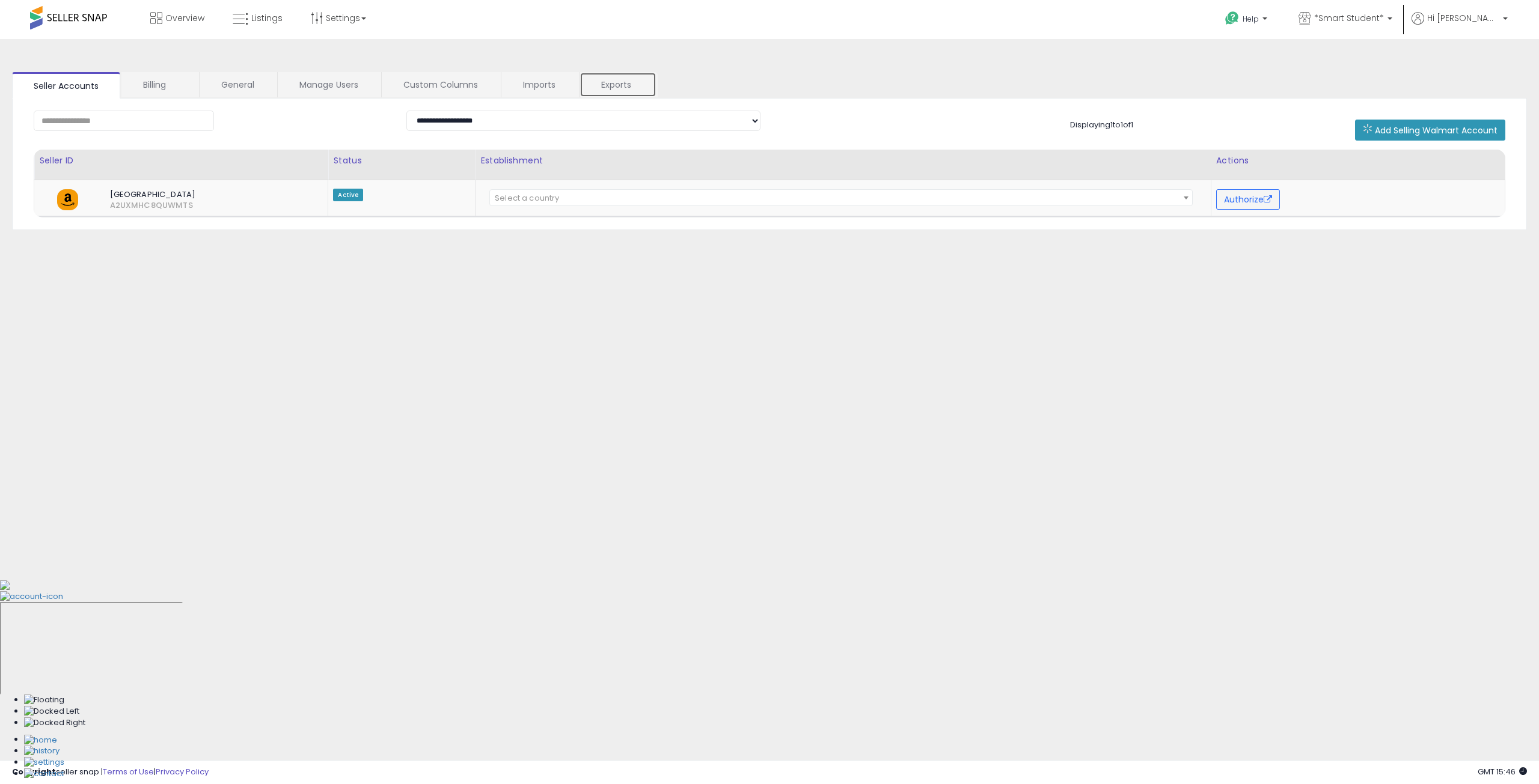
click at [593, 73] on link "Exports" at bounding box center [617, 85] width 77 height 26
